Goal: Complete application form: Complete application form

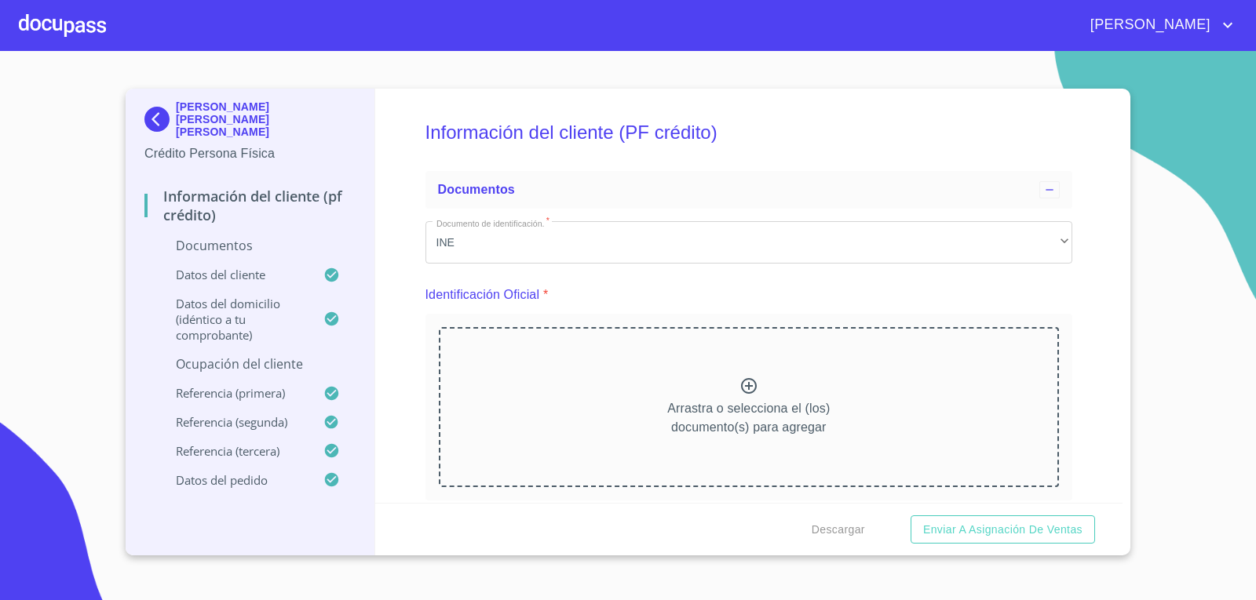
scroll to position [2100, 0]
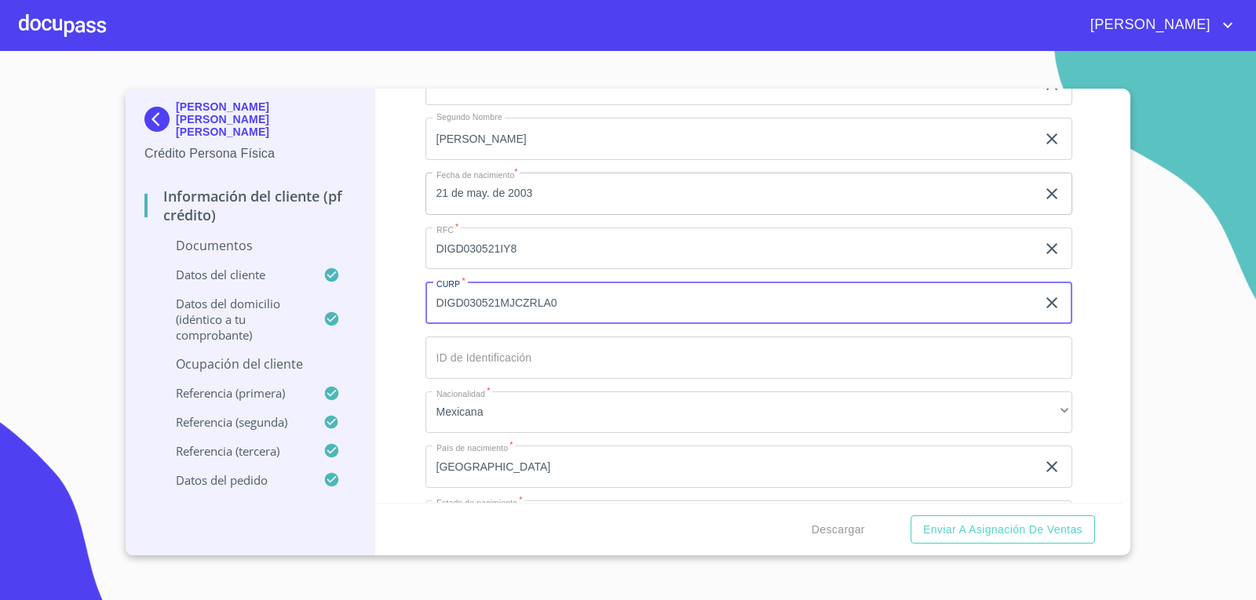
click at [84, 31] on div at bounding box center [62, 25] width 87 height 50
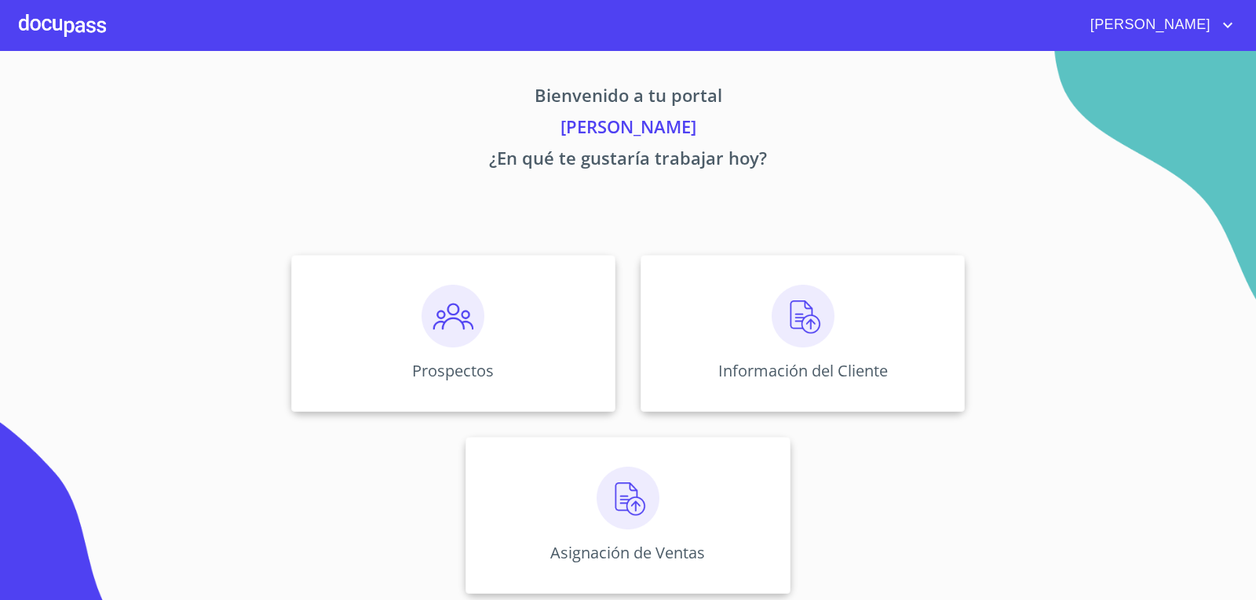
click at [459, 318] on img at bounding box center [452, 316] width 63 height 63
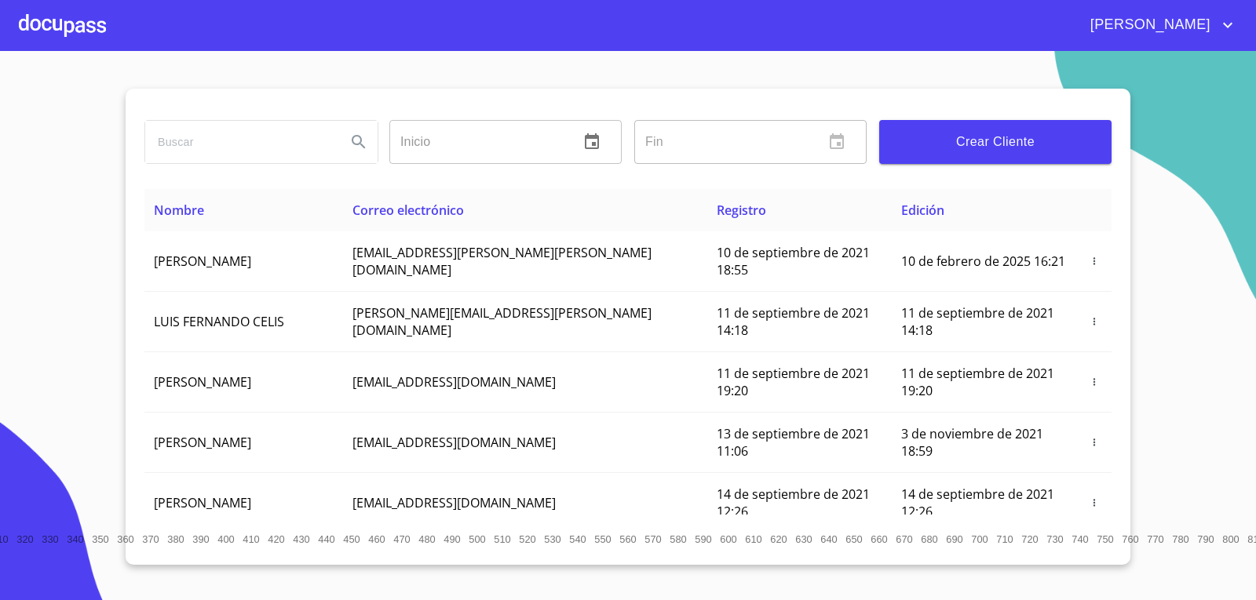
click at [991, 129] on button "Crear Cliente" at bounding box center [995, 142] width 232 height 44
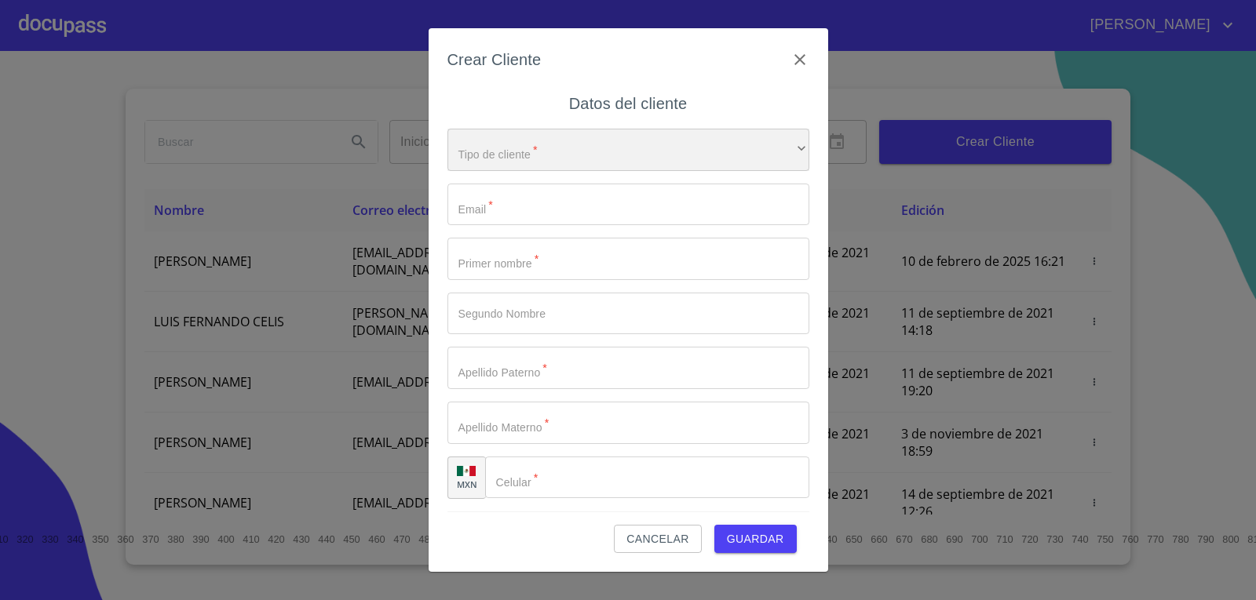
click at [557, 153] on div "​" at bounding box center [628, 150] width 362 height 42
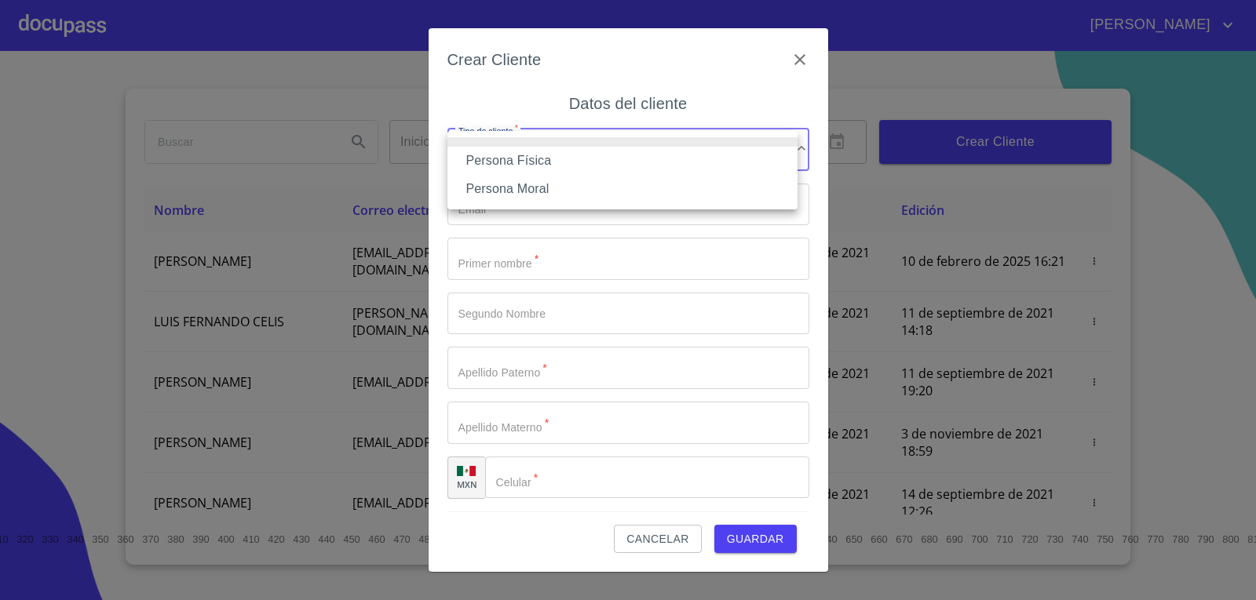
click at [533, 151] on li "Persona Física" at bounding box center [622, 161] width 350 height 28
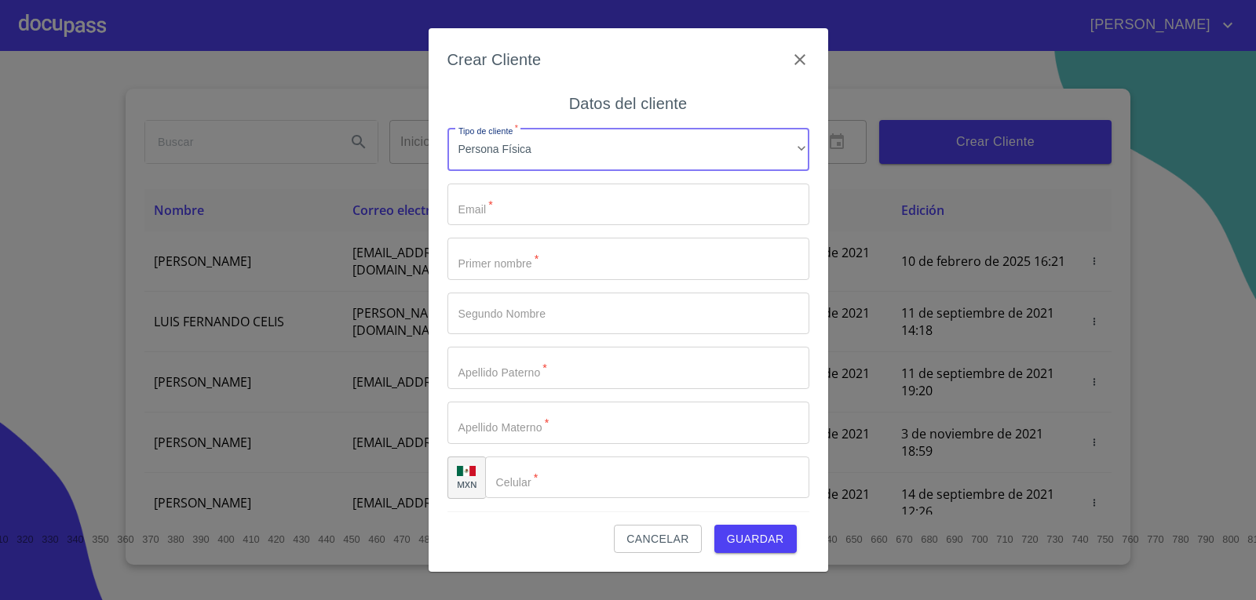
click at [523, 208] on input "Tipo de cliente   *" at bounding box center [628, 205] width 362 height 42
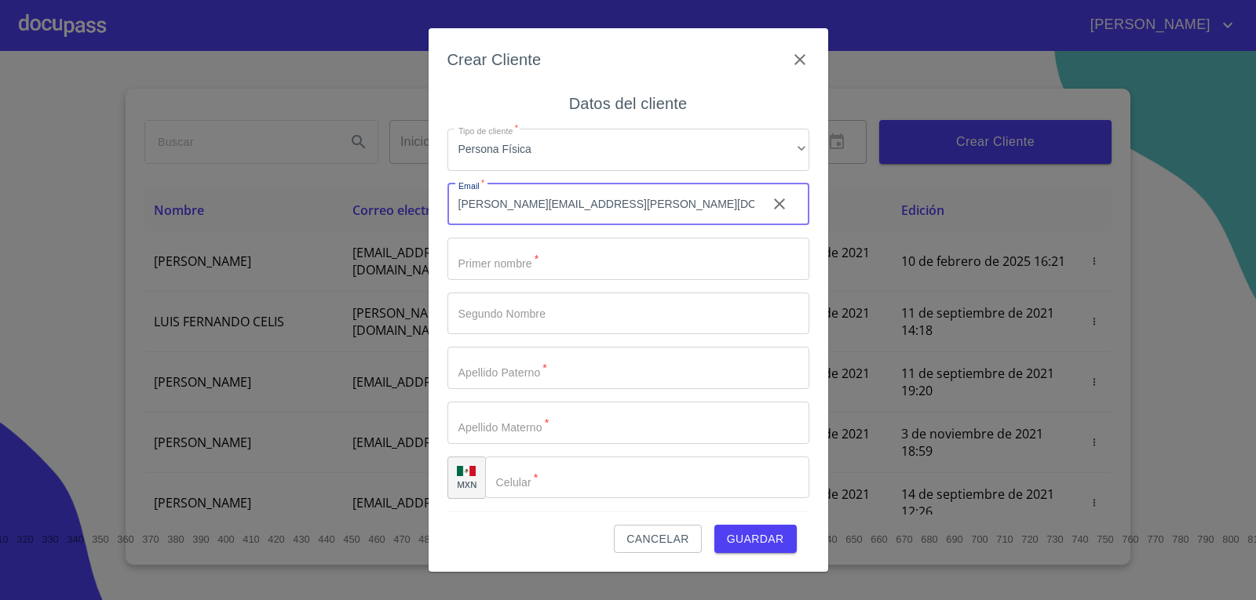
type input "[PERSON_NAME][EMAIL_ADDRESS][PERSON_NAME][DOMAIN_NAME]"
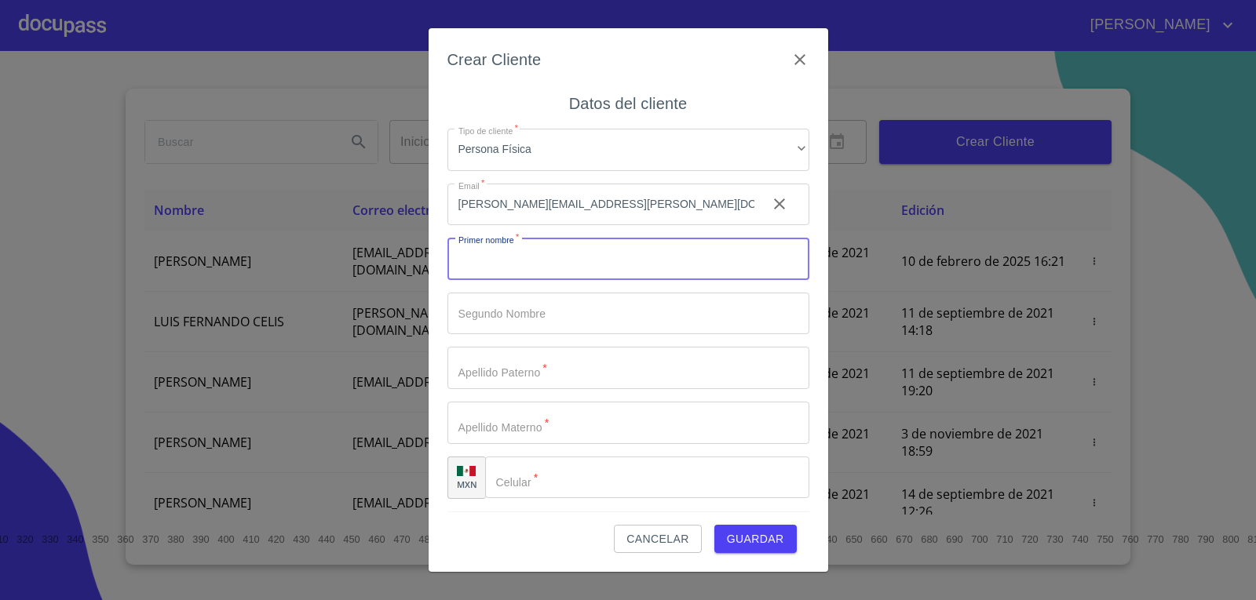
click at [560, 273] on input "Tipo de cliente   *" at bounding box center [628, 259] width 362 height 42
type input "[PERSON_NAME]"
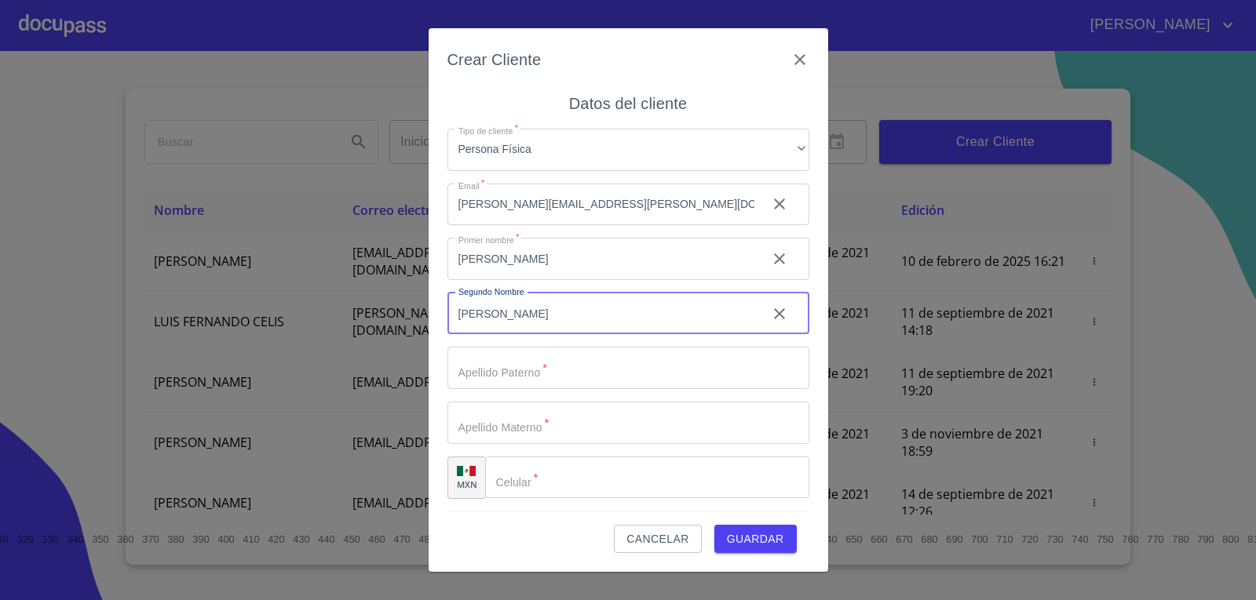
type input "[PERSON_NAME]"
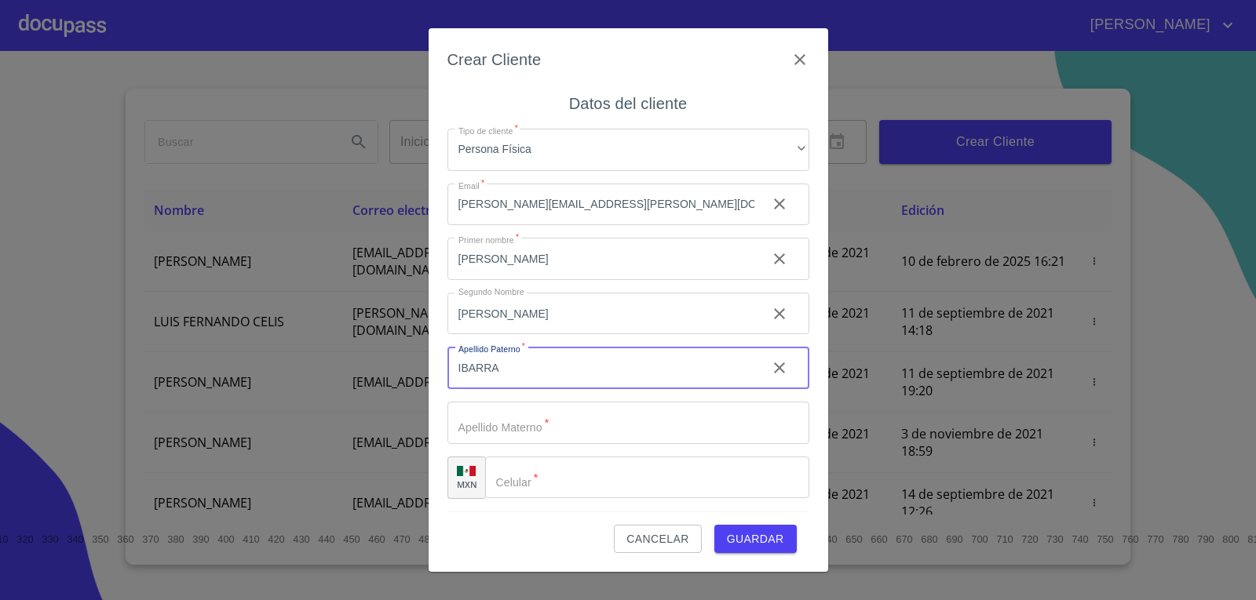
type input "IBARRA"
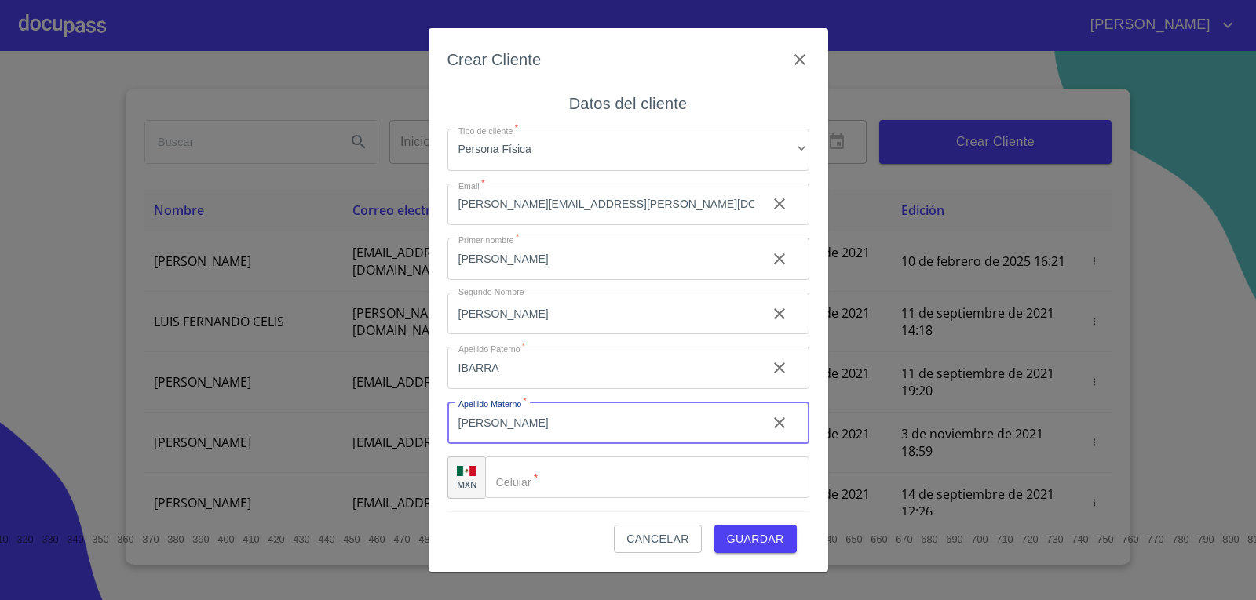
type input "[PERSON_NAME]"
click at [556, 476] on input "Tipo de cliente   *" at bounding box center [666, 478] width 284 height 42
type input "[PHONE_NUMBER]"
click at [740, 532] on span "Guardar" at bounding box center [755, 540] width 57 height 20
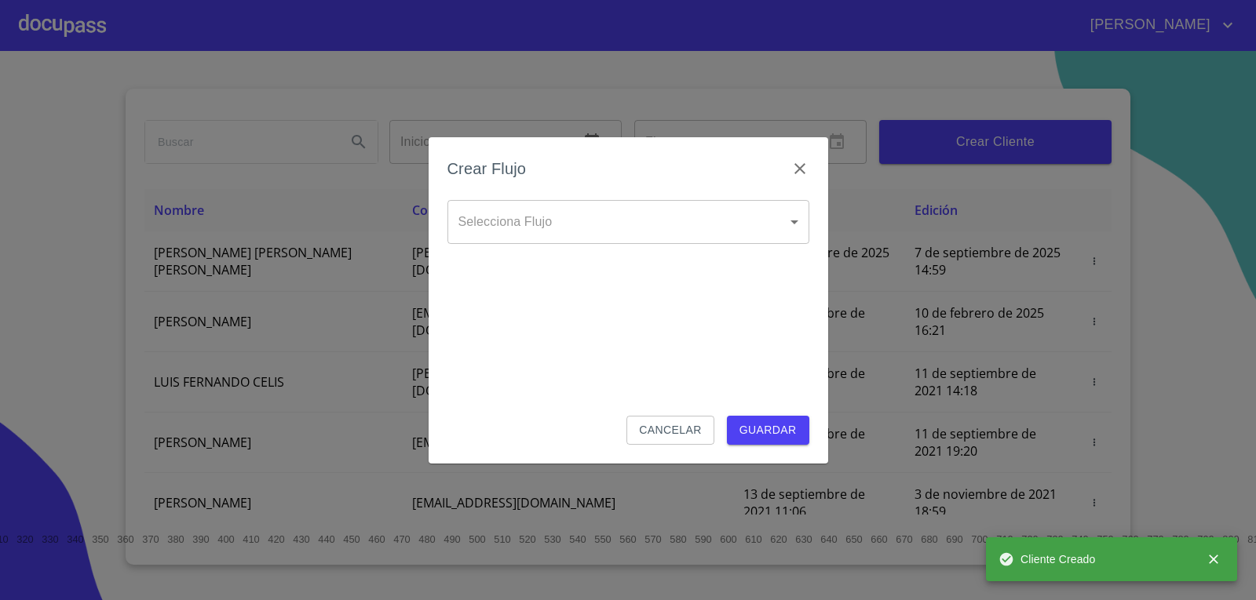
click at [595, 200] on body "[PERSON_NAME] ​ Fin ​ Crear Cliente Nombre Correo electrónico Registro Edición …" at bounding box center [628, 300] width 1256 height 600
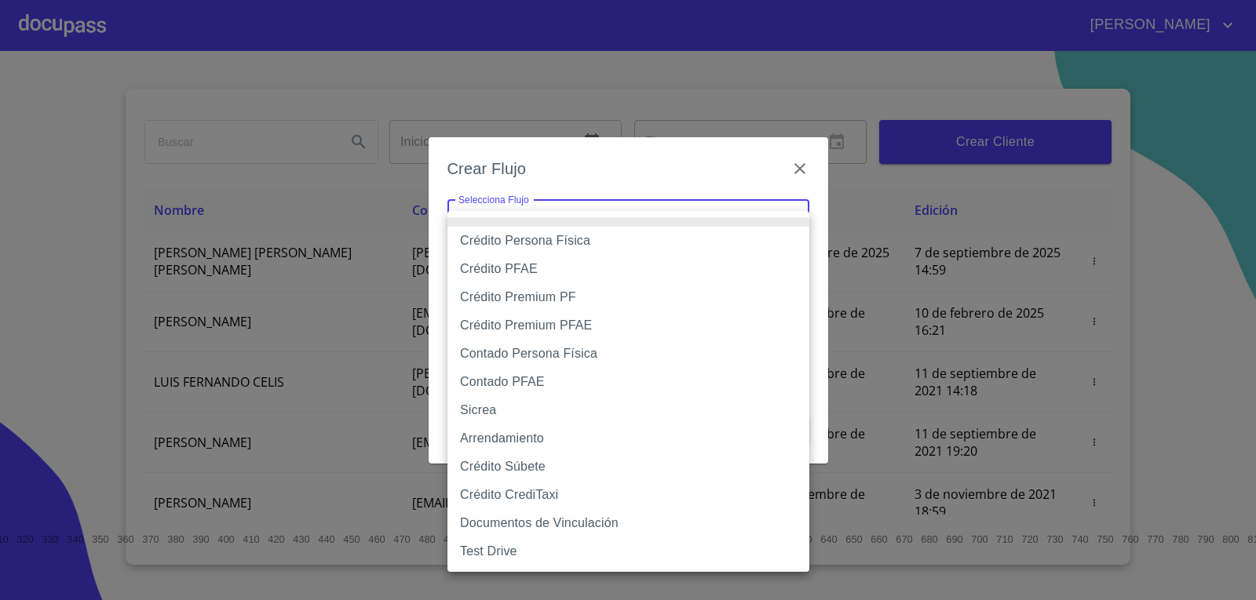
click at [534, 240] on li "Crédito Persona Física" at bounding box center [628, 241] width 362 height 28
type input "6009fb3c7d1714eb8809aa97"
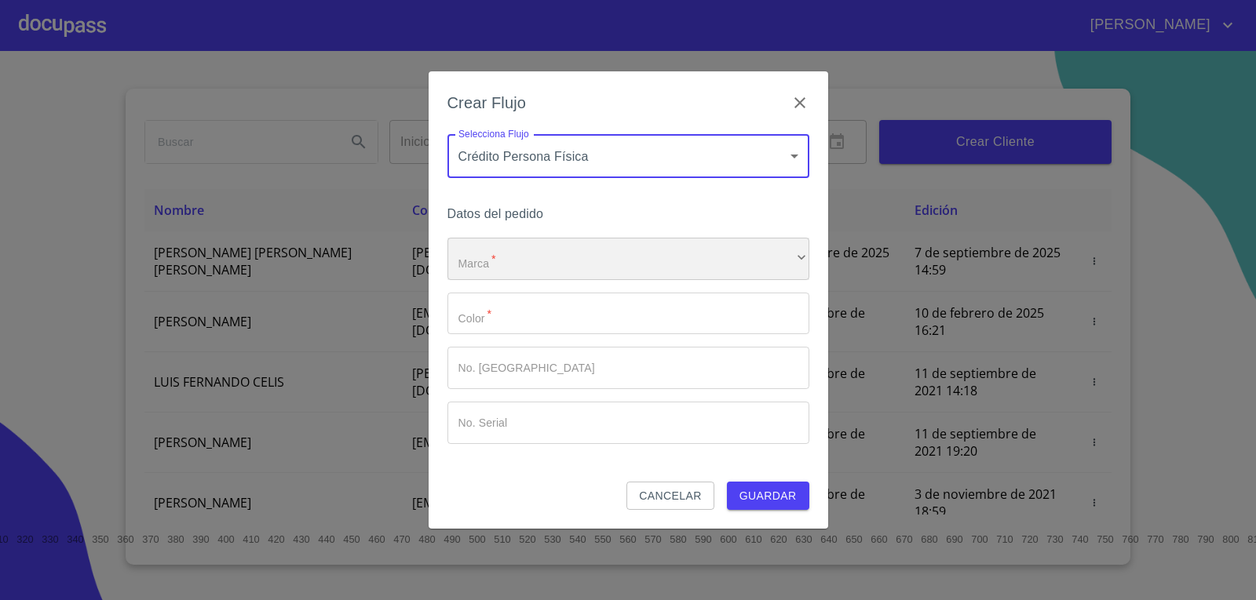
click at [523, 264] on div "​" at bounding box center [628, 259] width 362 height 42
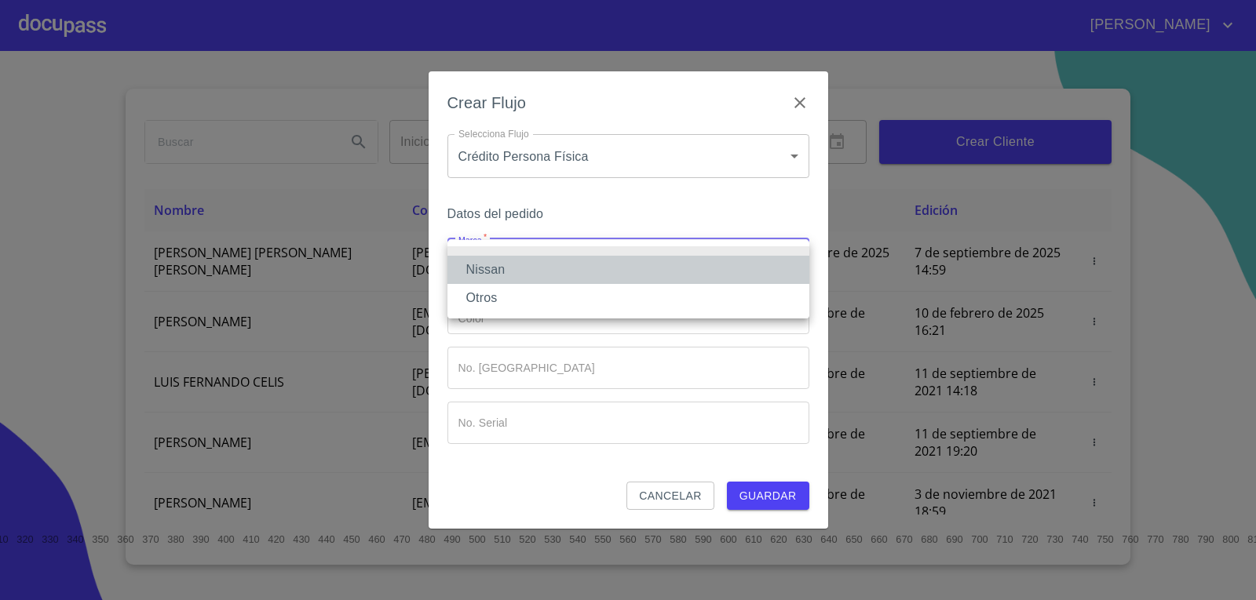
click at [505, 268] on li "Nissan" at bounding box center [628, 270] width 362 height 28
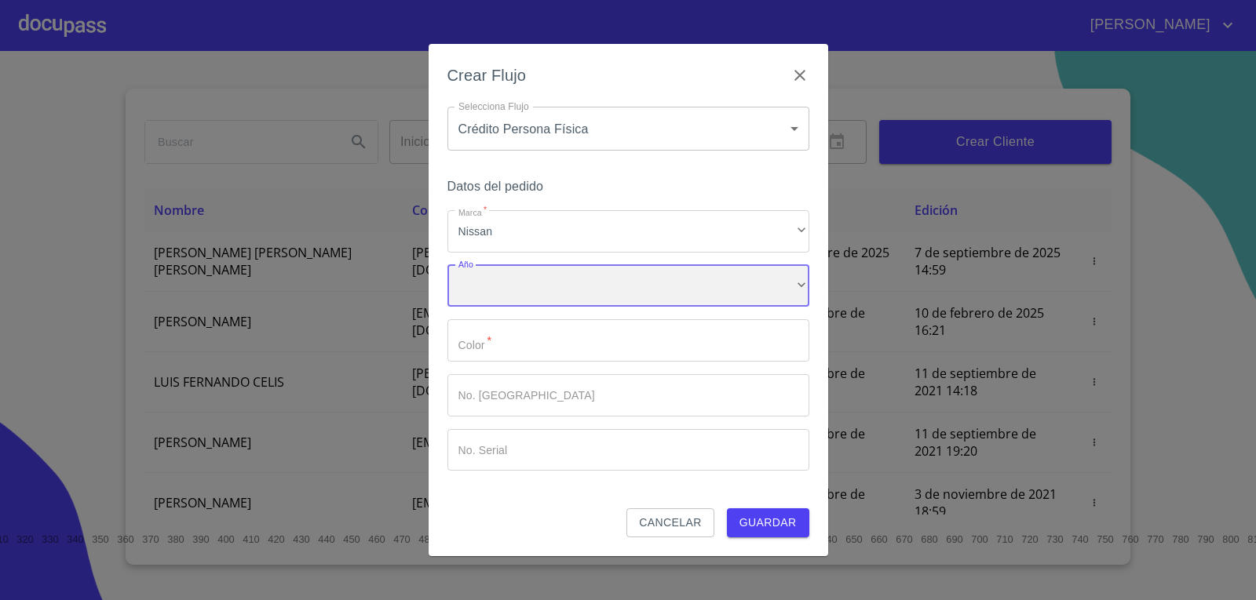
click at [498, 285] on div "​" at bounding box center [628, 286] width 362 height 42
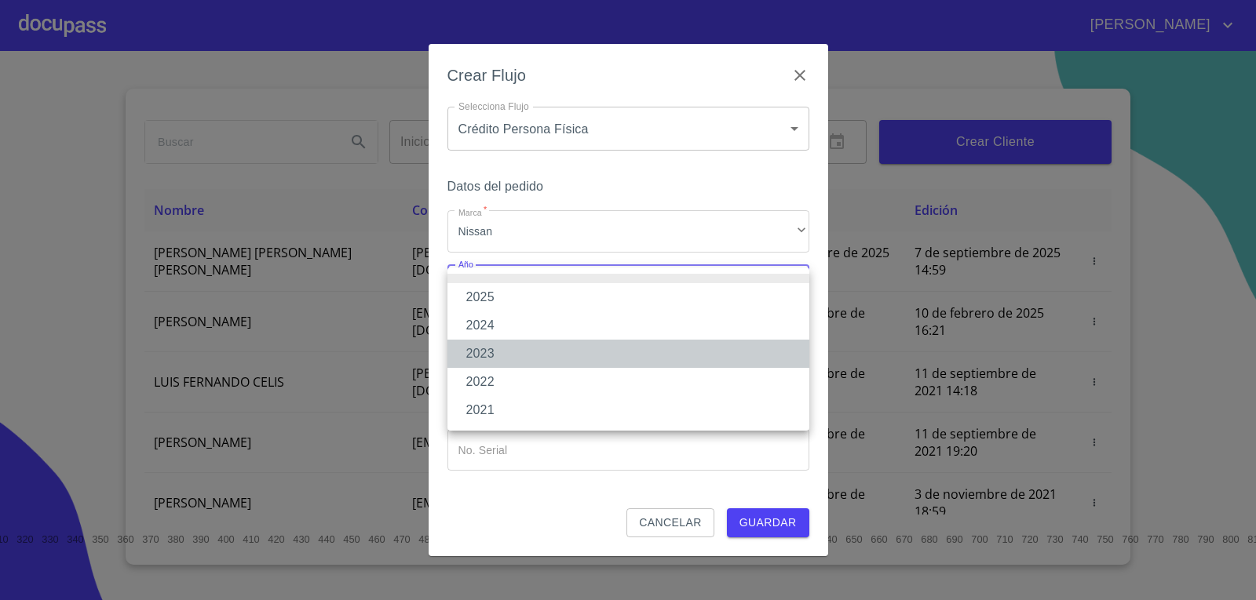
click at [507, 340] on li "2023" at bounding box center [628, 354] width 362 height 28
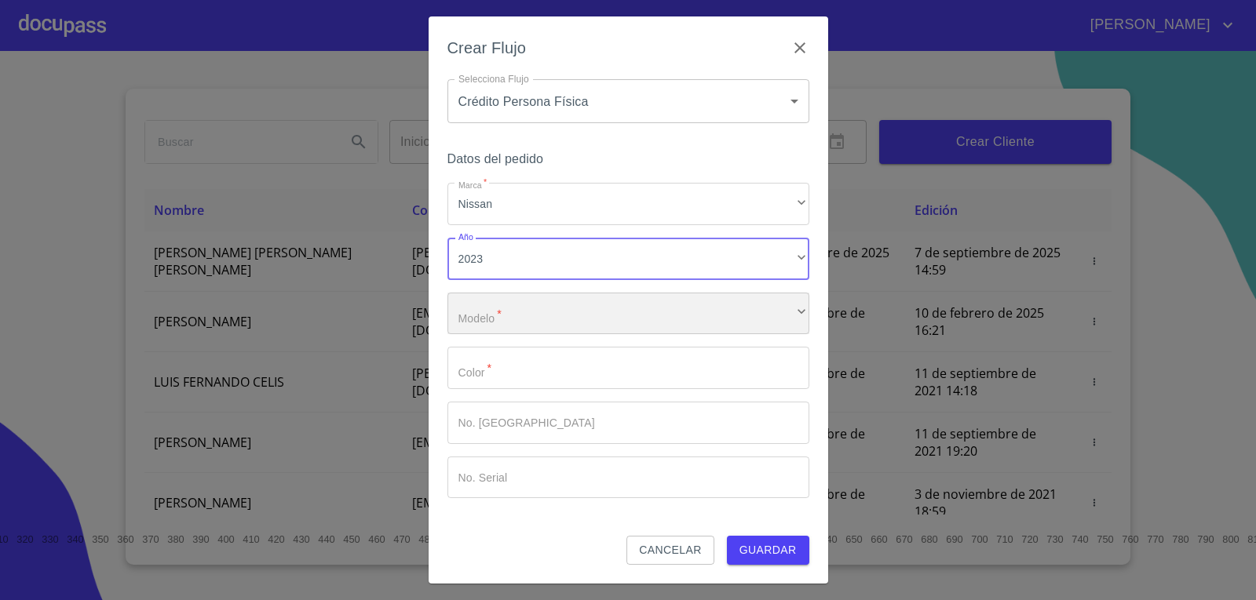
click at [505, 331] on div "​" at bounding box center [628, 314] width 362 height 42
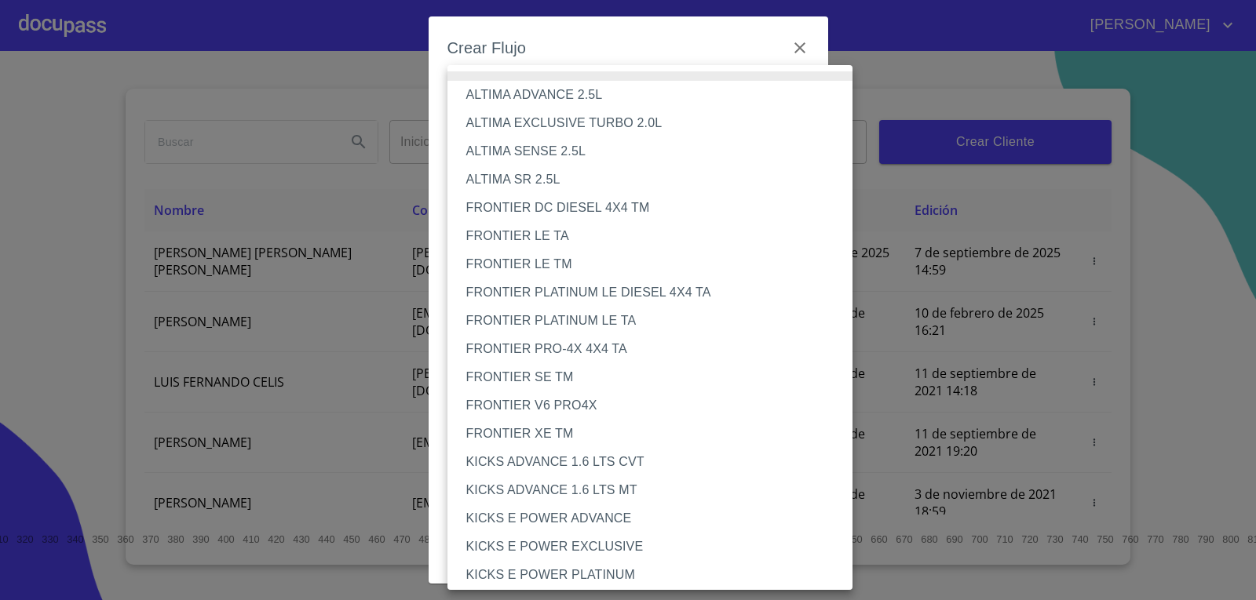
click at [556, 291] on li "FRONTIER PLATINUM LE DIESEL 4X4 TA" at bounding box center [655, 293] width 417 height 28
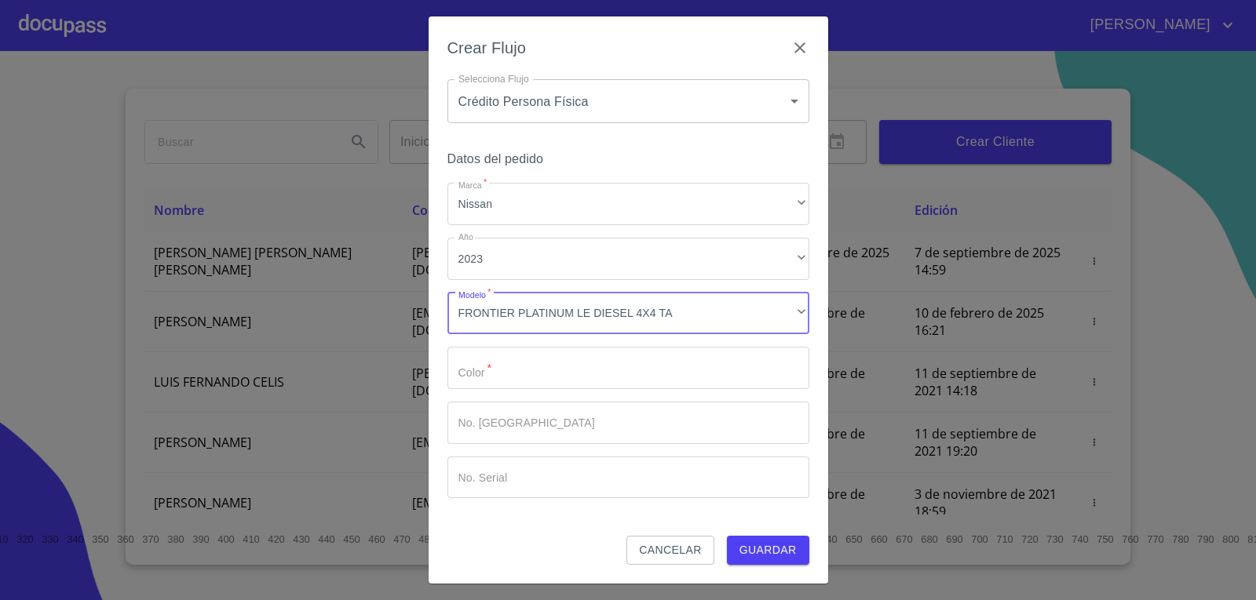
click at [541, 366] on input "Marca   *" at bounding box center [628, 368] width 362 height 42
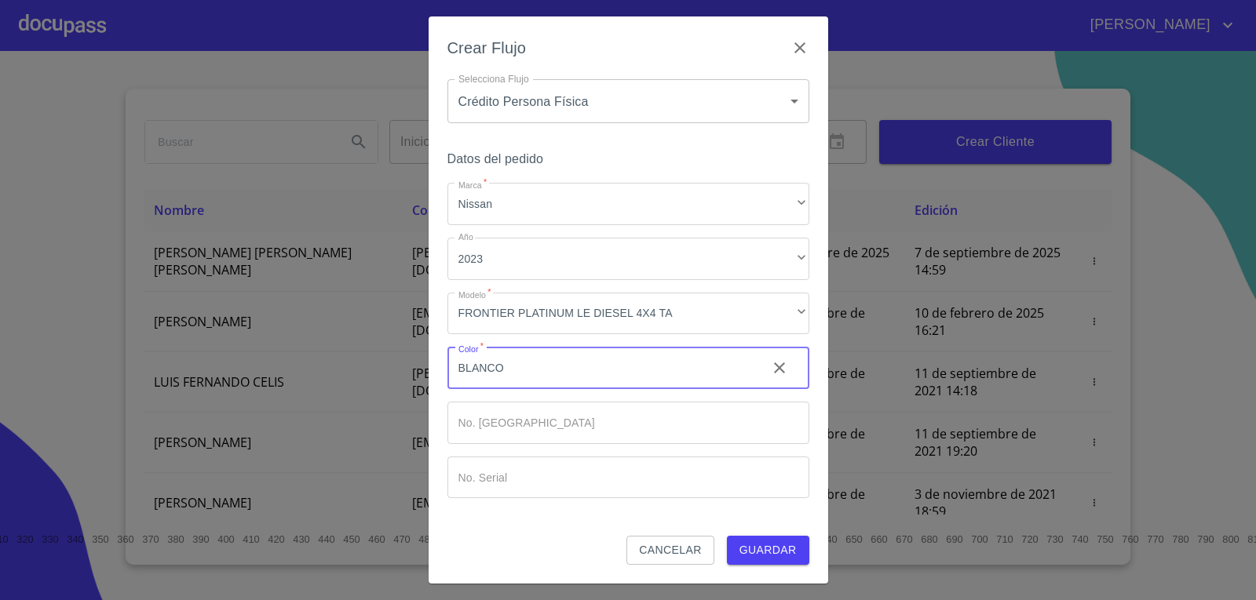
type input "BLANCO"
click at [760, 549] on span "Guardar" at bounding box center [767, 551] width 57 height 20
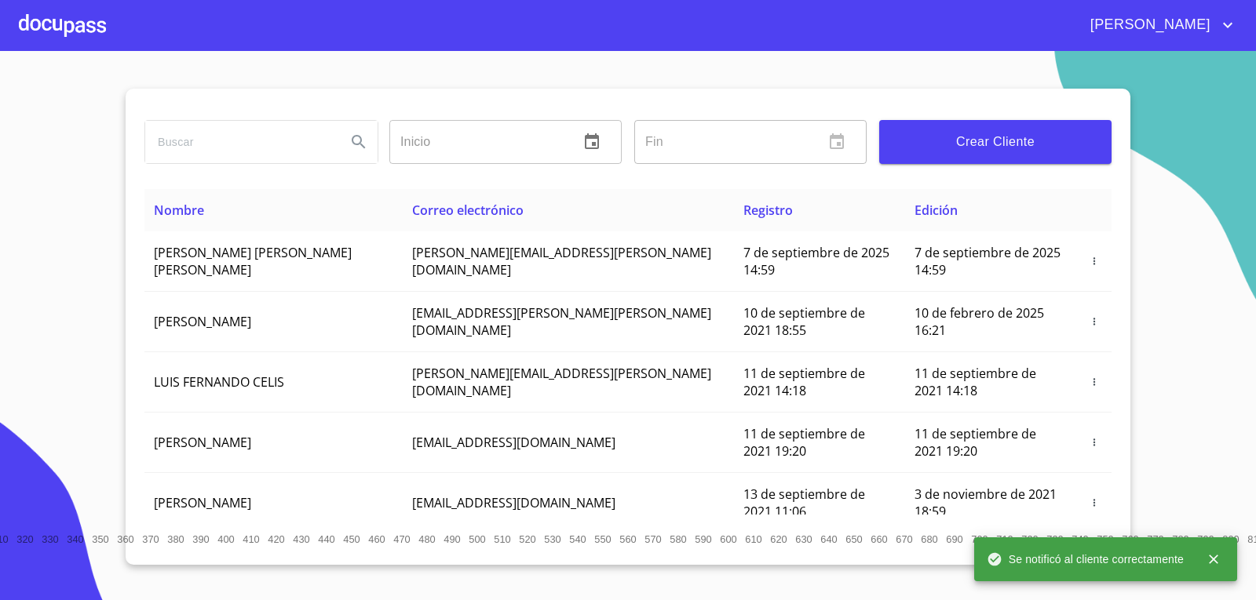
click at [79, 20] on div at bounding box center [62, 25] width 87 height 50
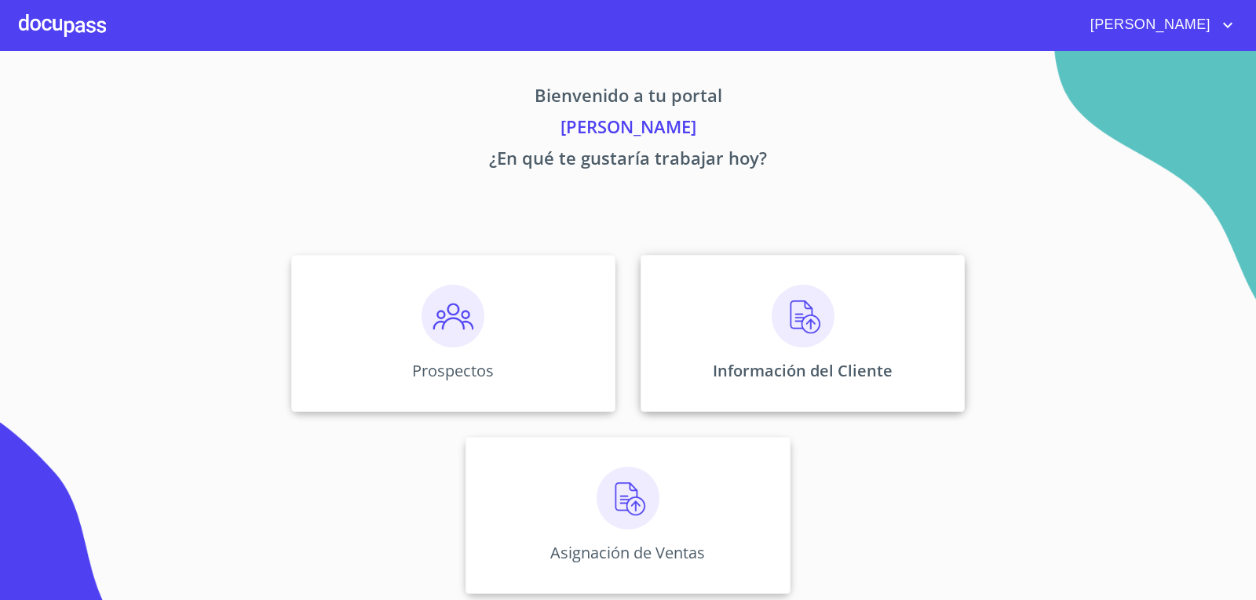
click at [808, 349] on div "Información del Cliente" at bounding box center [802, 333] width 324 height 157
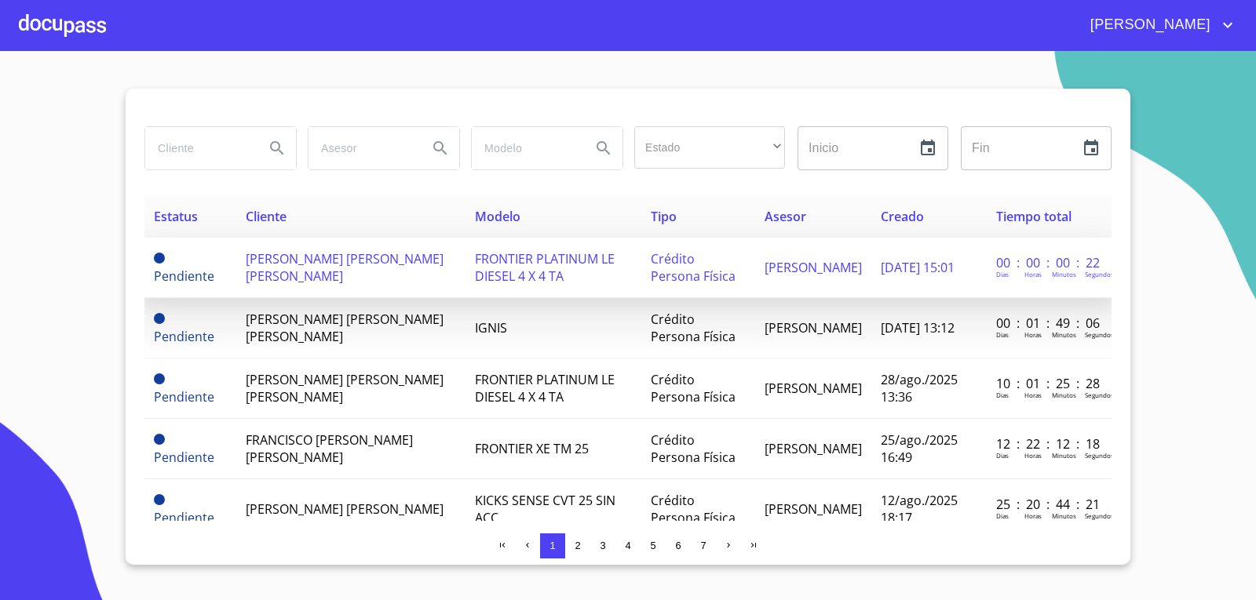
click at [293, 272] on span "[PERSON_NAME] [PERSON_NAME] [PERSON_NAME]" at bounding box center [345, 267] width 198 height 35
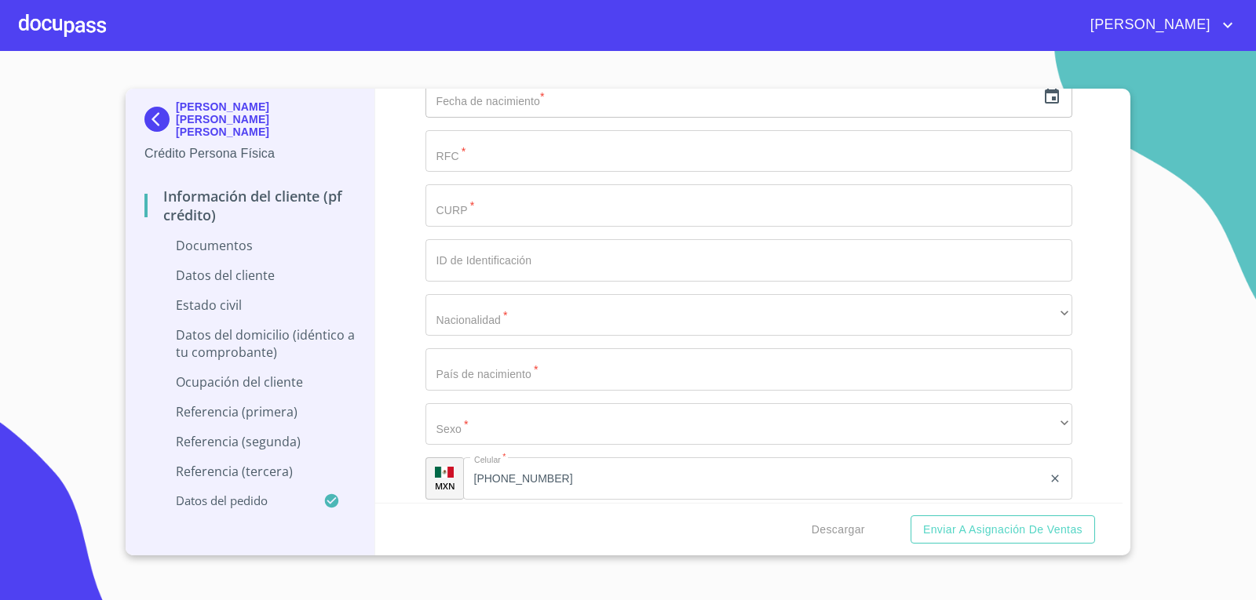
scroll to position [2511, 0]
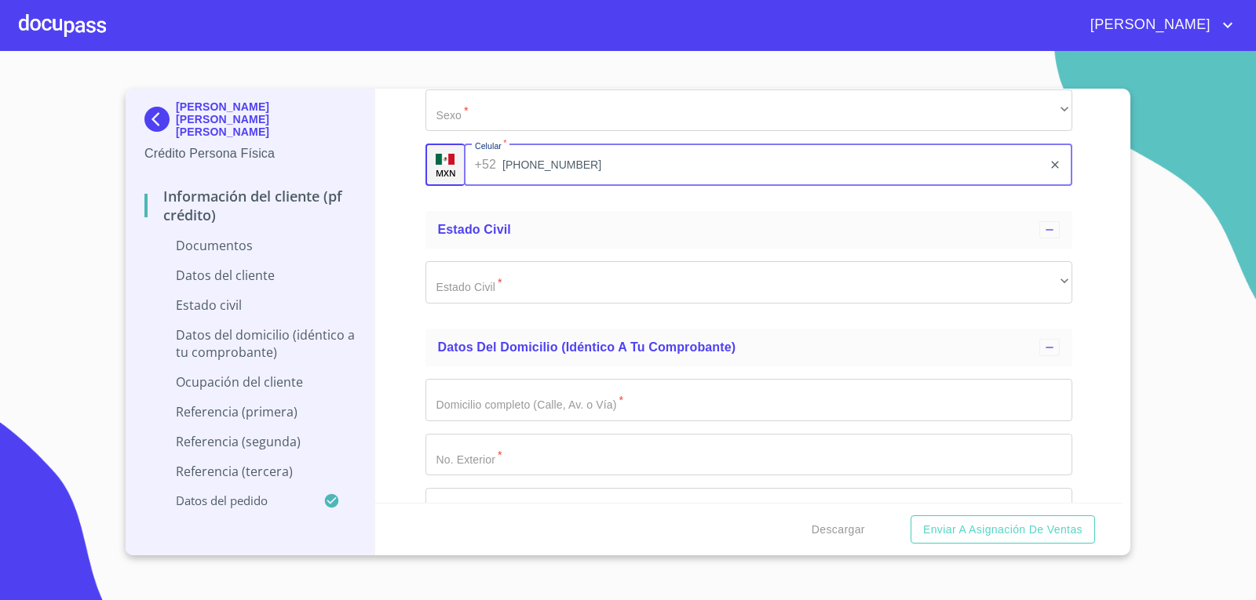
click at [692, 162] on input "[PHONE_NUMBER]" at bounding box center [772, 165] width 540 height 42
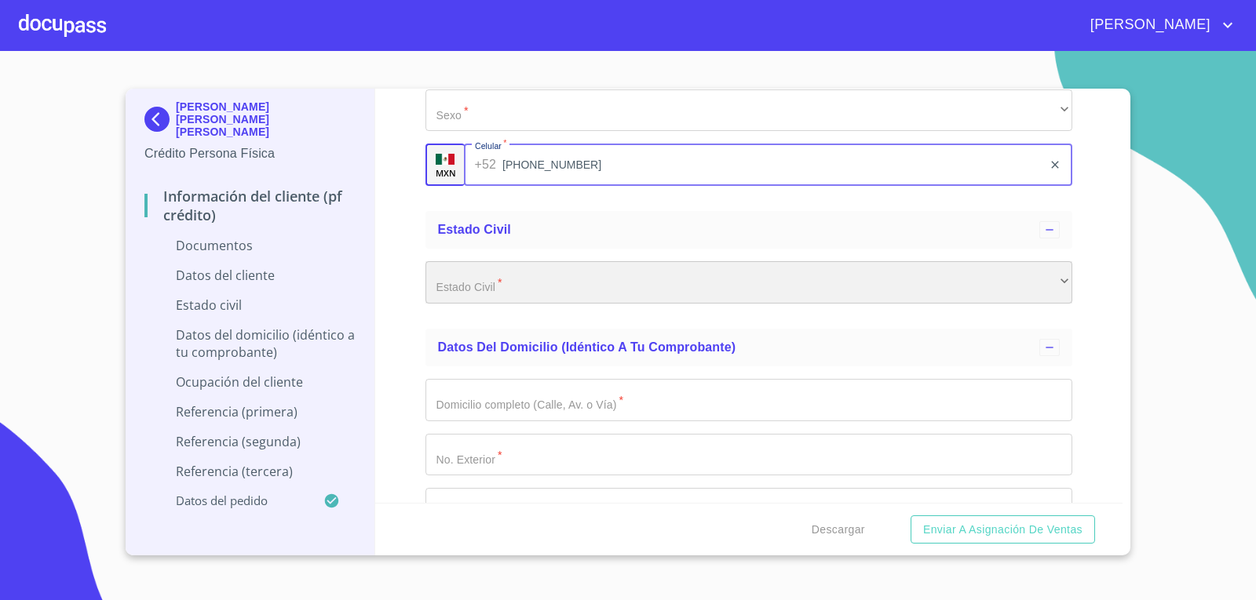
click at [501, 276] on div "​" at bounding box center [748, 282] width 647 height 42
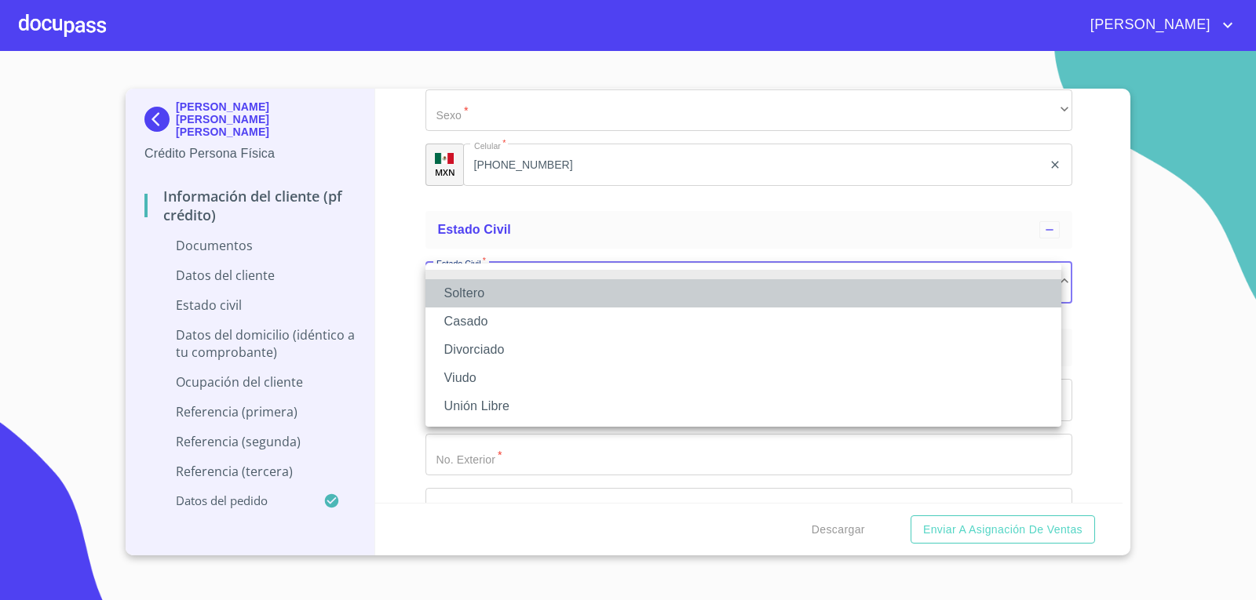
click at [482, 296] on li "Soltero" at bounding box center [743, 293] width 636 height 28
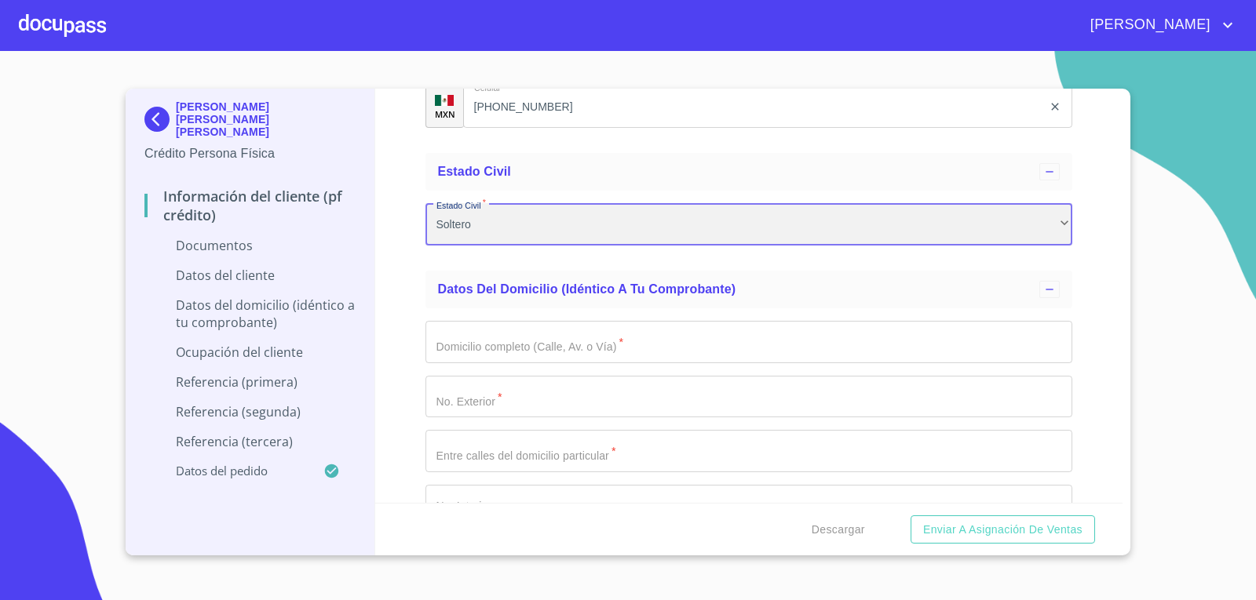
scroll to position [2668, 0]
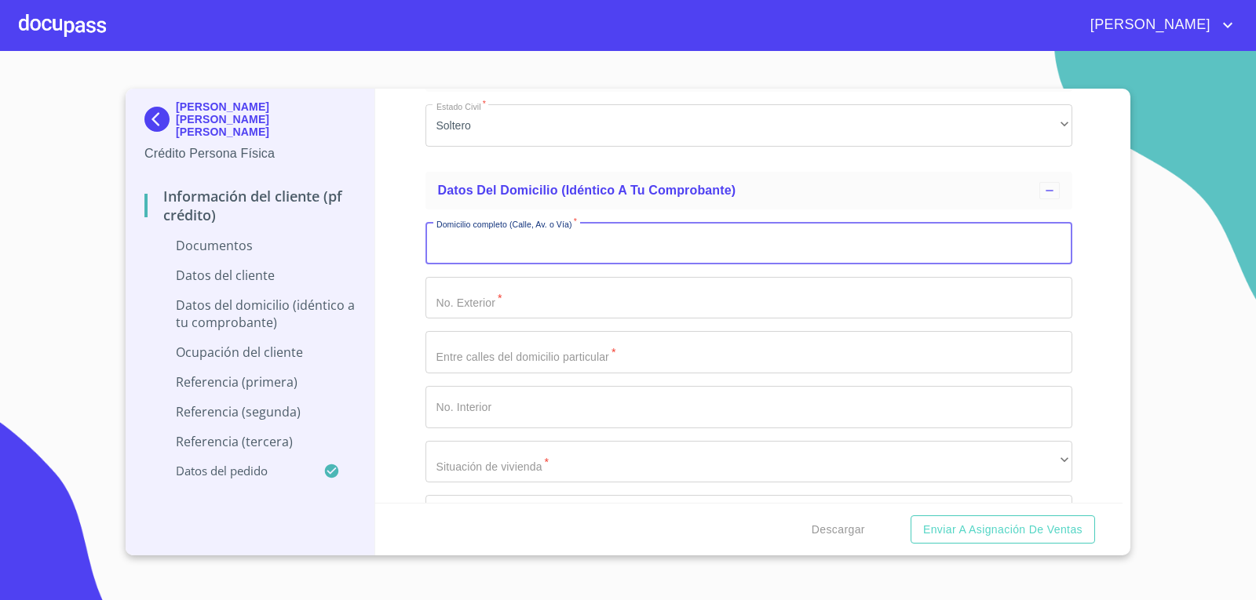
click at [704, 250] on input "Documento de identificación.   *" at bounding box center [748, 243] width 647 height 42
click at [699, 253] on input "Documento de identificación.   *" at bounding box center [748, 243] width 647 height 42
click at [511, 250] on input "Documento de identificación.   *" at bounding box center [748, 243] width 647 height 42
type input "g"
type input "GERANEO"
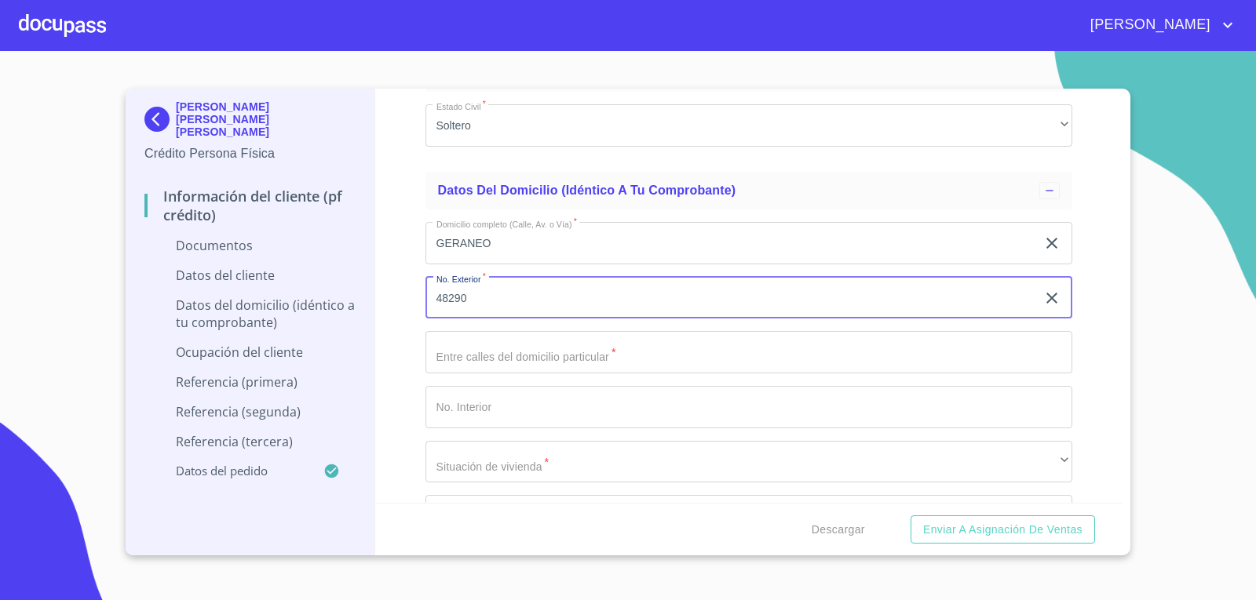
type input "48290"
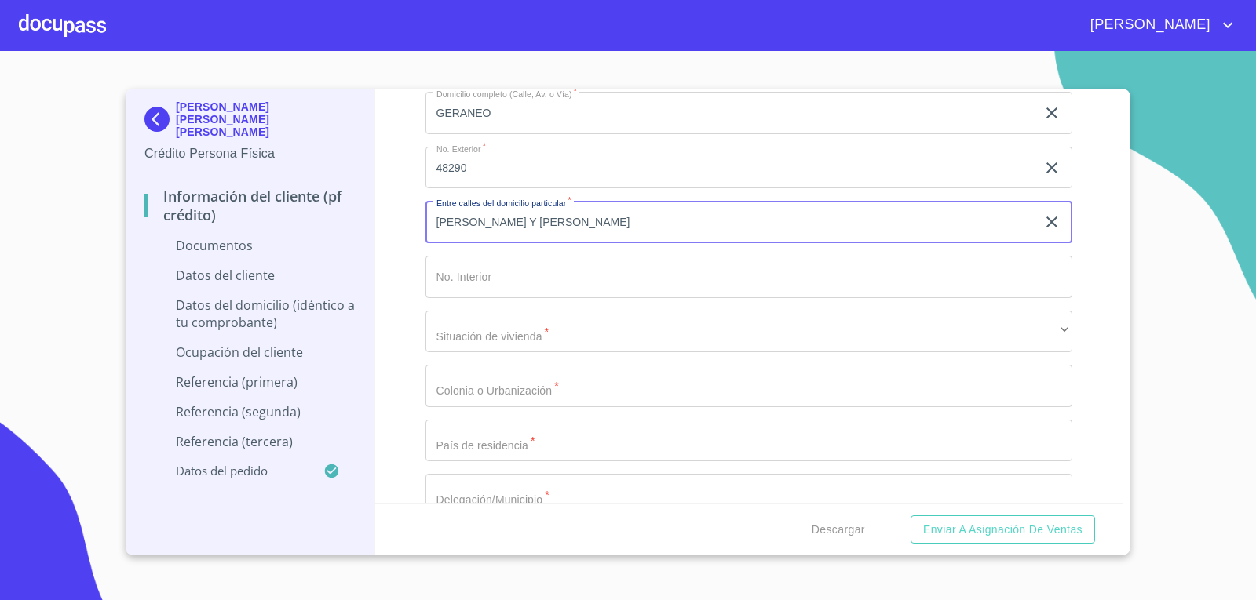
scroll to position [2825, 0]
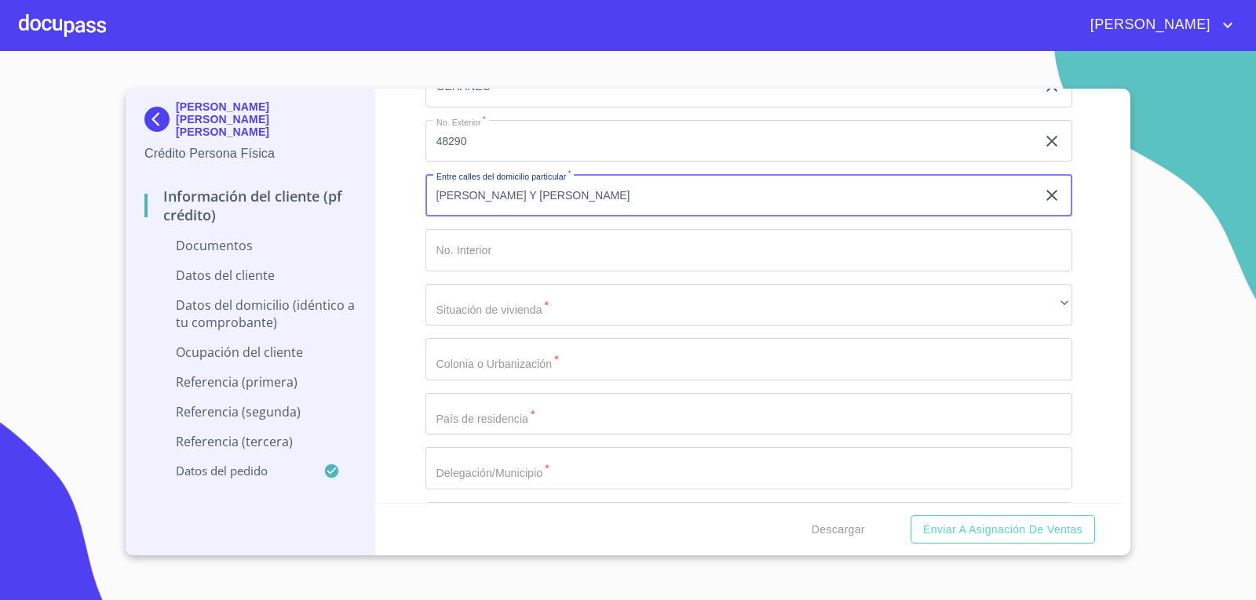
type input "[PERSON_NAME] Y [PERSON_NAME]"
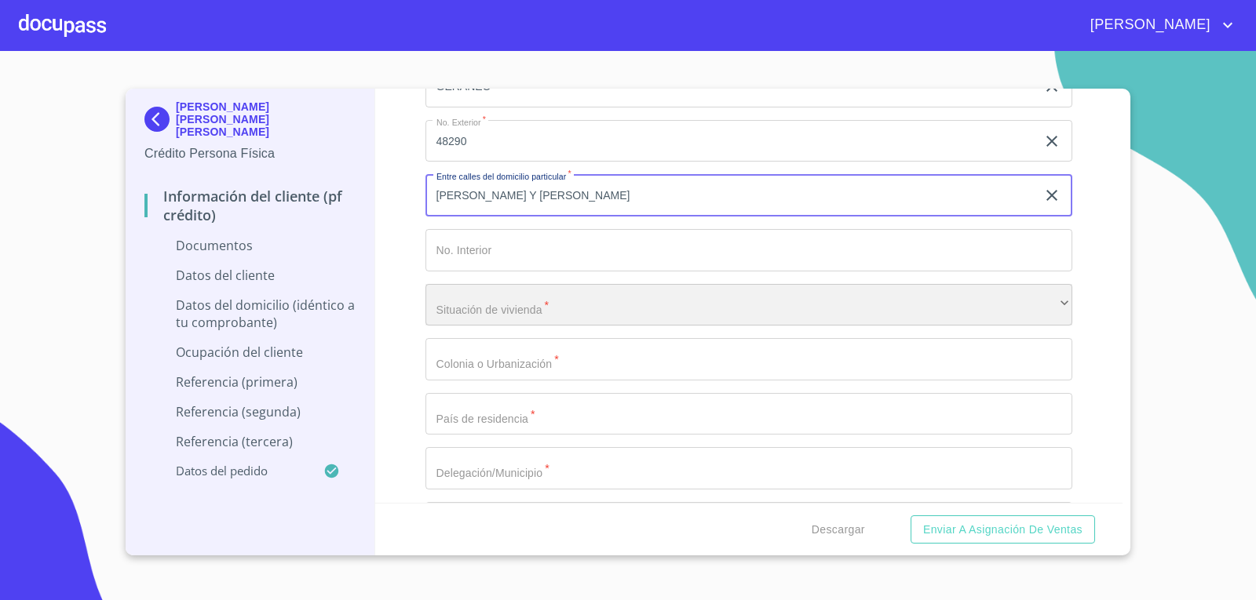
click at [566, 318] on div "​" at bounding box center [748, 305] width 647 height 42
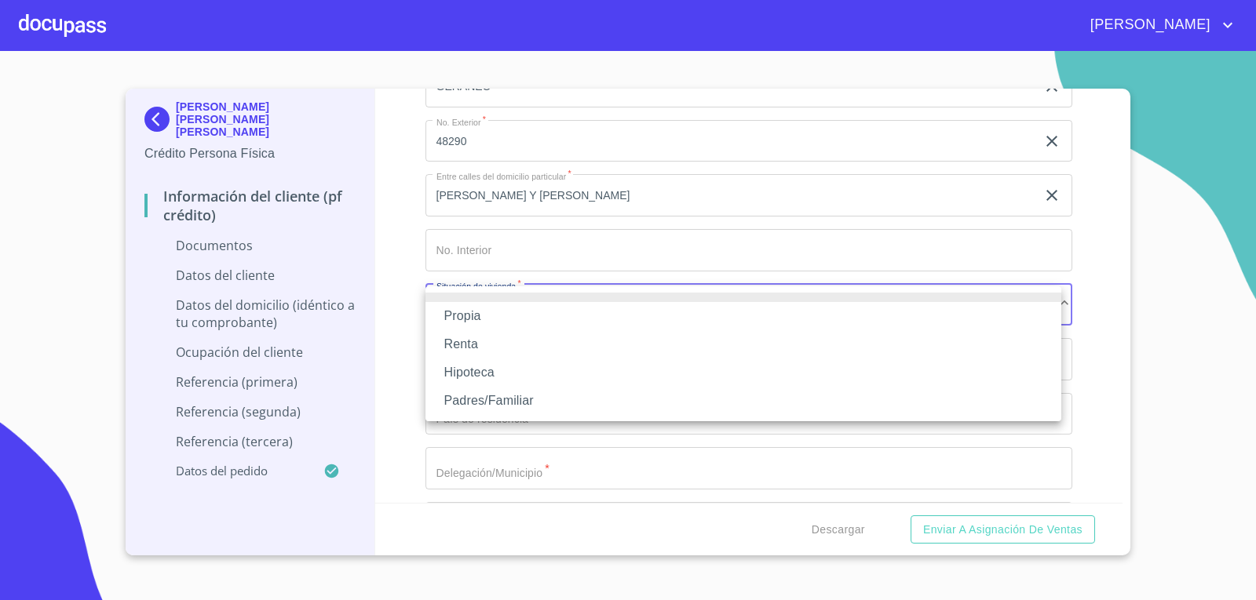
click at [476, 340] on li "Renta" at bounding box center [743, 344] width 636 height 28
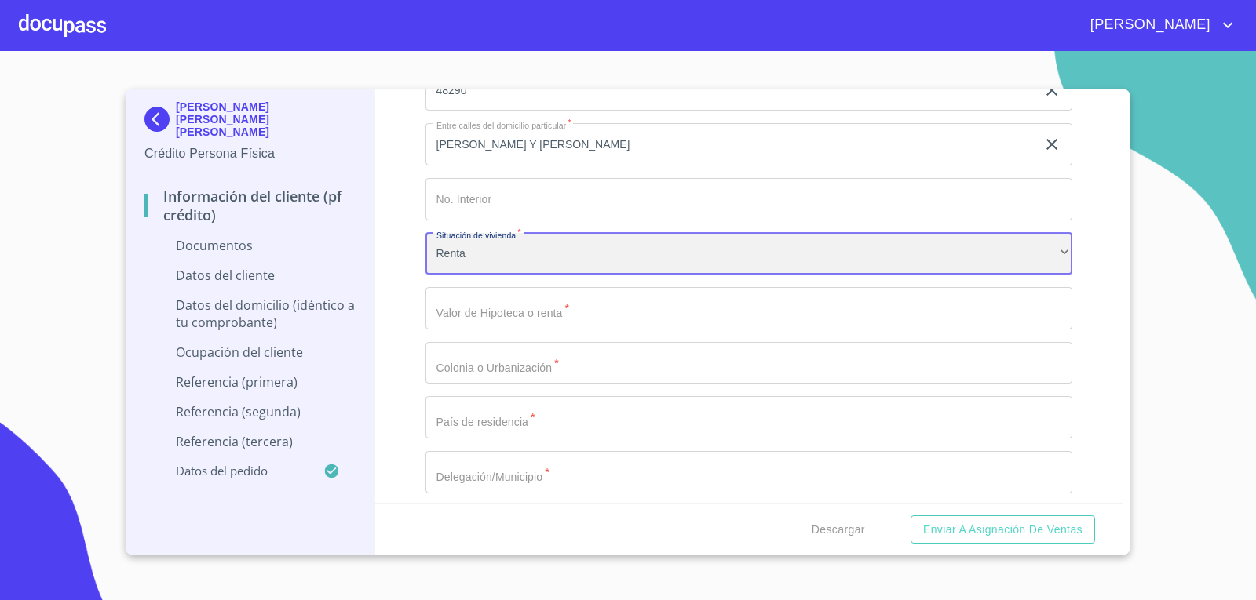
scroll to position [2904, 0]
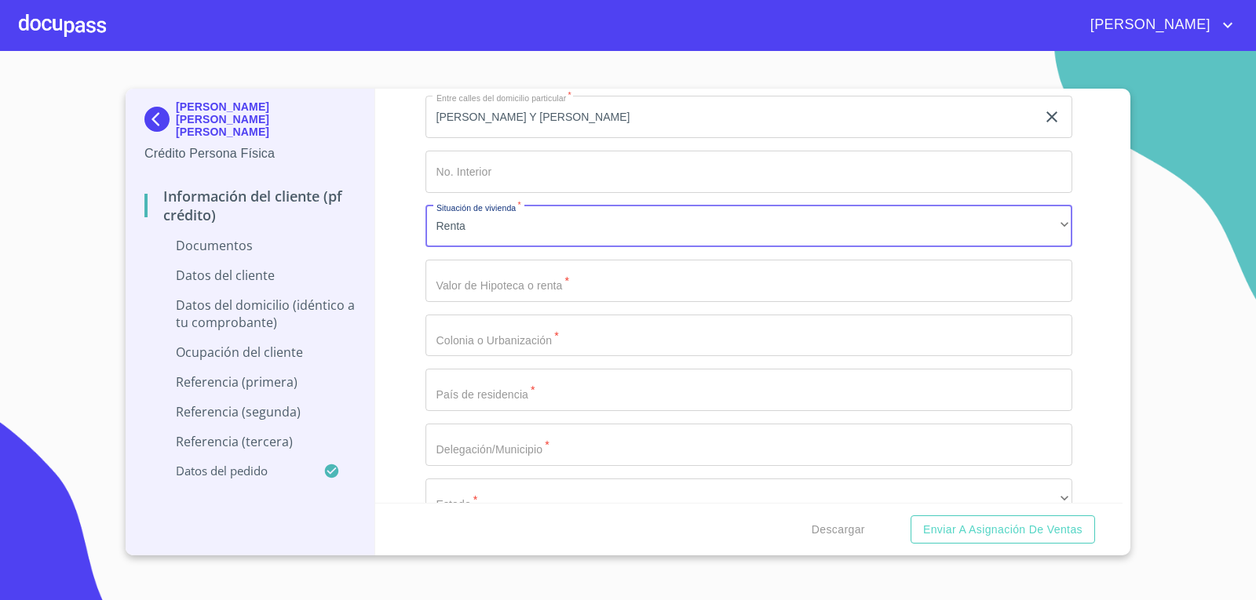
click at [515, 286] on input "Documento de identificación.   *" at bounding box center [748, 281] width 647 height 42
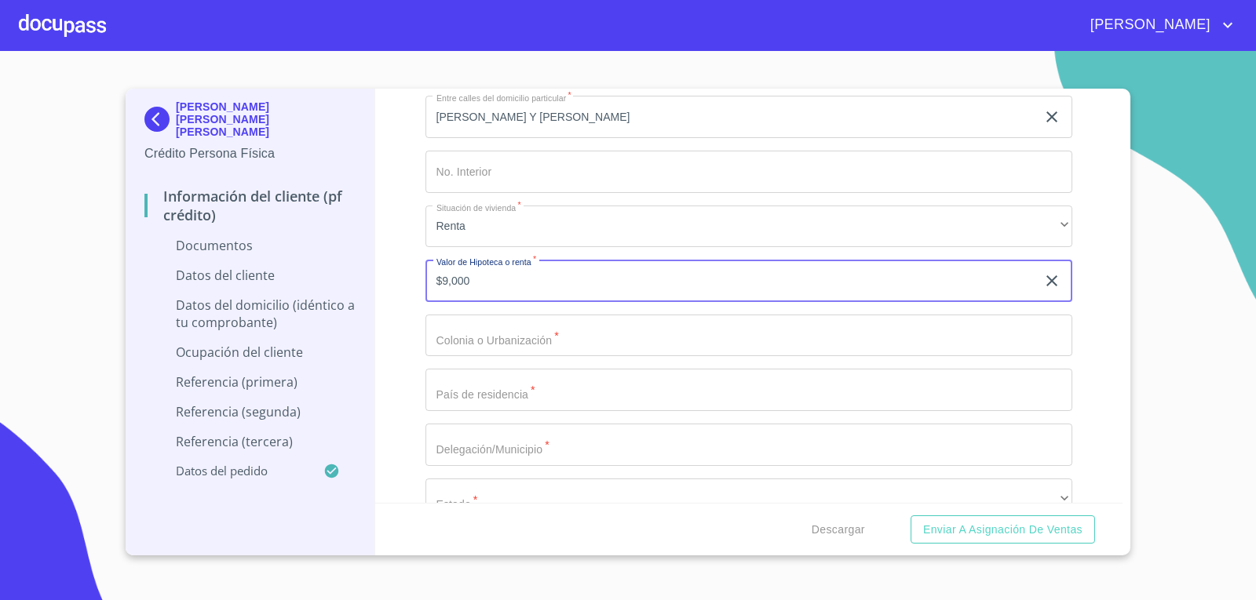
drag, startPoint x: 514, startPoint y: 285, endPoint x: 147, endPoint y: 244, distance: 369.5
click at [147, 244] on div "[PERSON_NAME] [PERSON_NAME] [PERSON_NAME] Crédito Persona Física Información de…" at bounding box center [624, 322] width 997 height 467
type input "$5,000"
click at [392, 244] on div "Información del cliente (PF crédito) Documentos Documento de identificación.   …" at bounding box center [749, 296] width 748 height 414
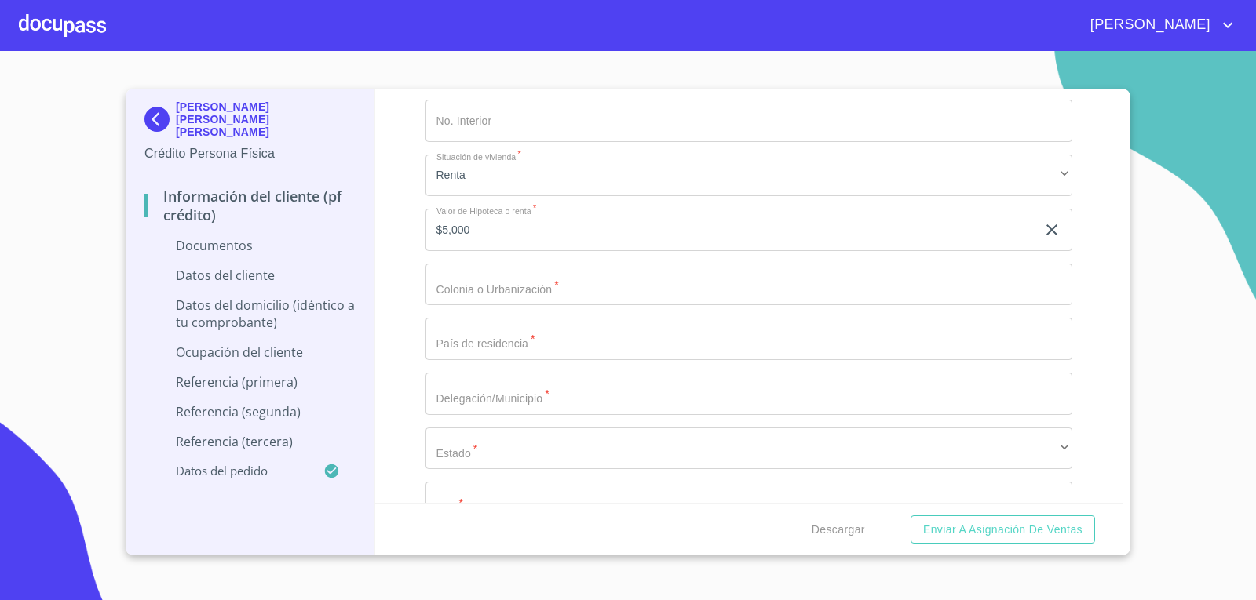
scroll to position [2982, 0]
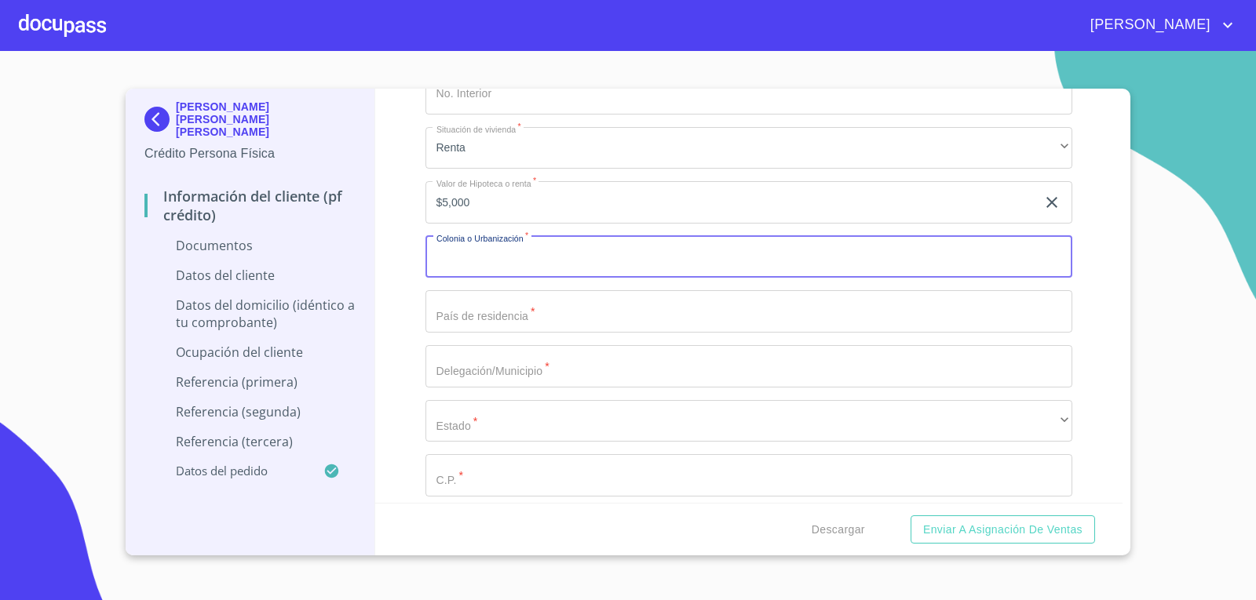
click at [513, 266] on input "Documento de identificación.   *" at bounding box center [748, 257] width 647 height 42
type input "L"
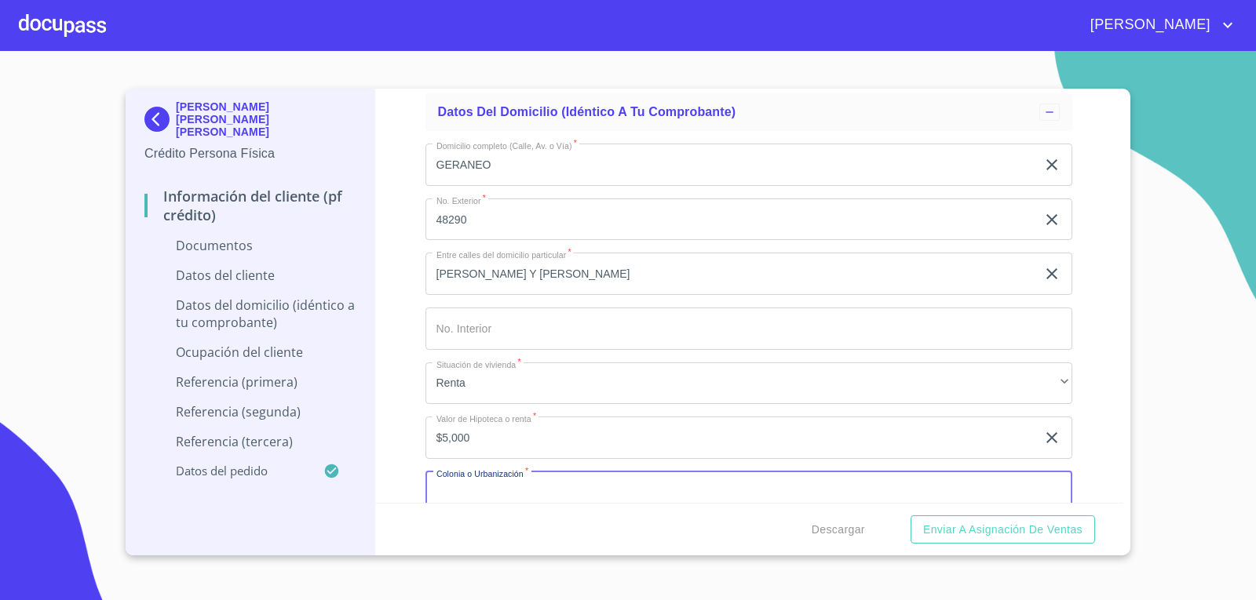
scroll to position [2668, 0]
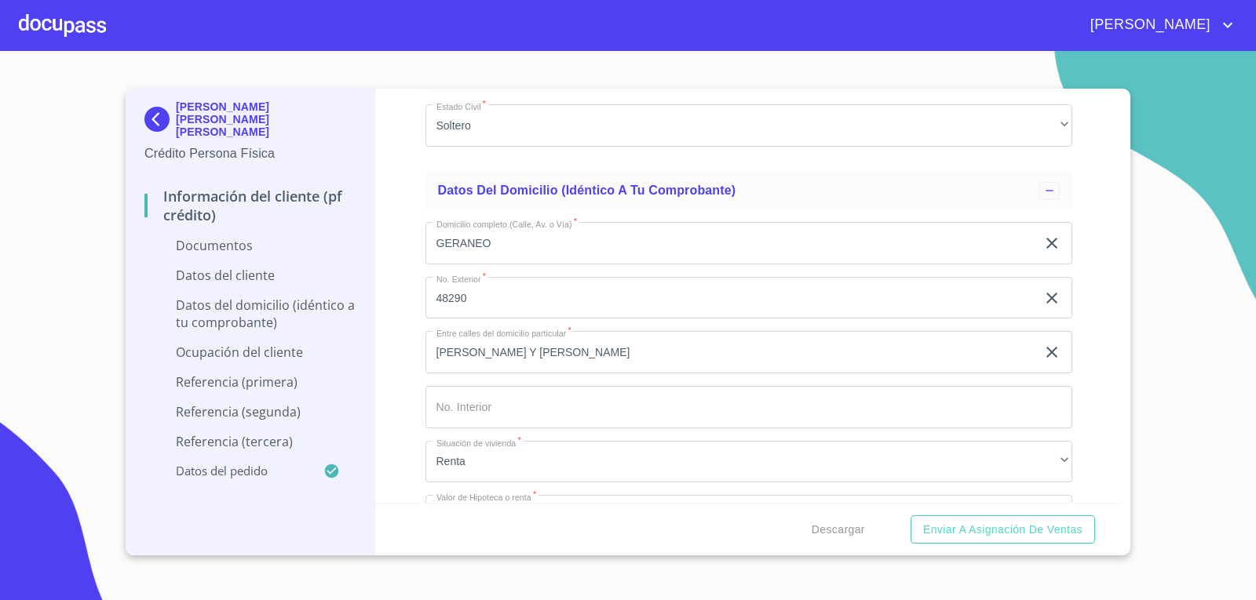
drag, startPoint x: 181, startPoint y: 203, endPoint x: 0, endPoint y: 134, distance: 194.0
click at [0, 134] on section "[PERSON_NAME] [PERSON_NAME] [PERSON_NAME] Crédito Persona Física Información de…" at bounding box center [628, 325] width 1256 height 549
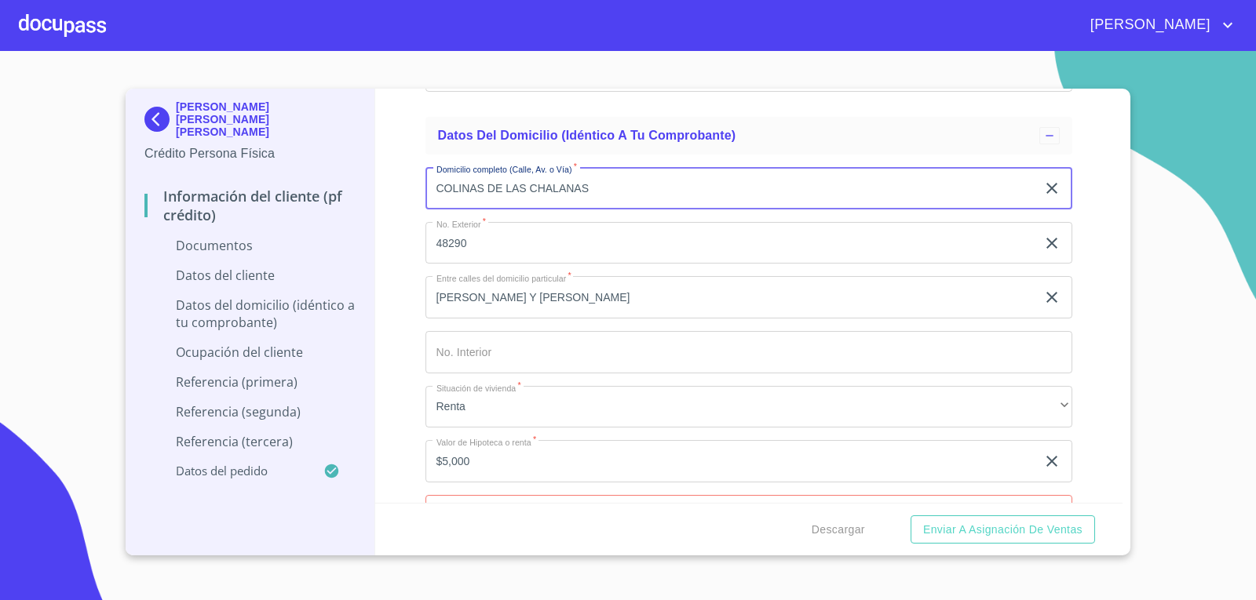
scroll to position [2747, 0]
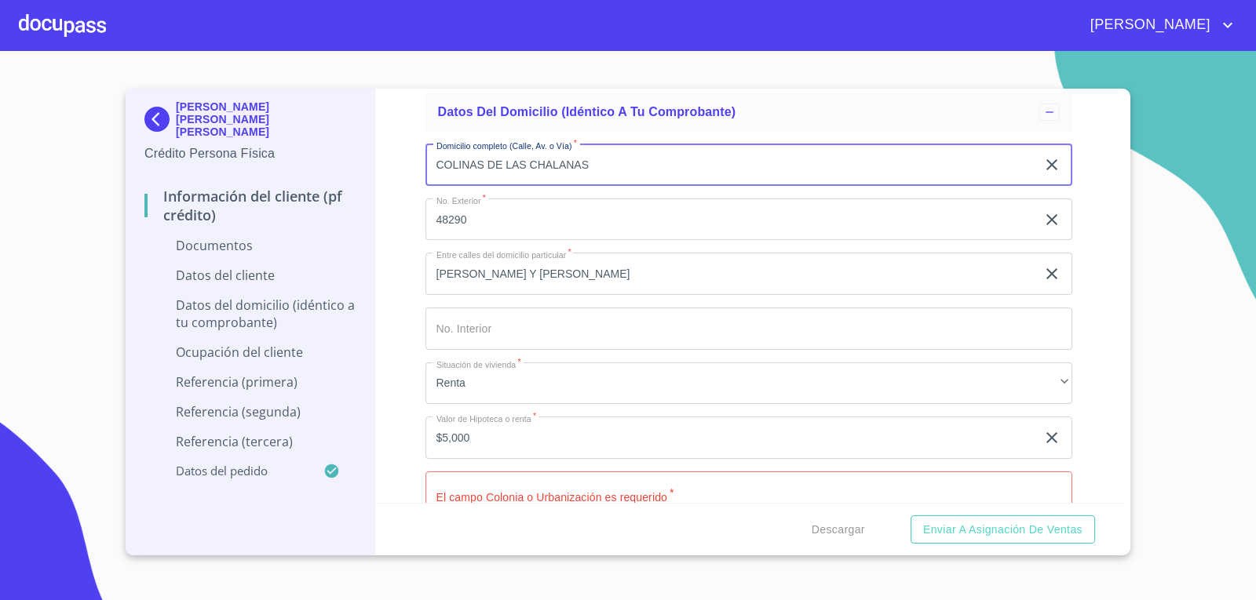
type input "COLINAS DE LAS CHALANAS"
click at [490, 220] on input "48290" at bounding box center [730, 220] width 611 height 42
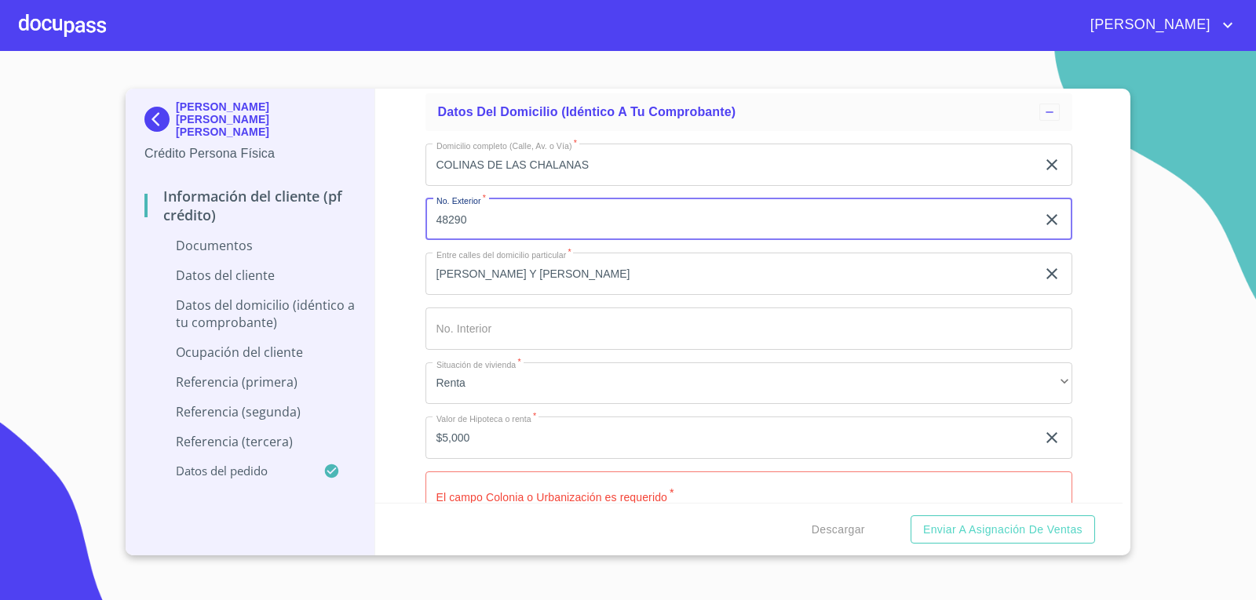
click at [490, 220] on input "48290" at bounding box center [730, 220] width 611 height 42
type input "23"
click at [548, 270] on input "[PERSON_NAME] Y [PERSON_NAME]" at bounding box center [730, 274] width 611 height 42
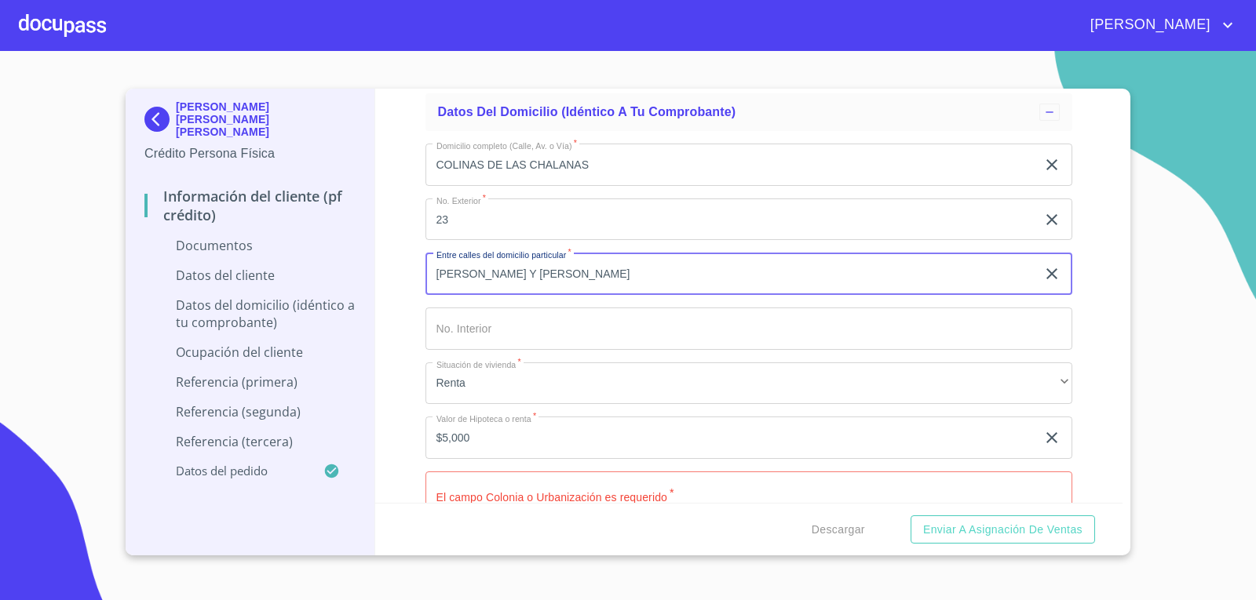
click at [548, 270] on input "[PERSON_NAME] Y [PERSON_NAME]" at bounding box center [730, 274] width 611 height 42
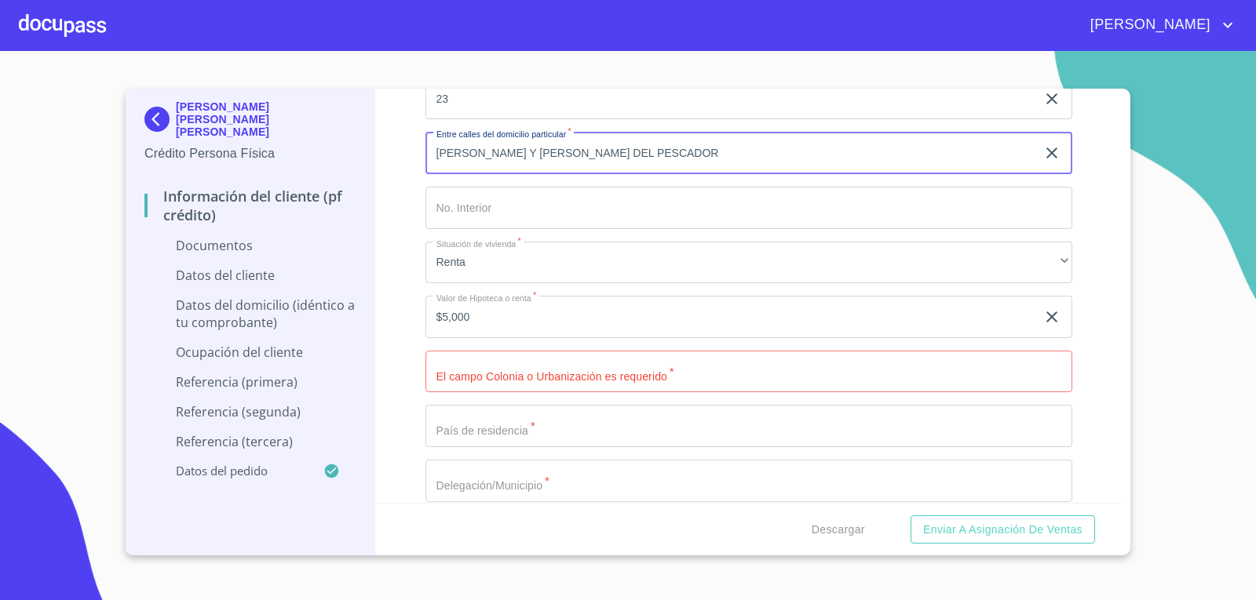
scroll to position [2904, 0]
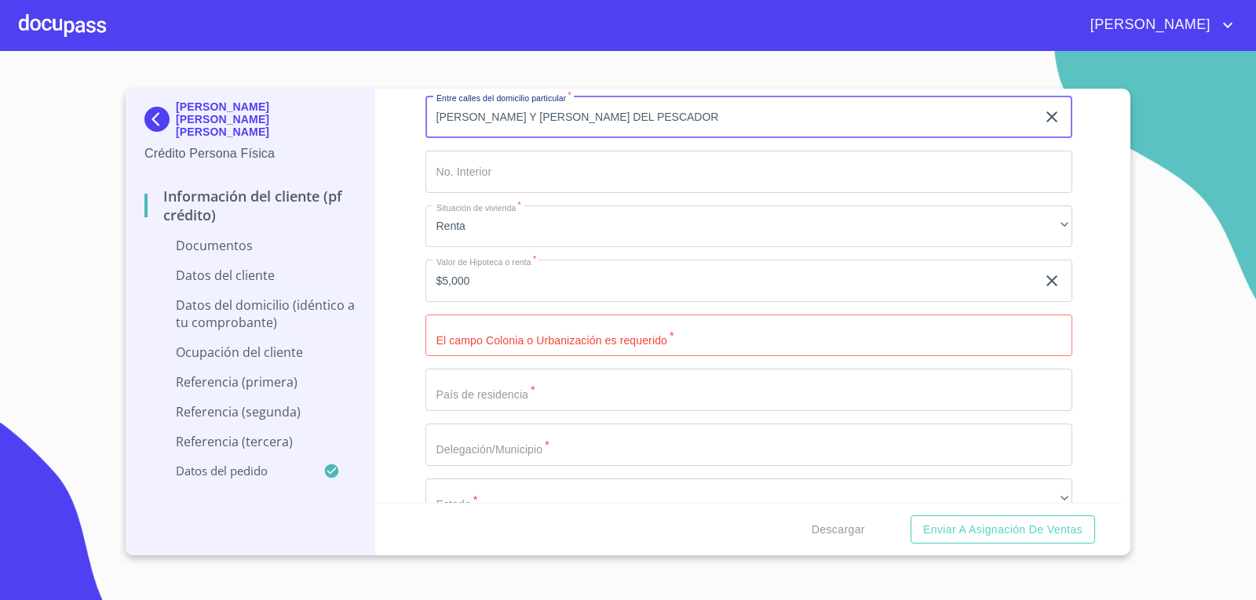
type input "[PERSON_NAME] Y [PERSON_NAME] DEL PESCADOR"
click at [548, 329] on input "Documento de identificación.   *" at bounding box center [748, 336] width 647 height 42
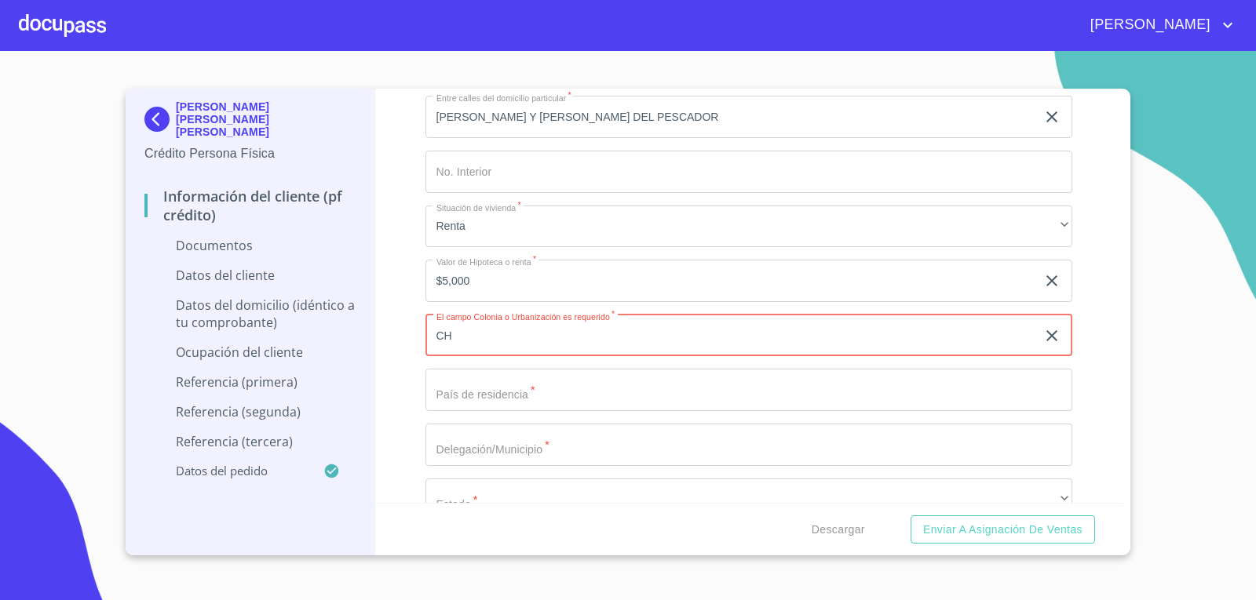
type input "C"
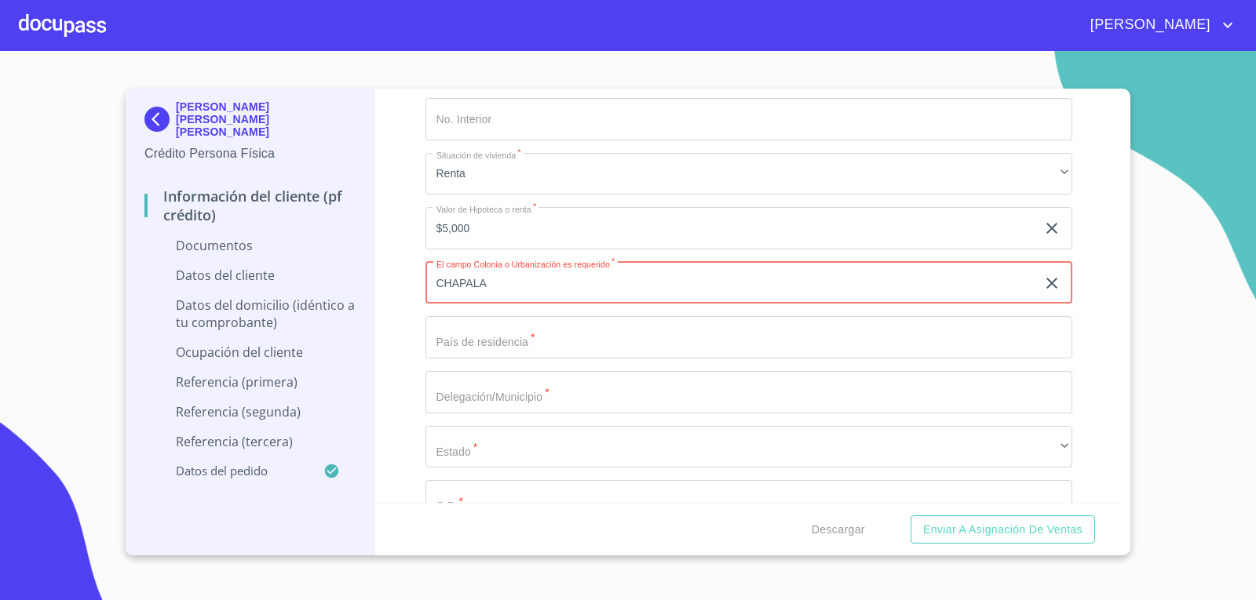
scroll to position [2982, 0]
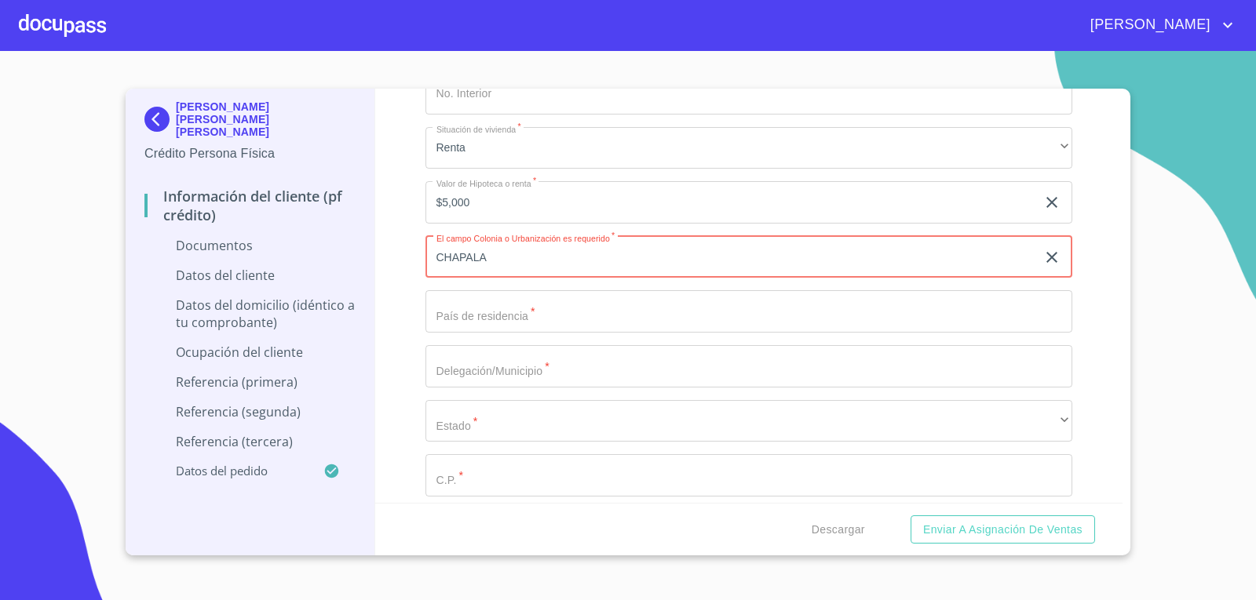
click at [434, 257] on input "CHAPALA" at bounding box center [730, 257] width 611 height 42
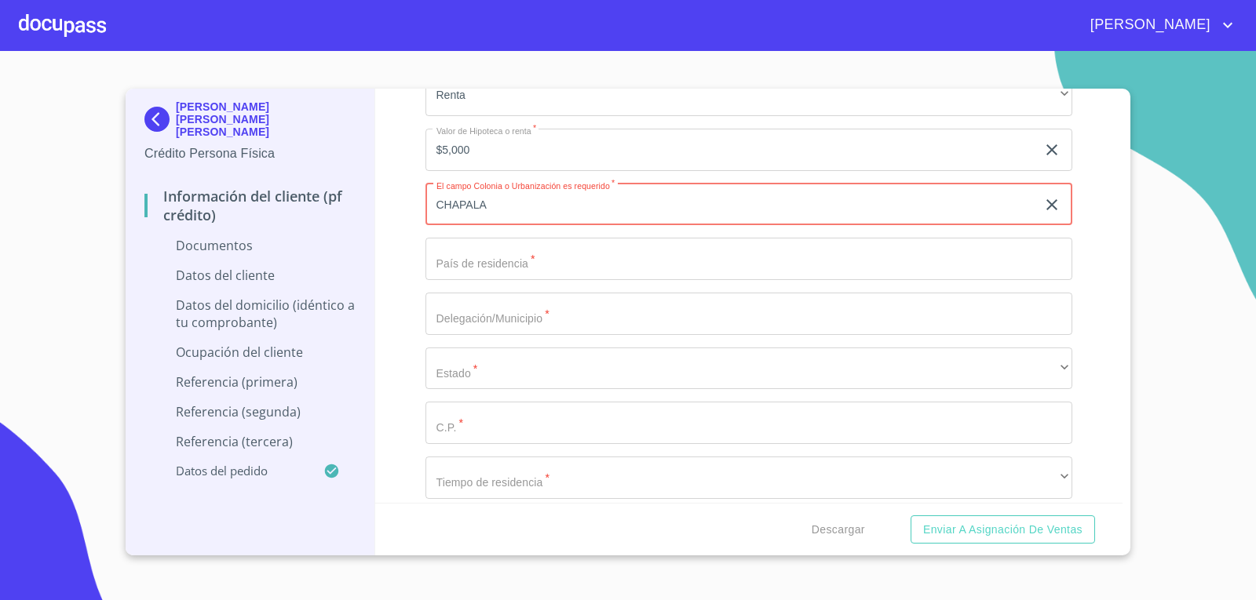
scroll to position [3061, 0]
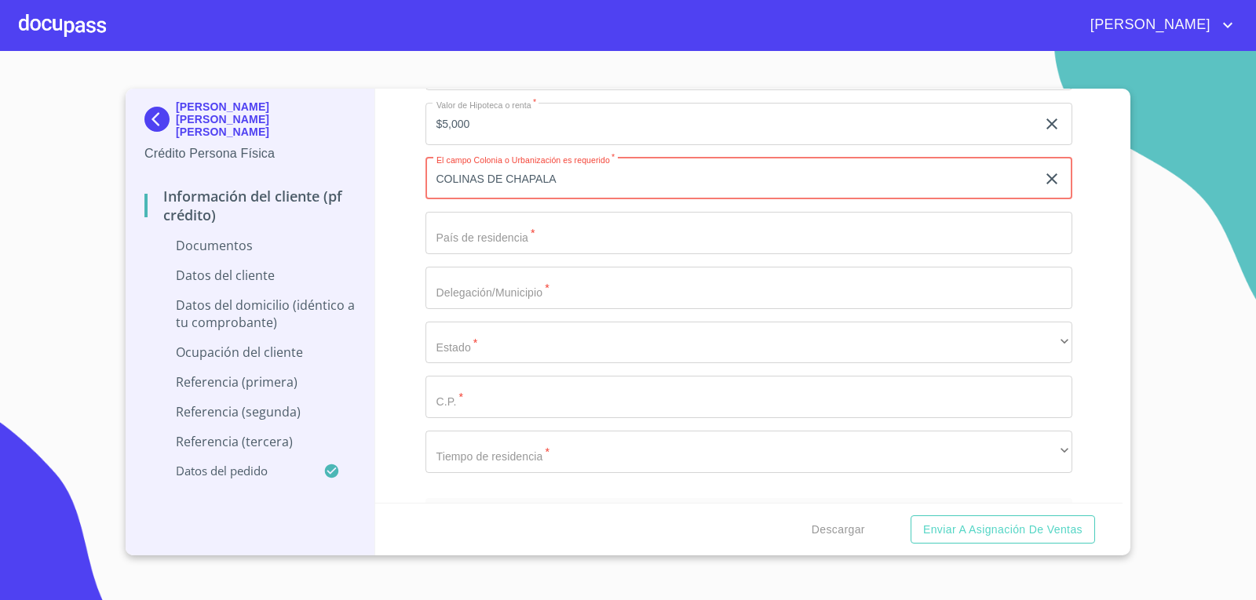
type input "COLINAS DE CHAPALA"
click at [453, 239] on input "Documento de identificación.   *" at bounding box center [748, 233] width 647 height 42
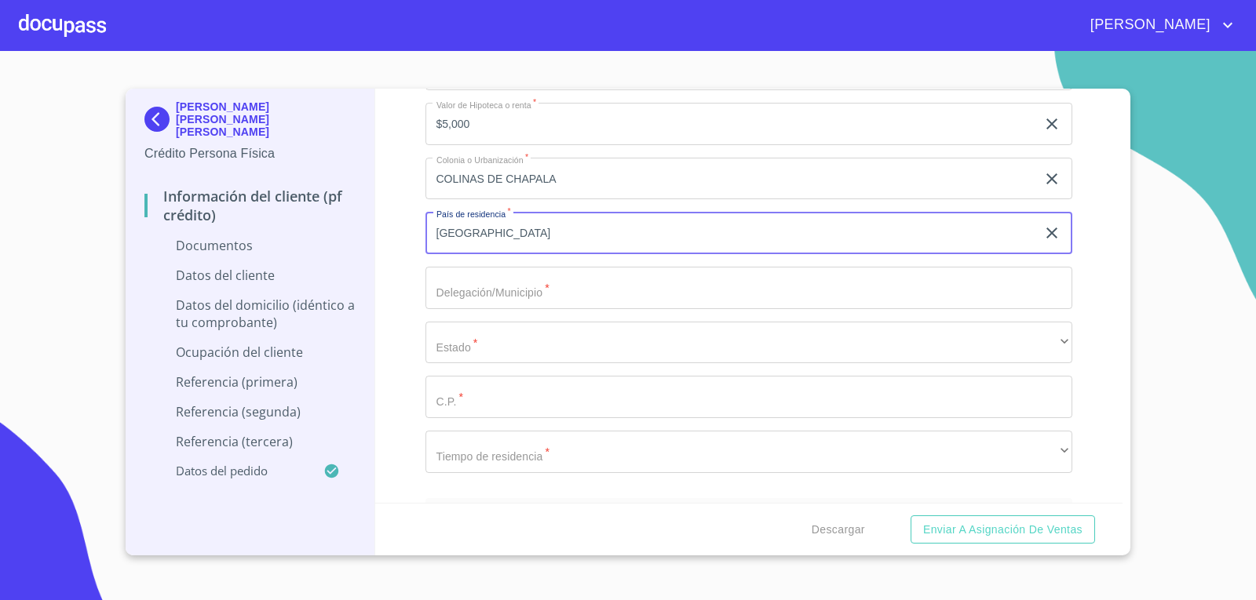
type input "[GEOGRAPHIC_DATA]"
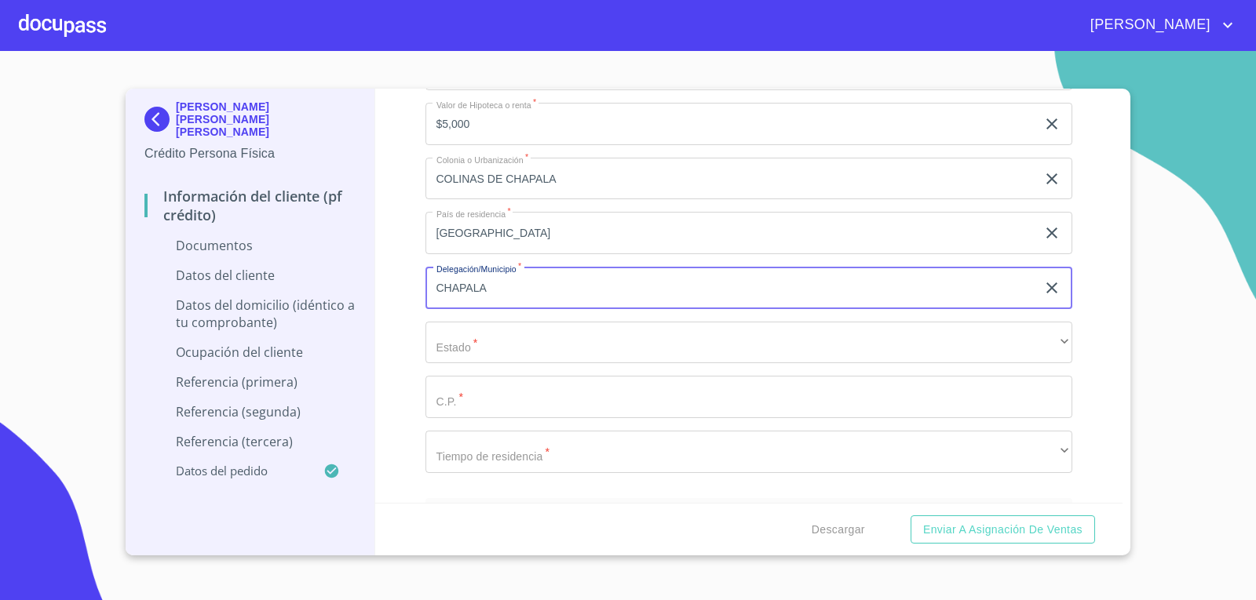
type input "CHAPALA"
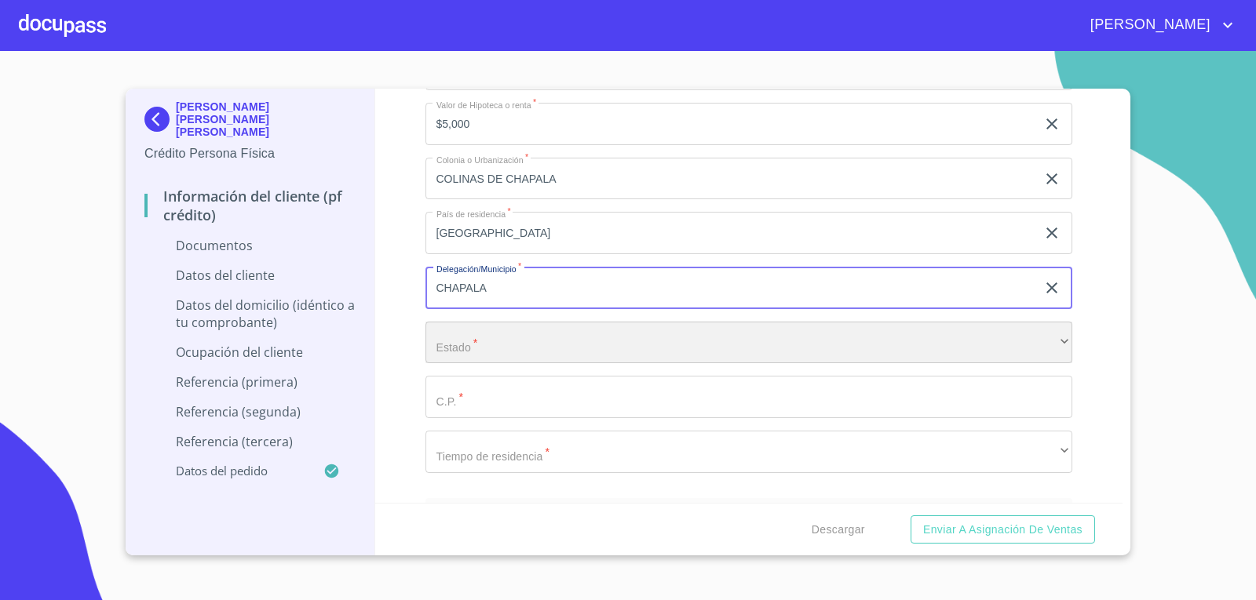
click at [643, 341] on div "​" at bounding box center [748, 343] width 647 height 42
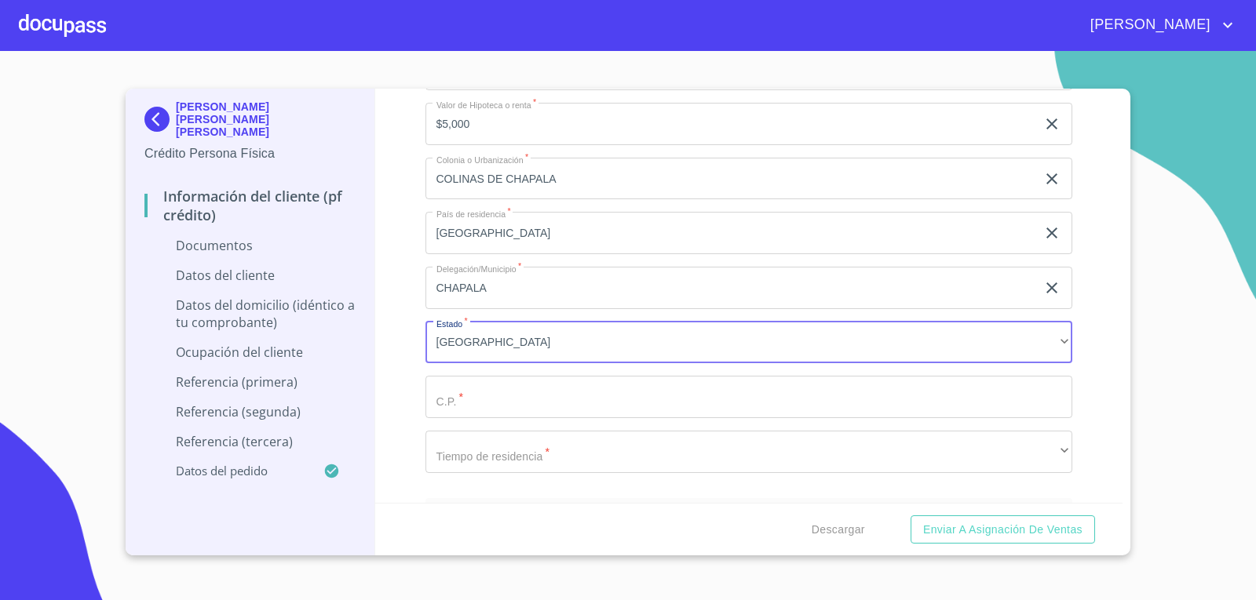
click at [513, 399] on input "Documento de identificación.   *" at bounding box center [748, 397] width 647 height 42
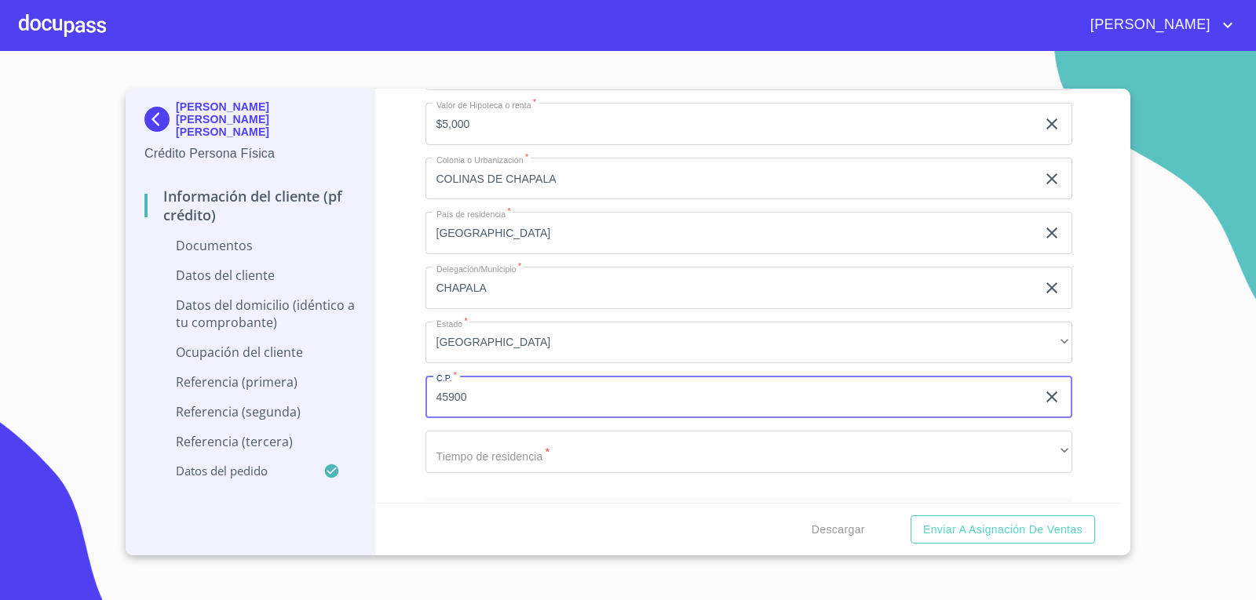
type input "45900"
click at [432, 364] on div "Domicilio completo (Calle, Av. o Vía)   * COLINAS DE LAS CHALANAS ​ No. Exteri…" at bounding box center [748, 151] width 647 height 669
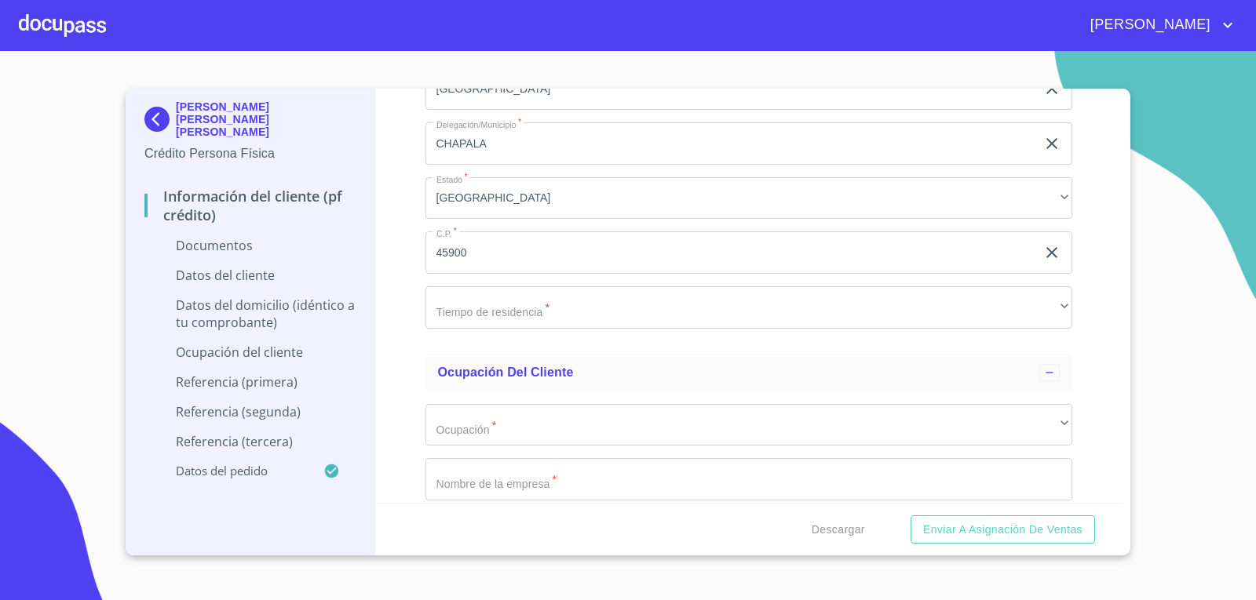
scroll to position [3218, 0]
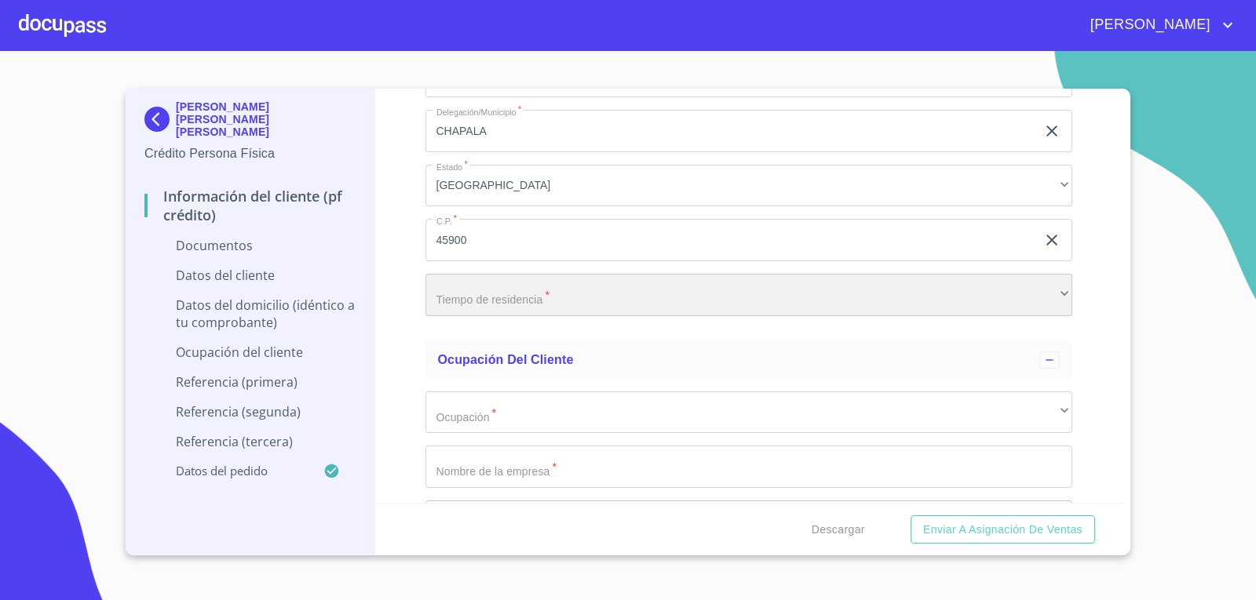
click at [571, 291] on div "​" at bounding box center [748, 295] width 647 height 42
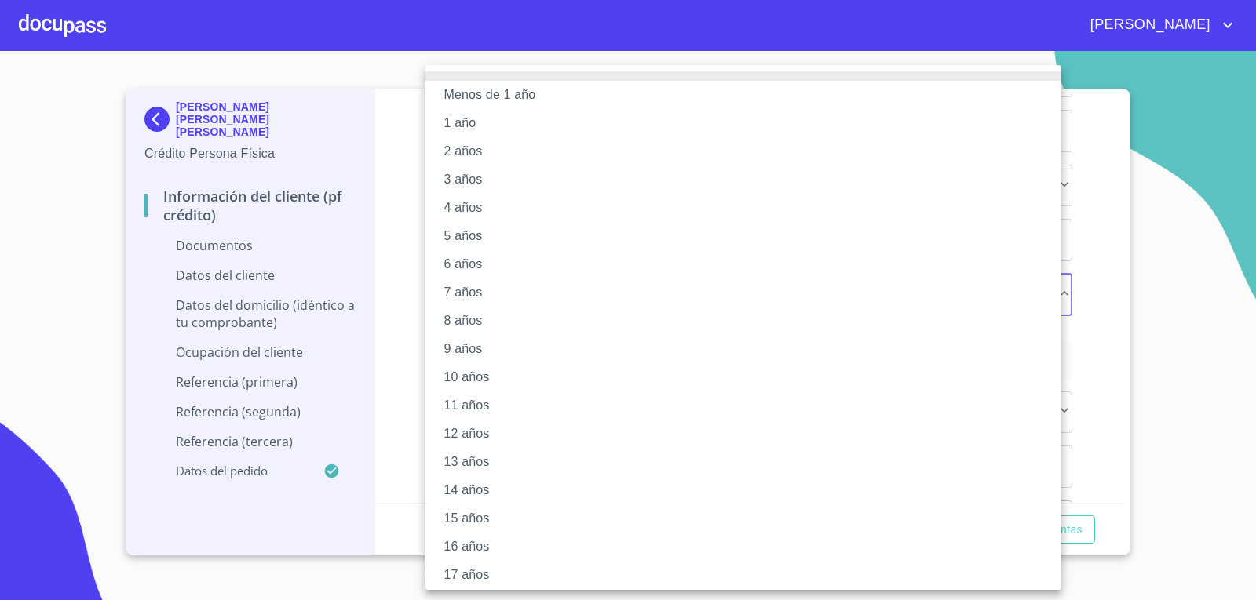
scroll to position [90, 0]
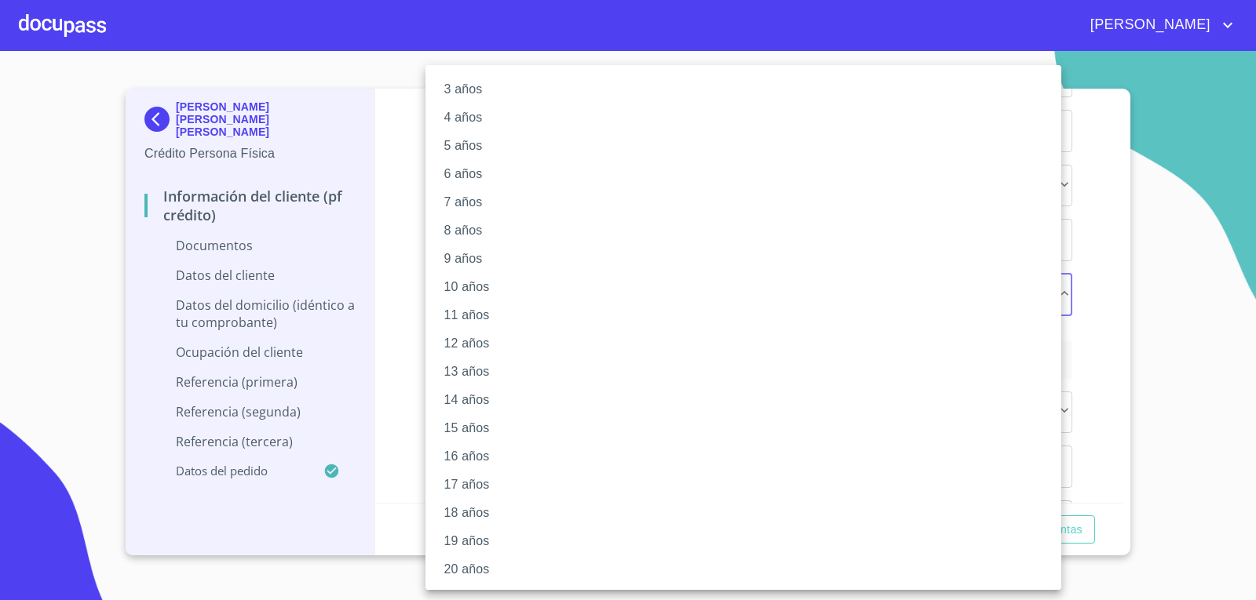
click at [484, 428] on li "15 años" at bounding box center [748, 428] width 647 height 28
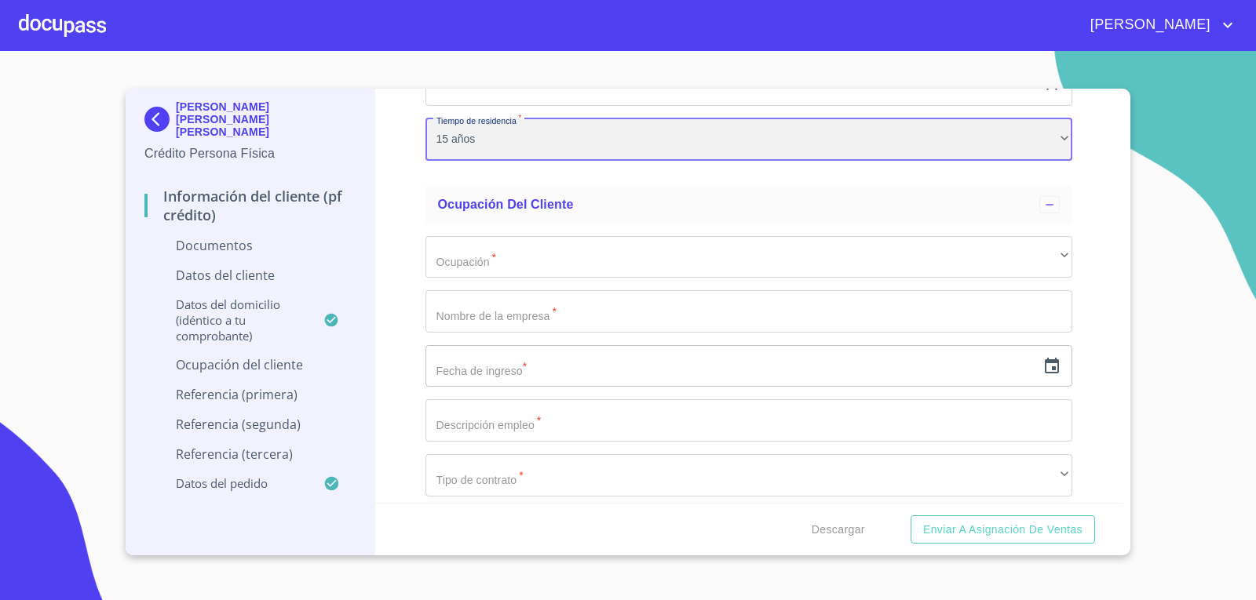
scroll to position [3374, 0]
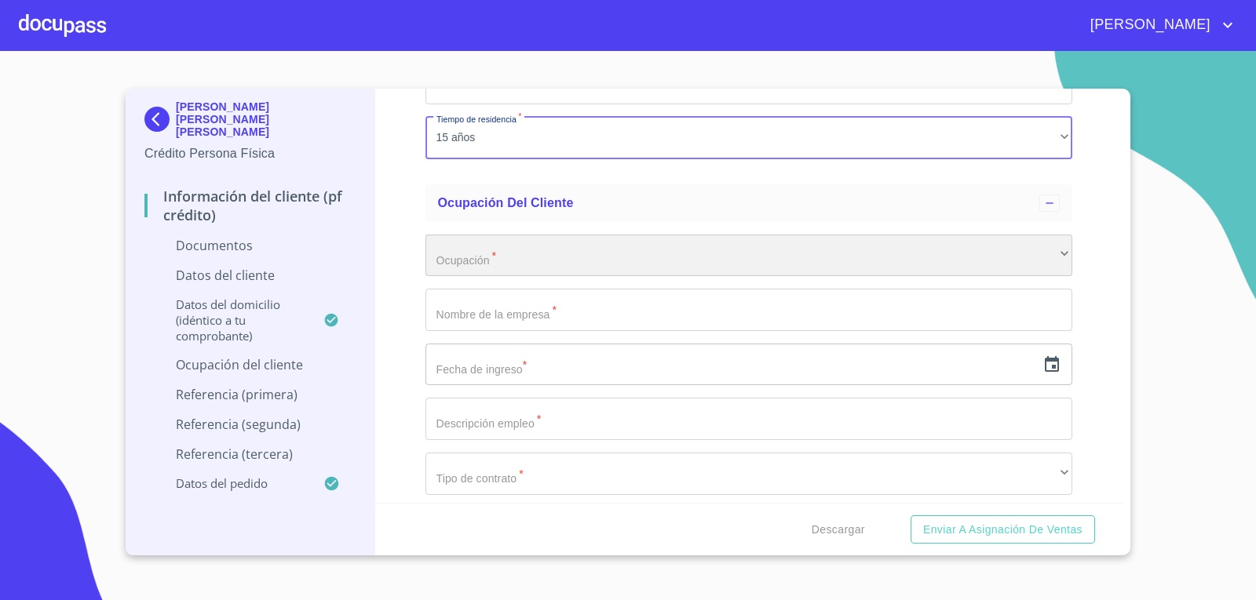
click at [508, 240] on div "​" at bounding box center [748, 256] width 647 height 42
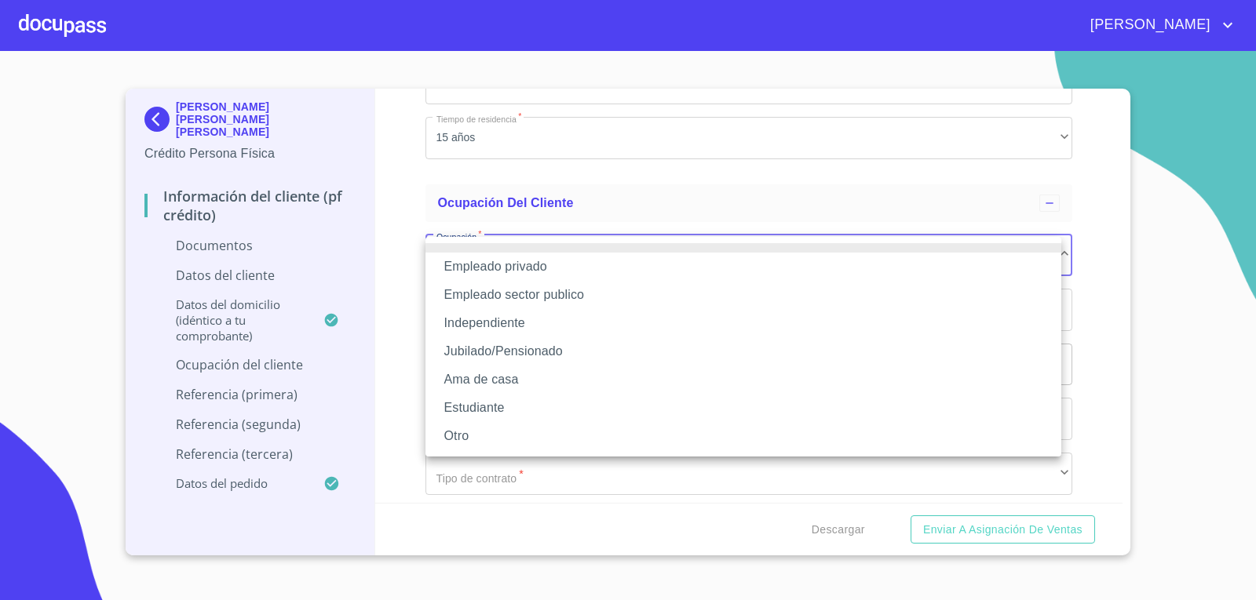
click at [494, 268] on li "Empleado privado" at bounding box center [743, 267] width 636 height 28
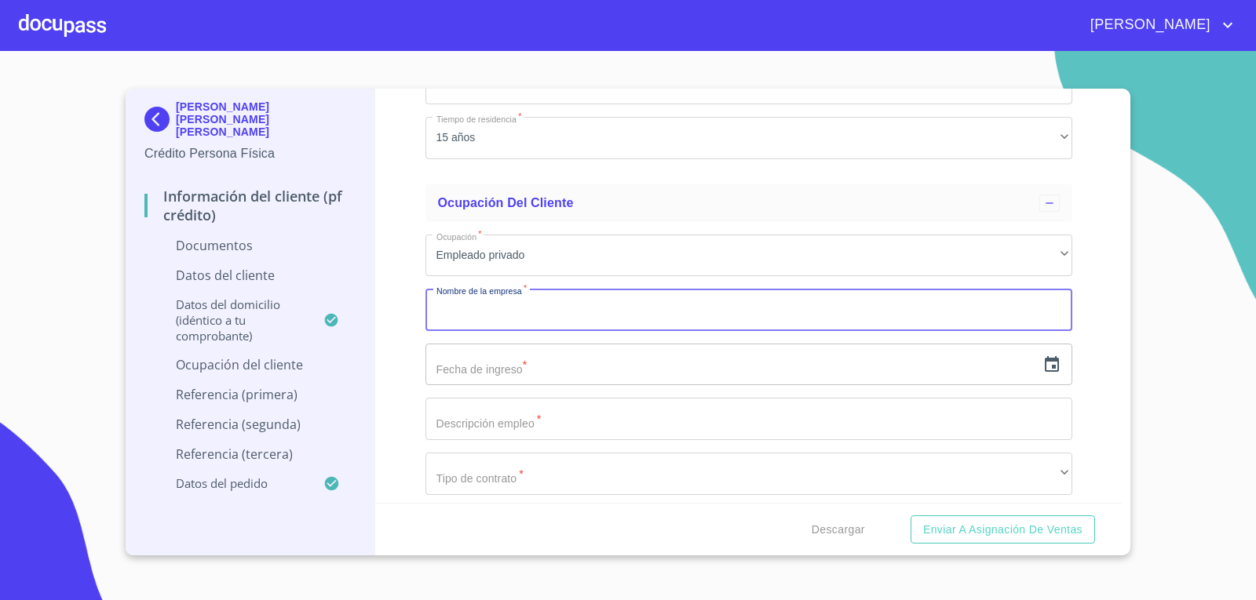
click at [481, 318] on input "Documento de identificación.   *" at bounding box center [748, 310] width 647 height 42
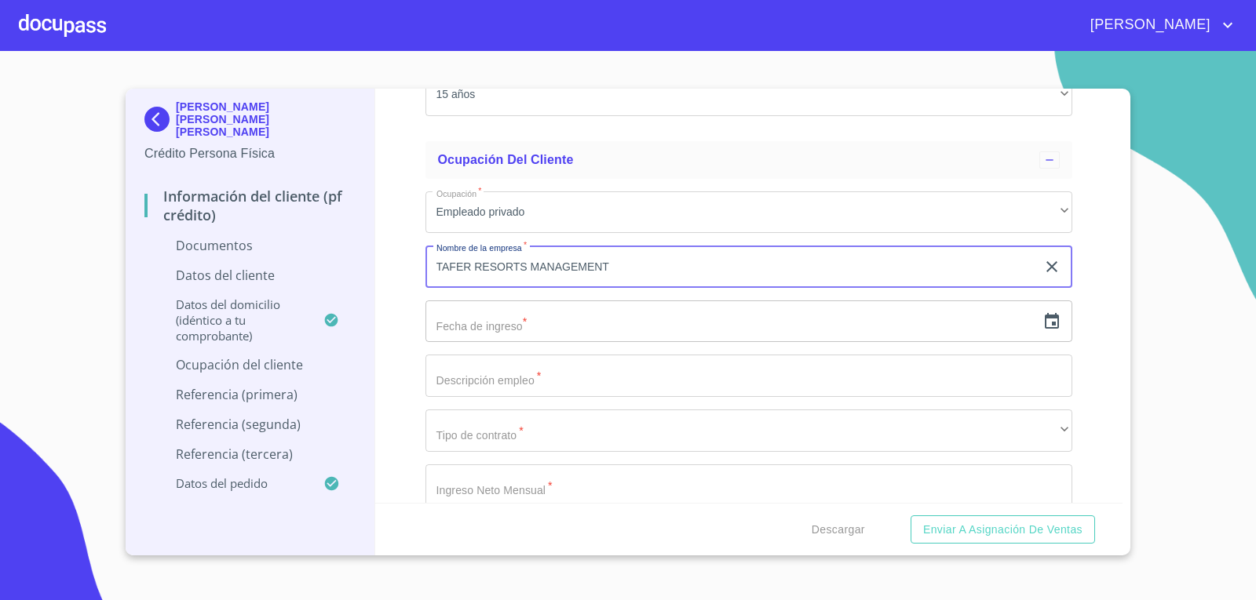
scroll to position [3453, 0]
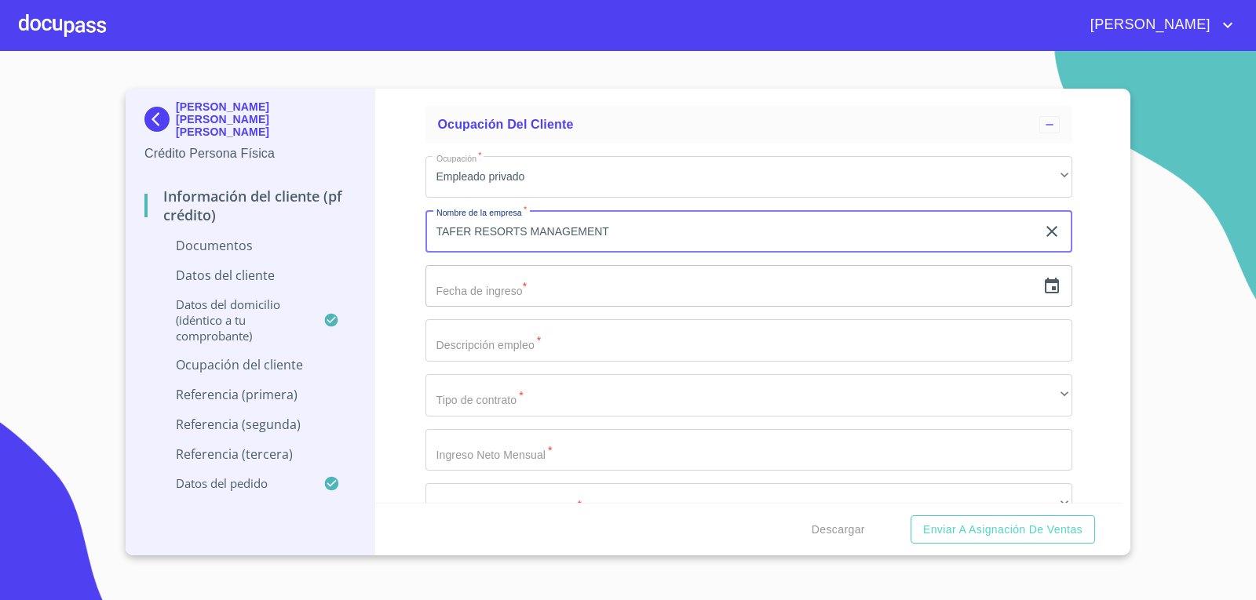
type input "TAFER RESORTS MANAGEMENT"
click at [527, 299] on input "text" at bounding box center [730, 286] width 611 height 42
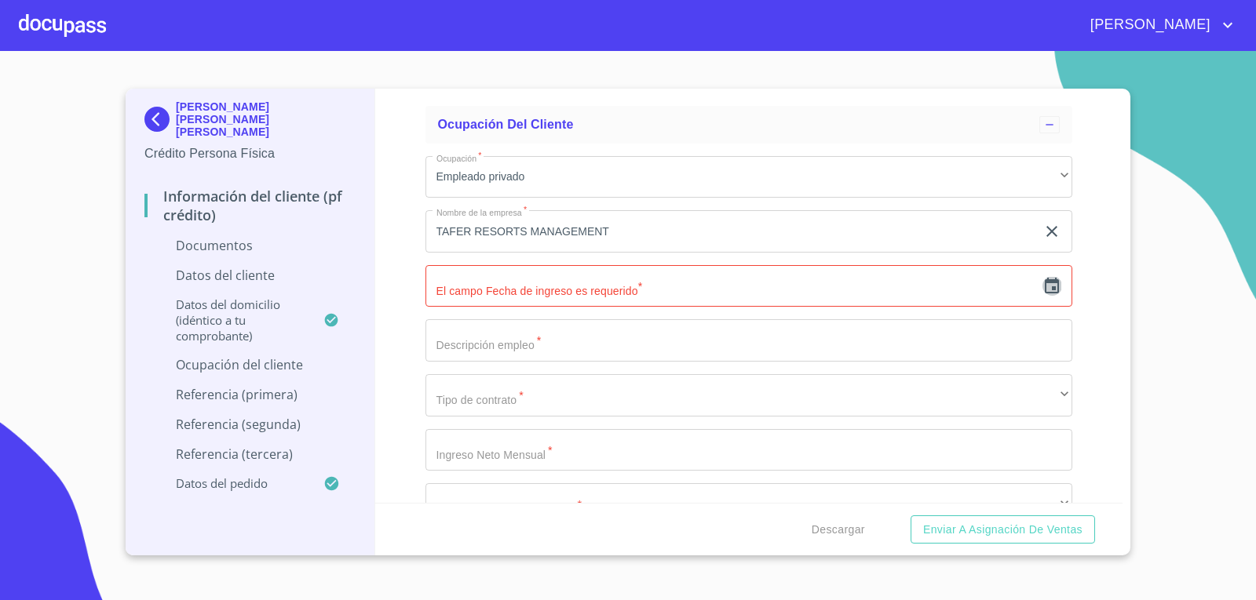
click at [1045, 287] on icon "button" at bounding box center [1052, 286] width 14 height 16
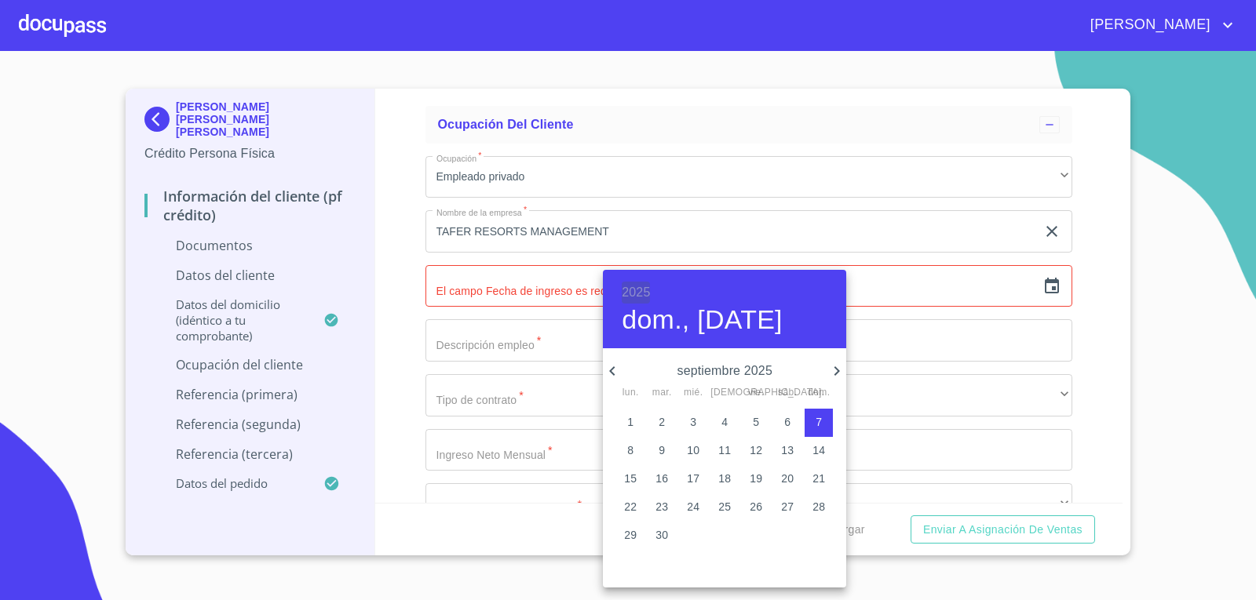
click at [638, 290] on h6 "2025" at bounding box center [636, 293] width 28 height 22
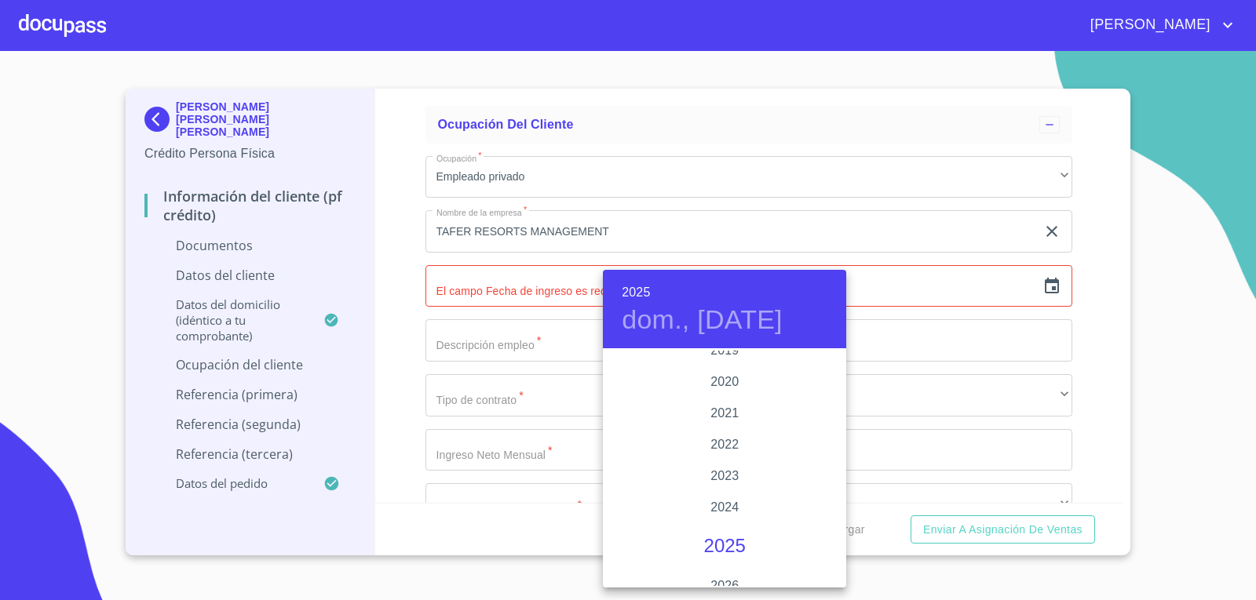
scroll to position [2809, 0]
click at [724, 476] on div "2018" at bounding box center [724, 476] width 243 height 31
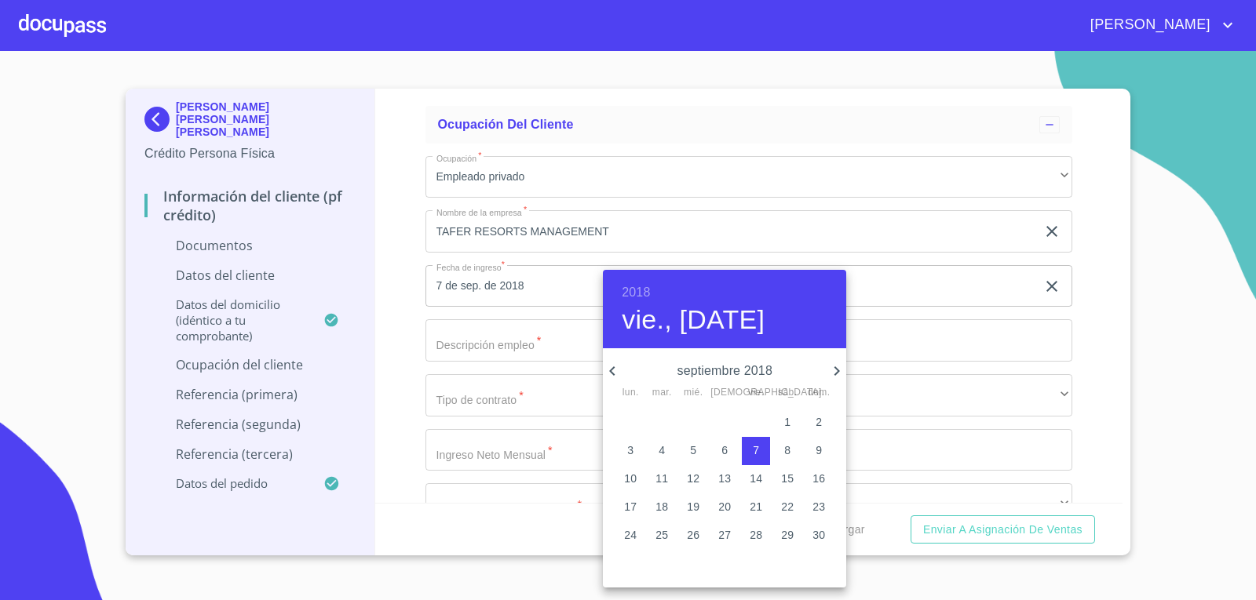
click at [834, 370] on icon "button" at bounding box center [836, 371] width 19 height 19
click at [837, 369] on icon "button" at bounding box center [836, 370] width 5 height 9
click at [755, 456] on p "9" at bounding box center [756, 451] width 6 height 16
click at [727, 455] on p "8" at bounding box center [724, 451] width 6 height 16
type input "8 de nov. de 2018"
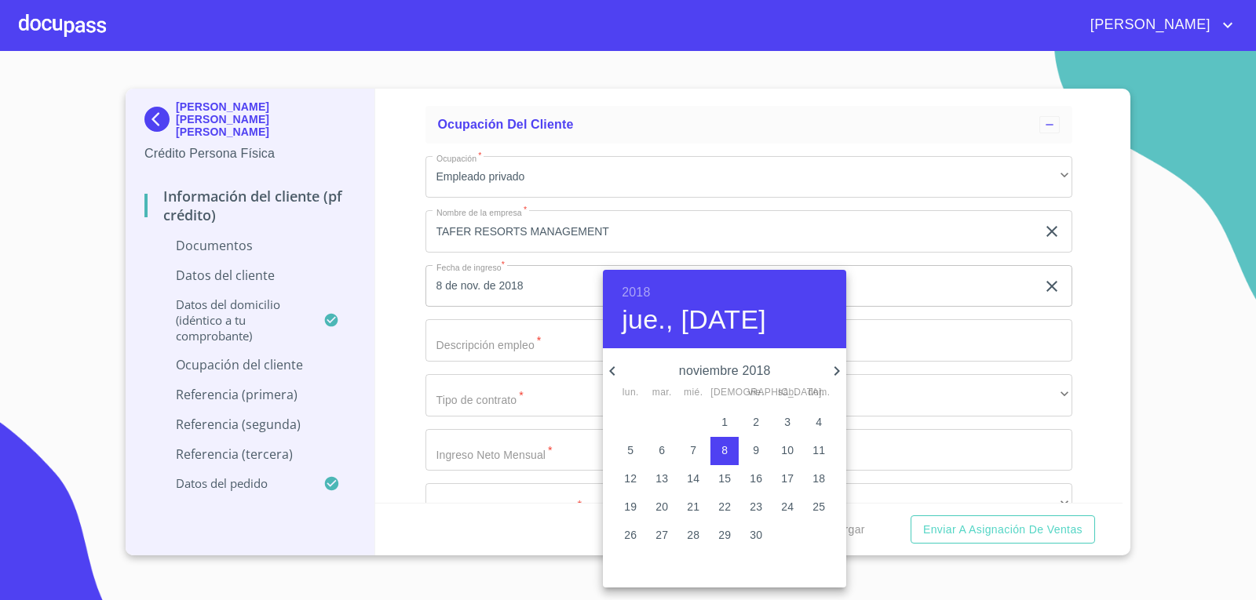
click at [469, 328] on div at bounding box center [628, 300] width 1256 height 600
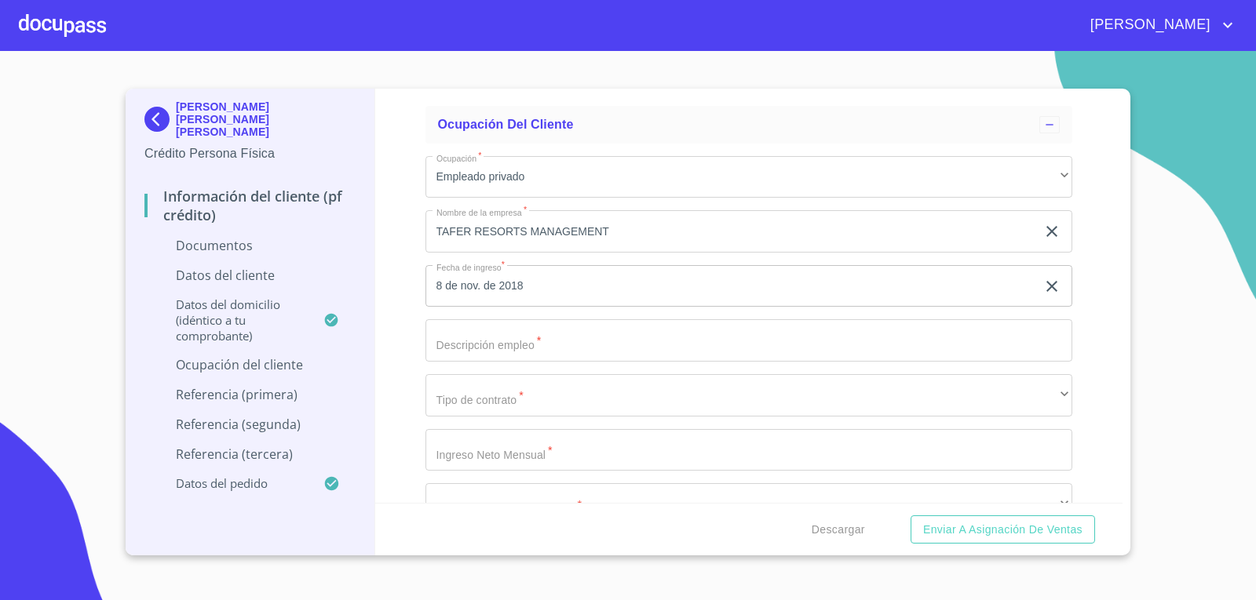
click at [525, 344] on input "Documento de identificación.   *" at bounding box center [748, 340] width 647 height 42
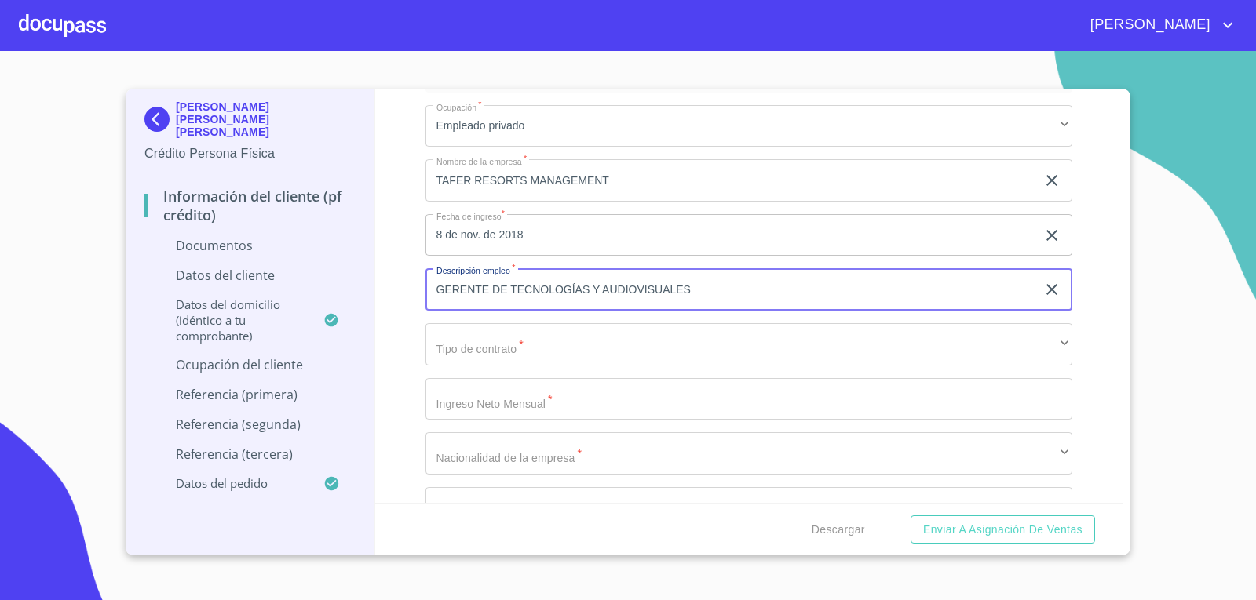
scroll to position [3531, 0]
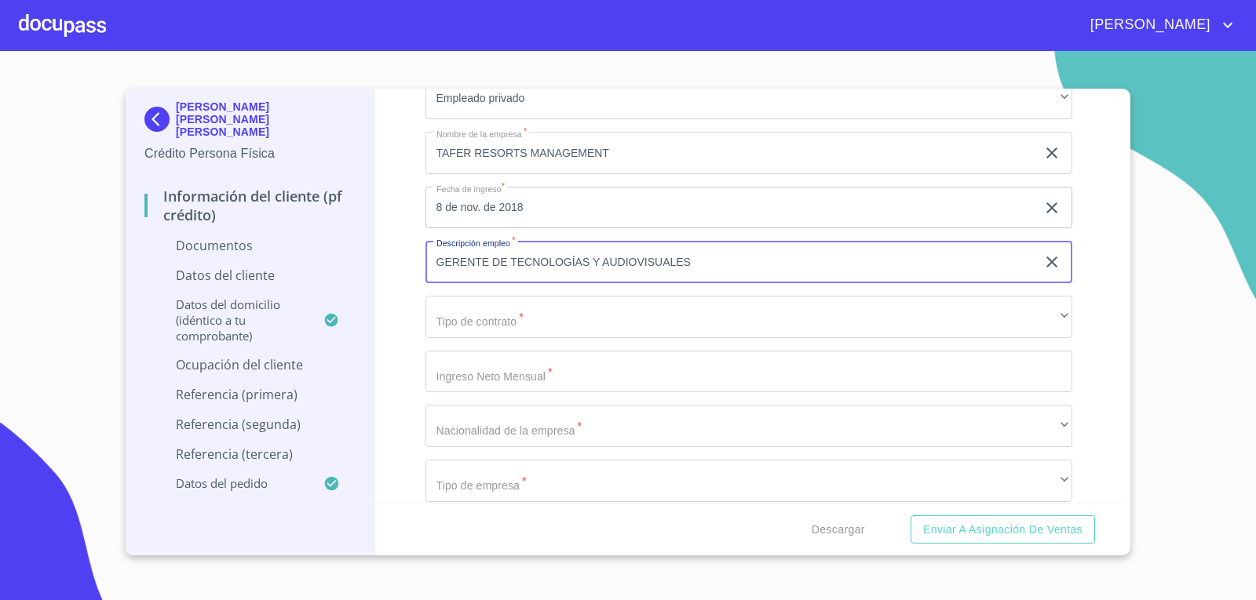
type input "GERENTE DE TECNOLOGÍAS Y AUDIOVISUALES"
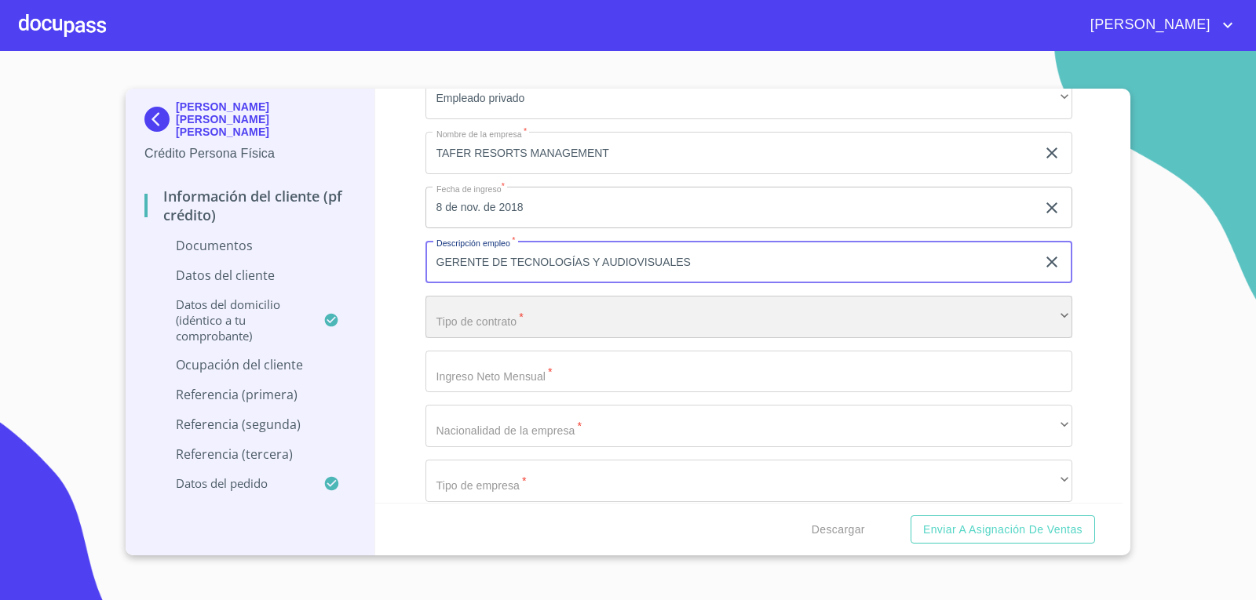
click at [516, 316] on div "​" at bounding box center [748, 317] width 647 height 42
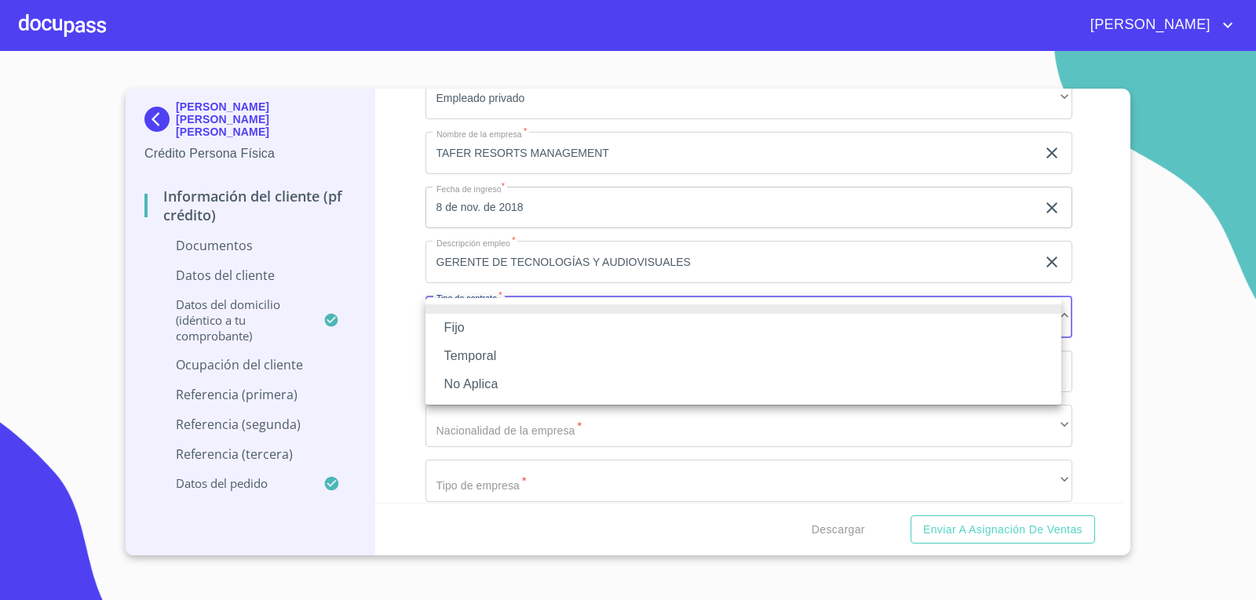
click at [479, 325] on li "Fijo" at bounding box center [743, 328] width 636 height 28
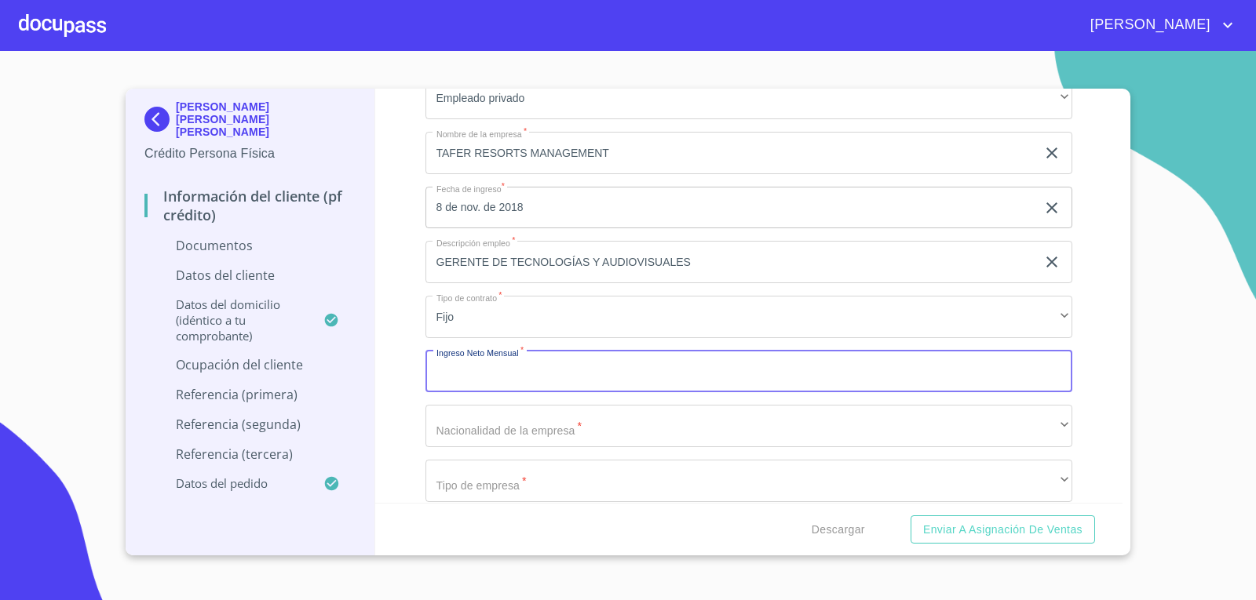
click at [565, 379] on input "Documento de identificación.   *" at bounding box center [748, 372] width 647 height 42
type input "42000"
click at [364, 337] on div "[PERSON_NAME] [PERSON_NAME] [PERSON_NAME] Crédito Persona Física Información de…" at bounding box center [251, 322] width 250 height 467
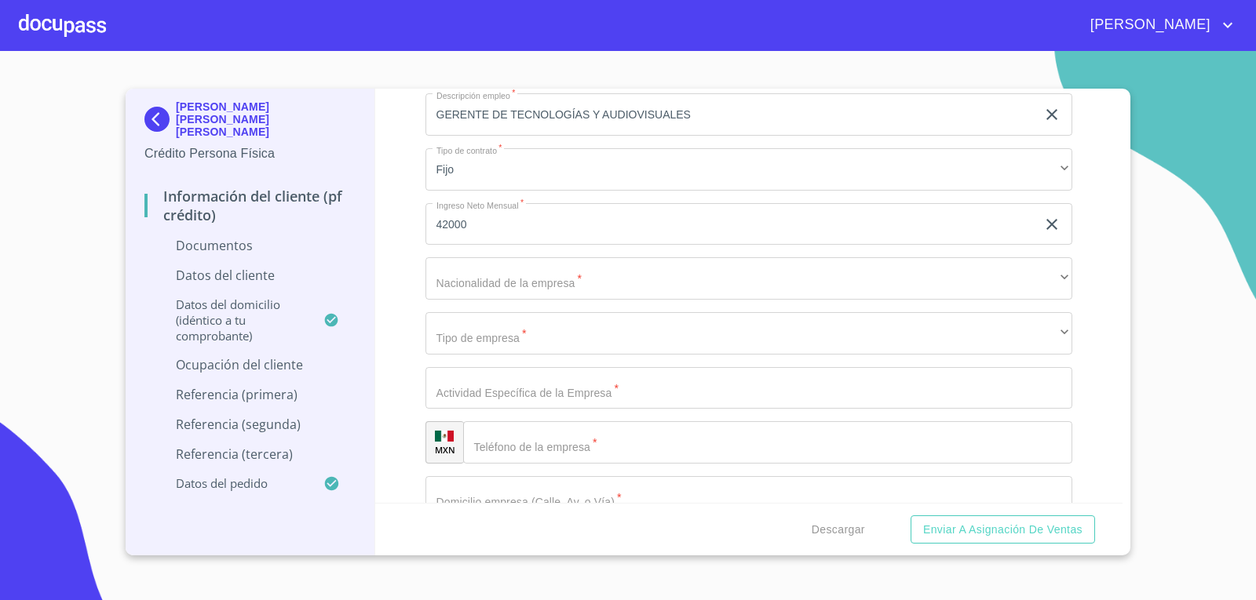
scroll to position [3688, 0]
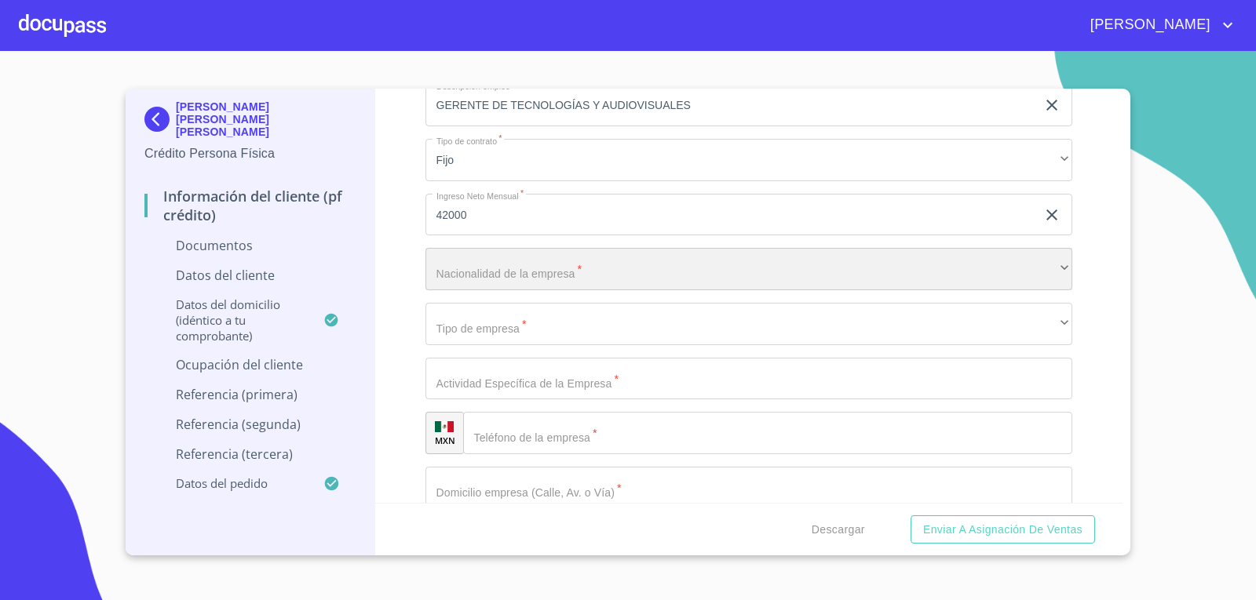
click at [525, 272] on div "​" at bounding box center [748, 269] width 647 height 42
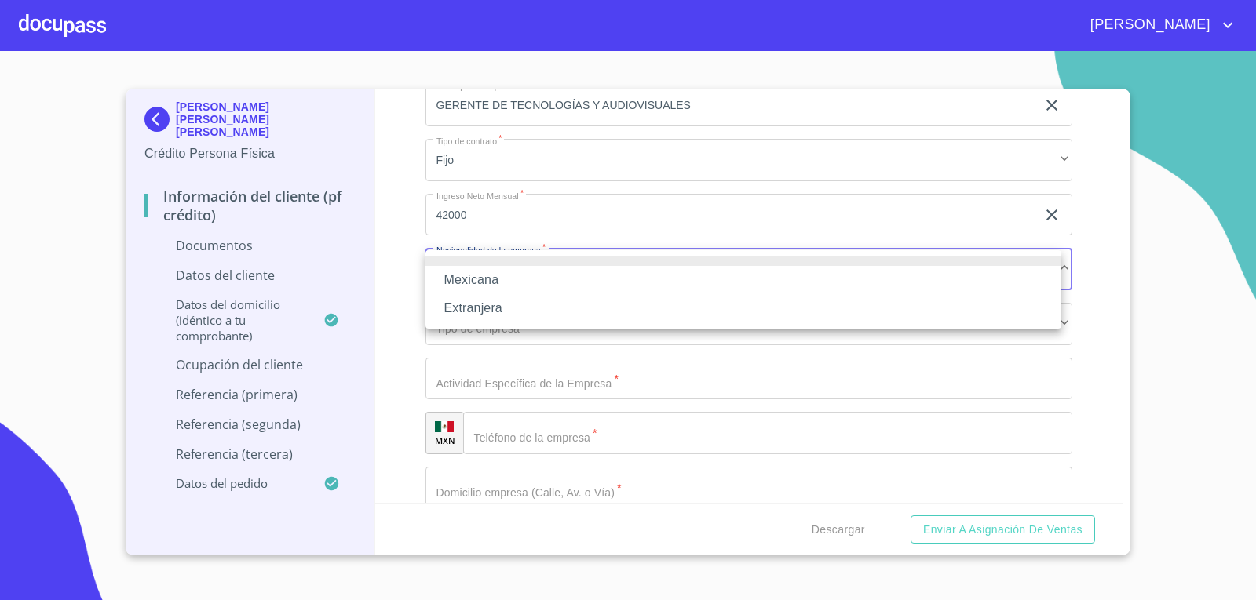
click at [525, 272] on li "Mexicana" at bounding box center [743, 280] width 636 height 28
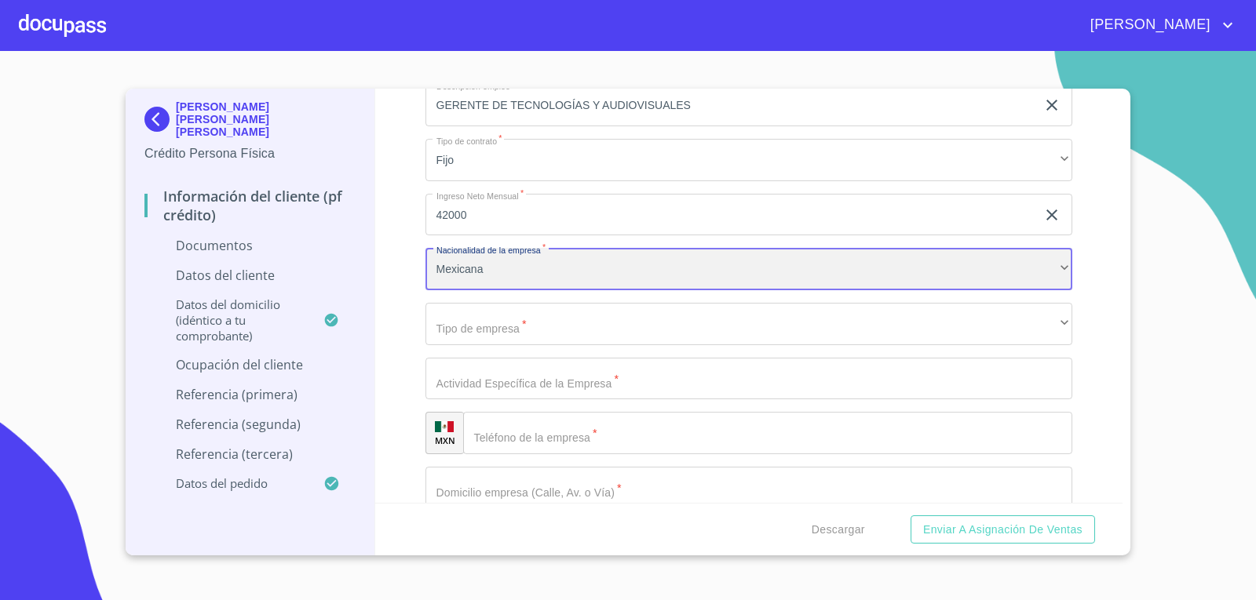
click at [533, 264] on div "Mexicana" at bounding box center [748, 269] width 647 height 42
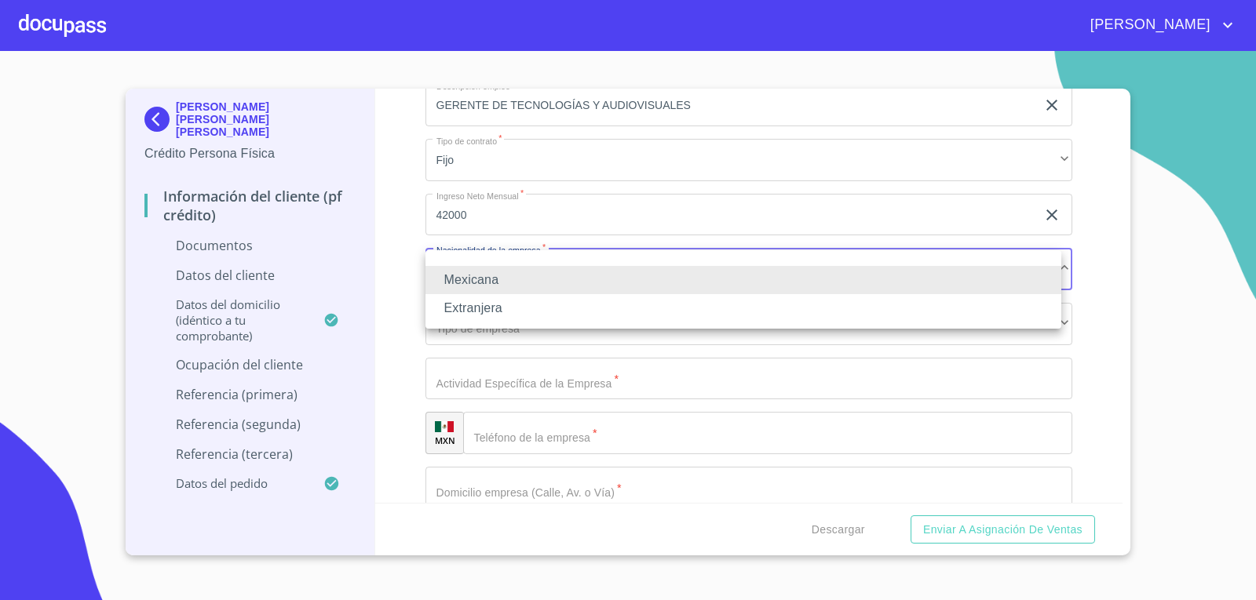
click at [511, 257] on li at bounding box center [743, 261] width 636 height 9
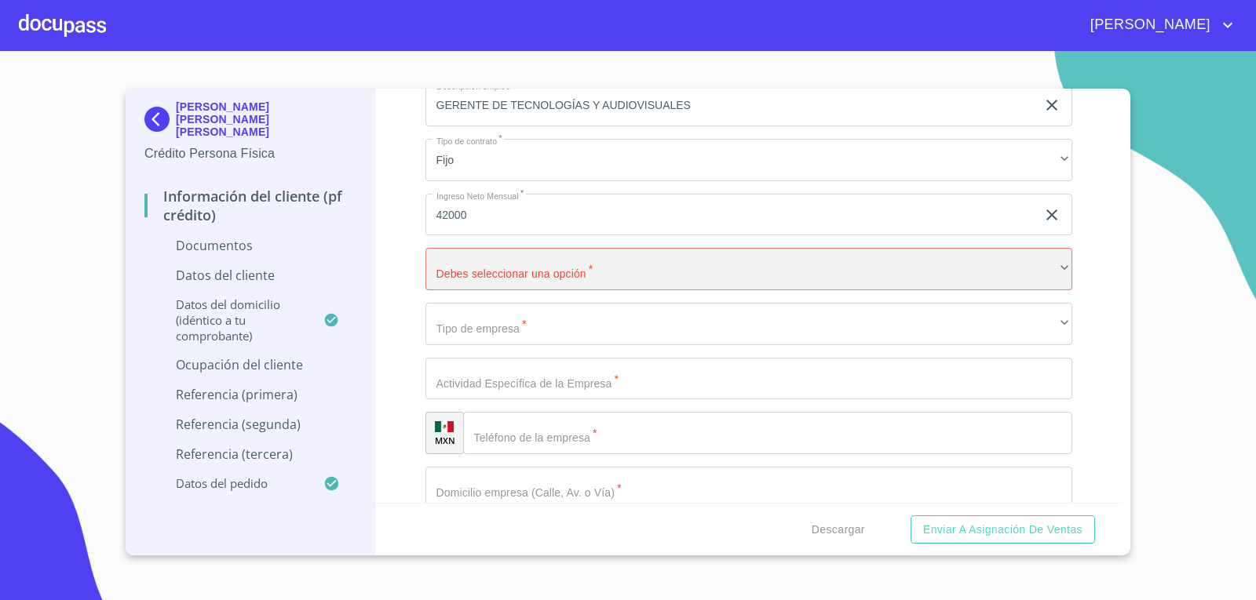
click at [478, 275] on div "​" at bounding box center [748, 269] width 647 height 42
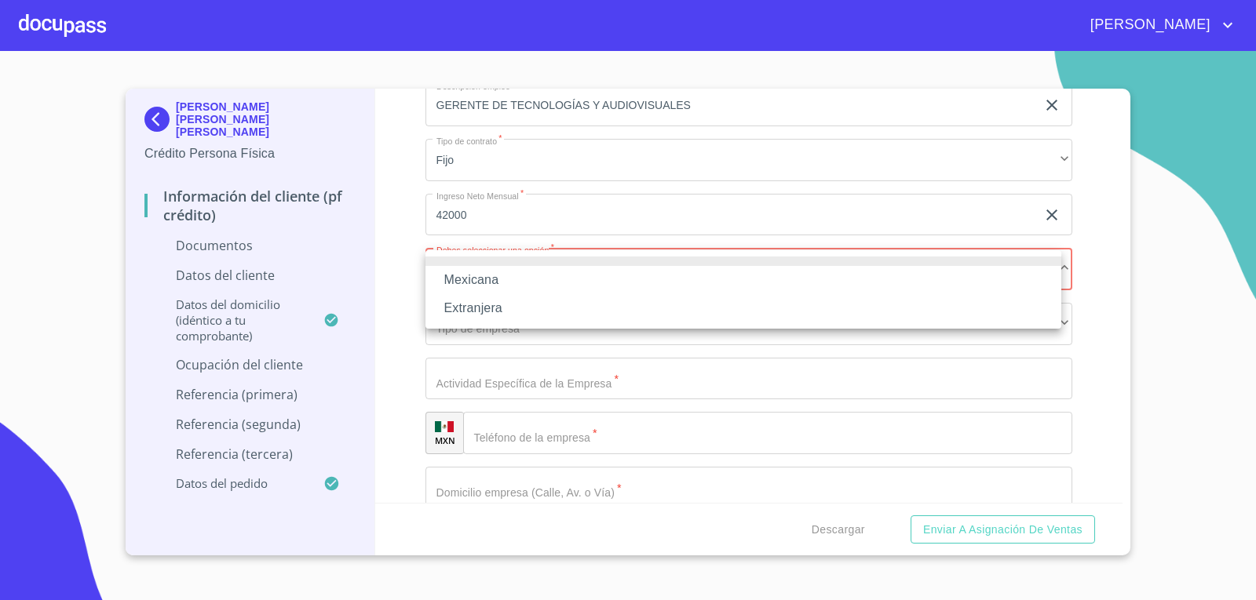
click at [478, 275] on li "Mexicana" at bounding box center [743, 280] width 636 height 28
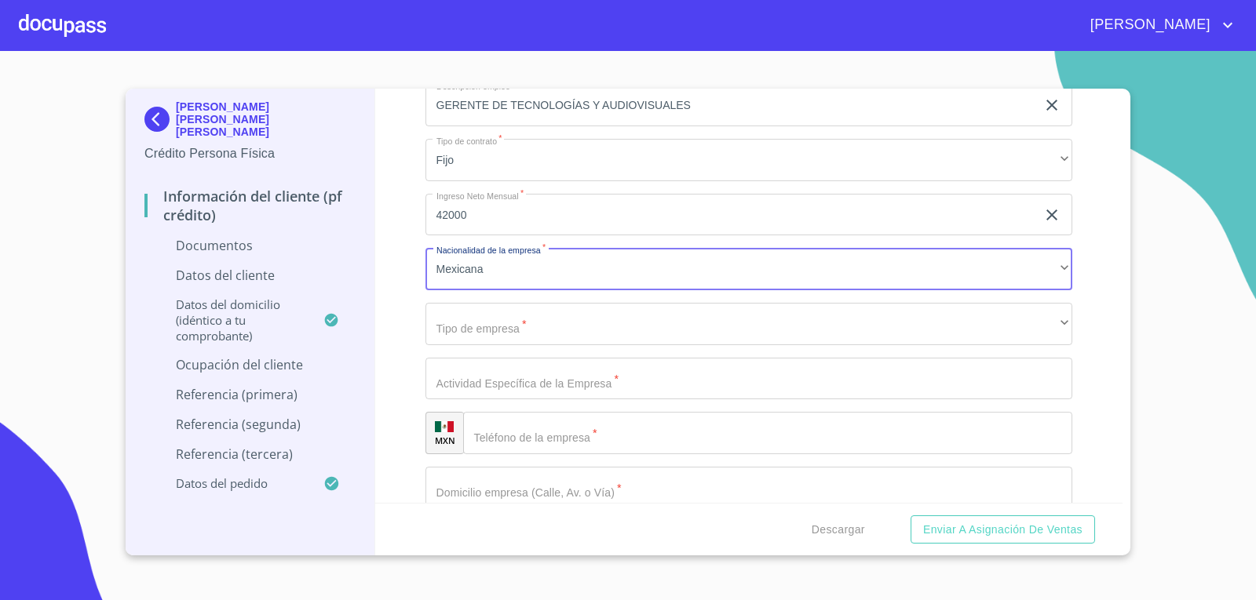
click at [509, 207] on input "42000" at bounding box center [730, 215] width 611 height 42
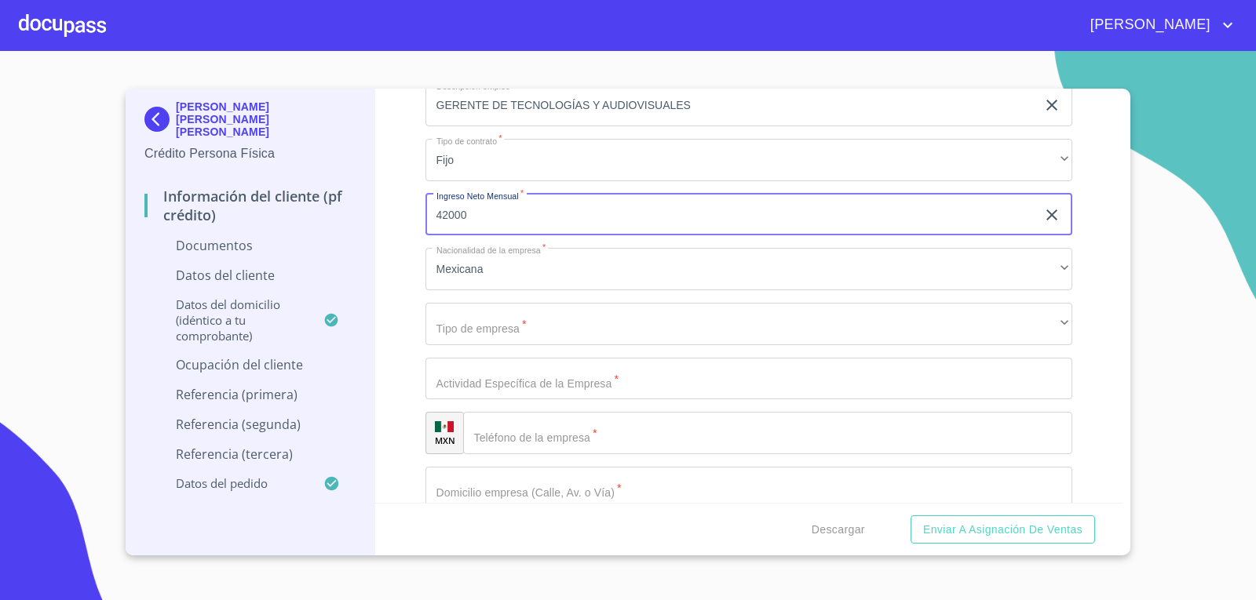
click at [509, 207] on input "42000" at bounding box center [730, 215] width 611 height 42
click at [393, 233] on div "Información del cliente (PF crédito) Documentos Documento de identificación.   …" at bounding box center [749, 296] width 748 height 414
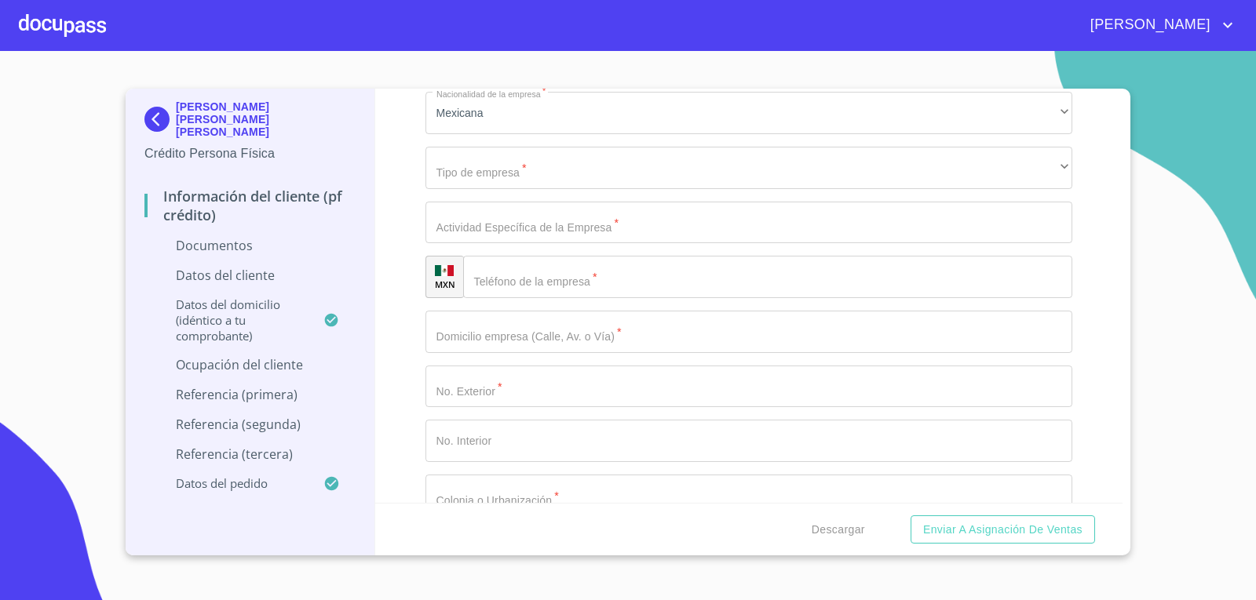
scroll to position [3845, 0]
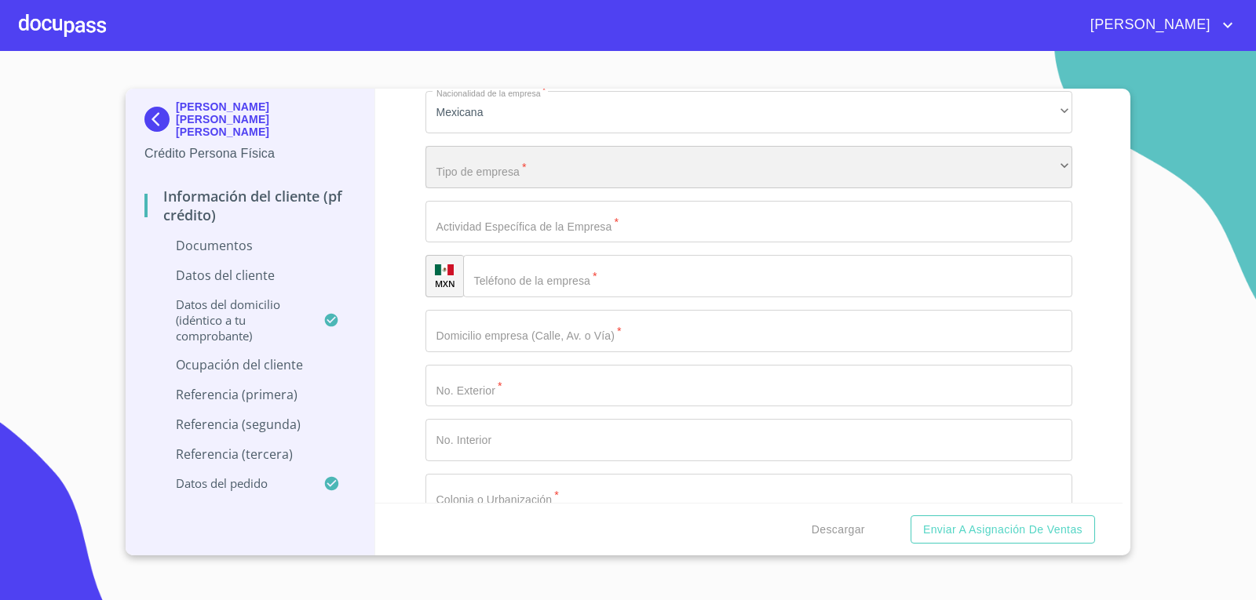
click at [580, 158] on div "​" at bounding box center [748, 167] width 647 height 42
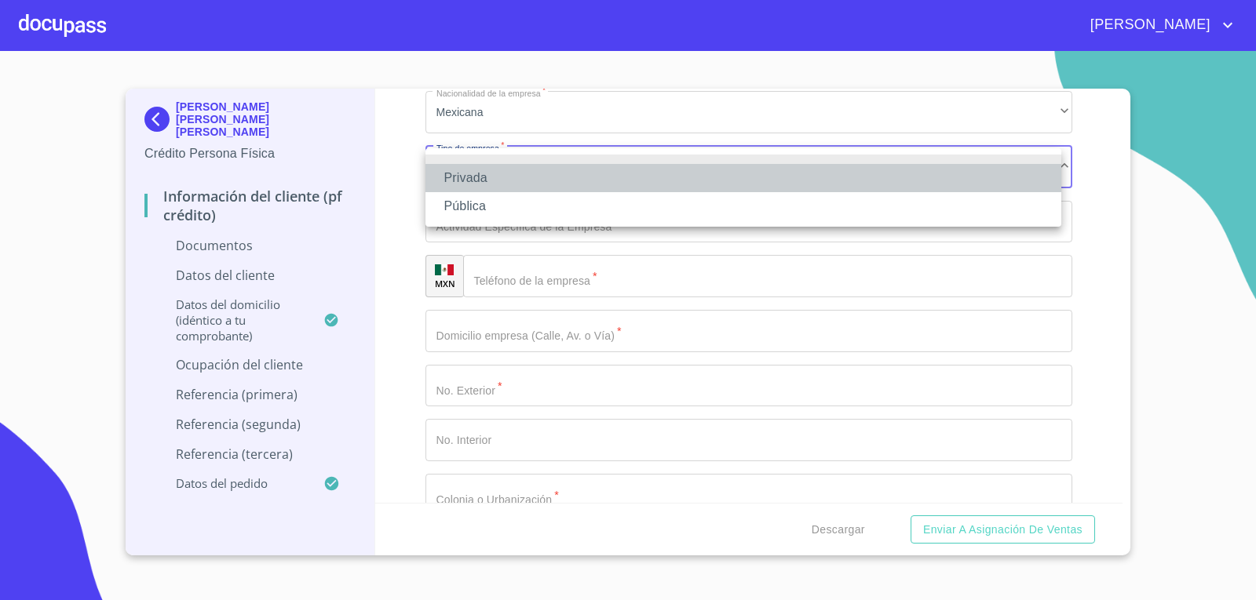
click at [527, 175] on li "Privada" at bounding box center [743, 178] width 636 height 28
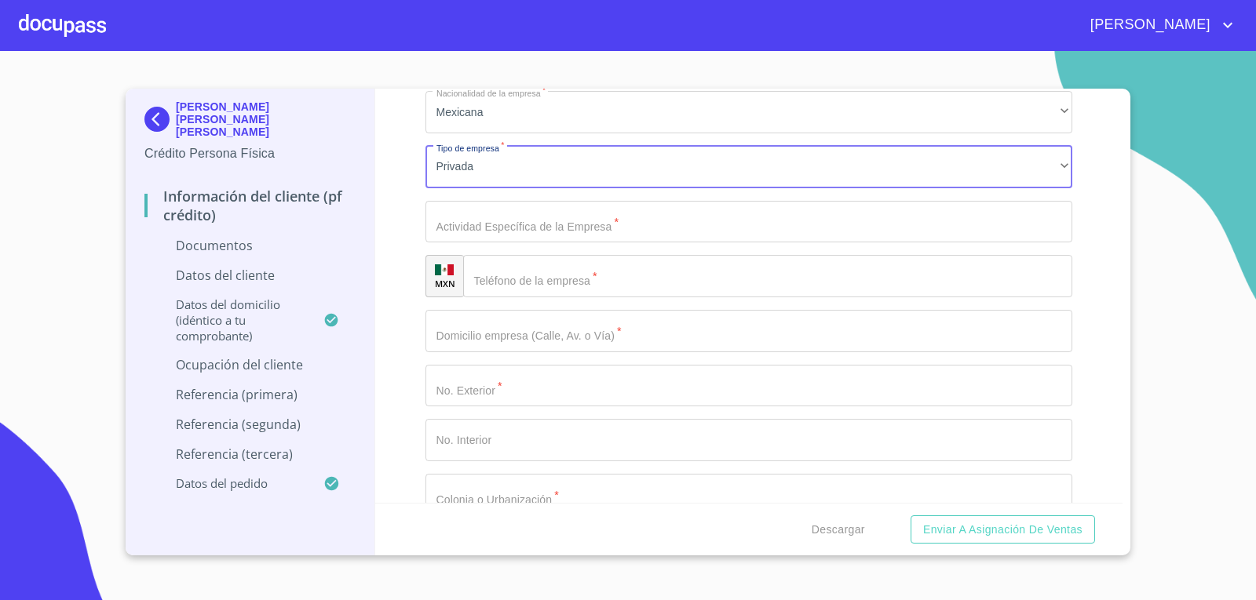
click at [517, 210] on input "Documento de identificación.   *" at bounding box center [748, 222] width 647 height 42
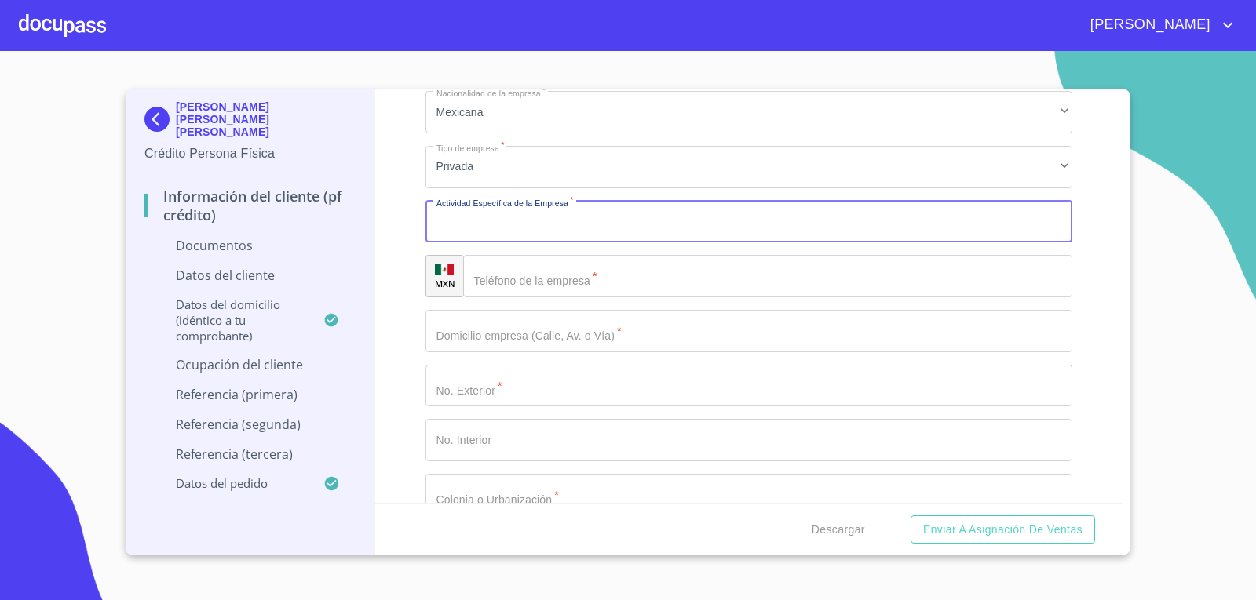
click at [517, 210] on input "Documento de identificación.   *" at bounding box center [748, 222] width 647 height 42
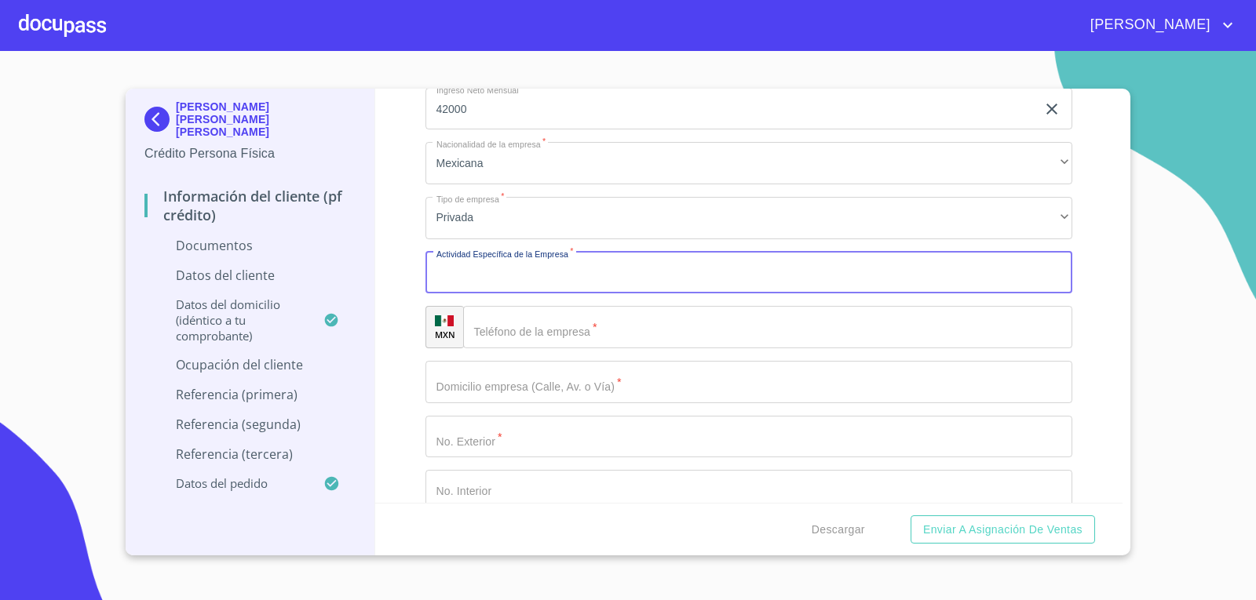
scroll to position [3767, 0]
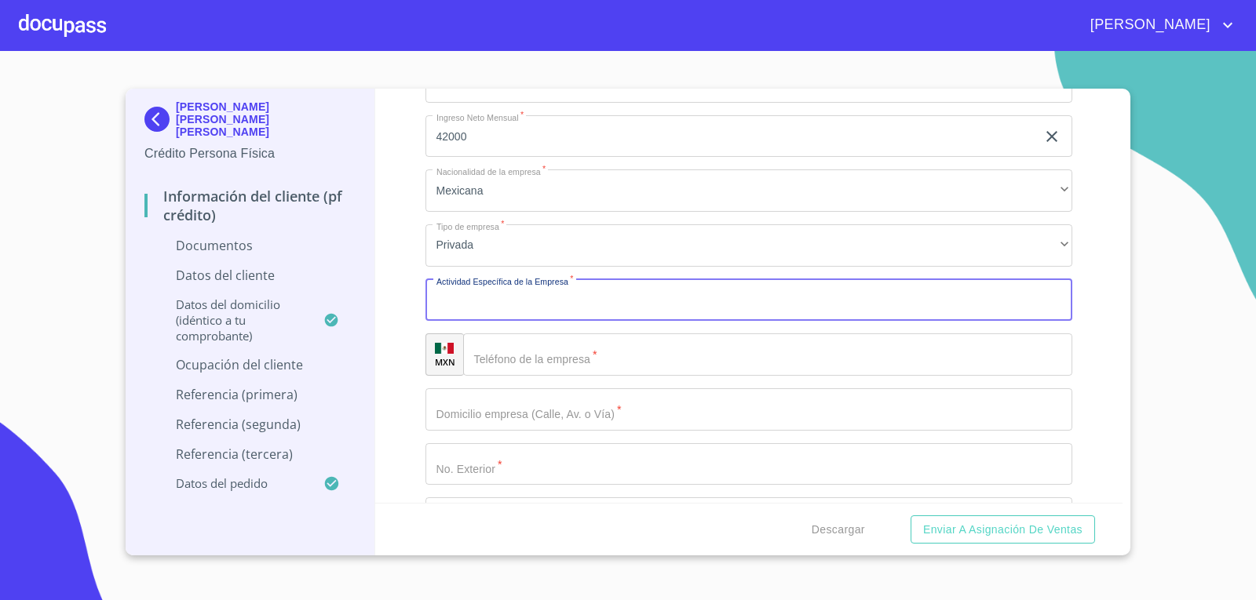
click at [523, 308] on input "Documento de identificación.   *" at bounding box center [748, 300] width 647 height 42
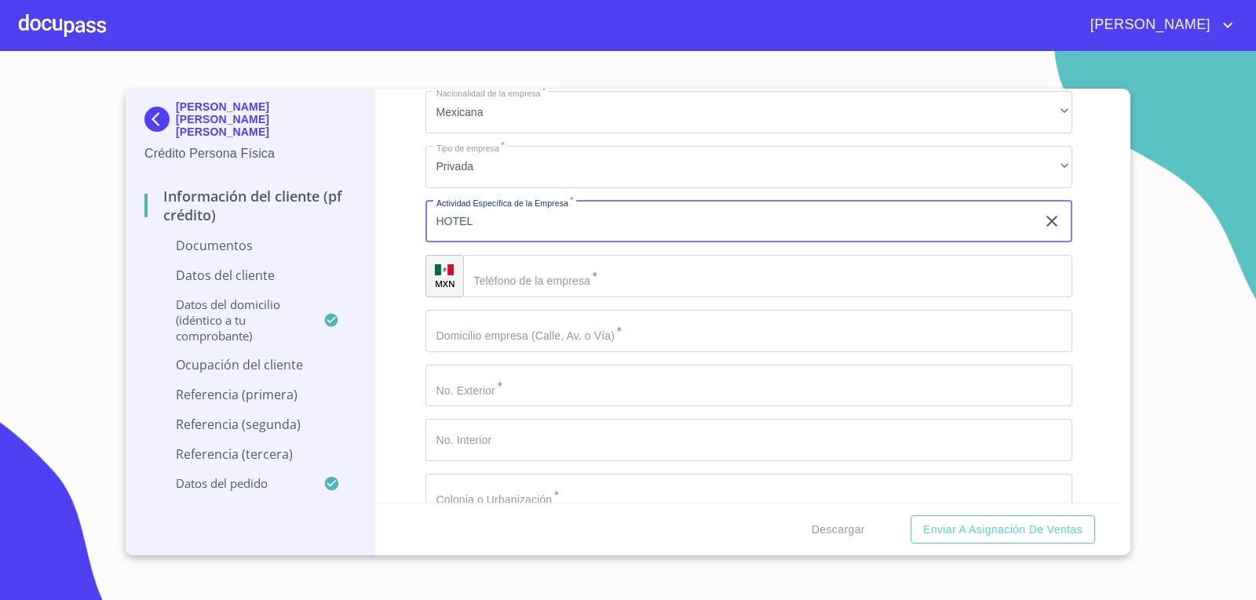
type input "HOTEL"
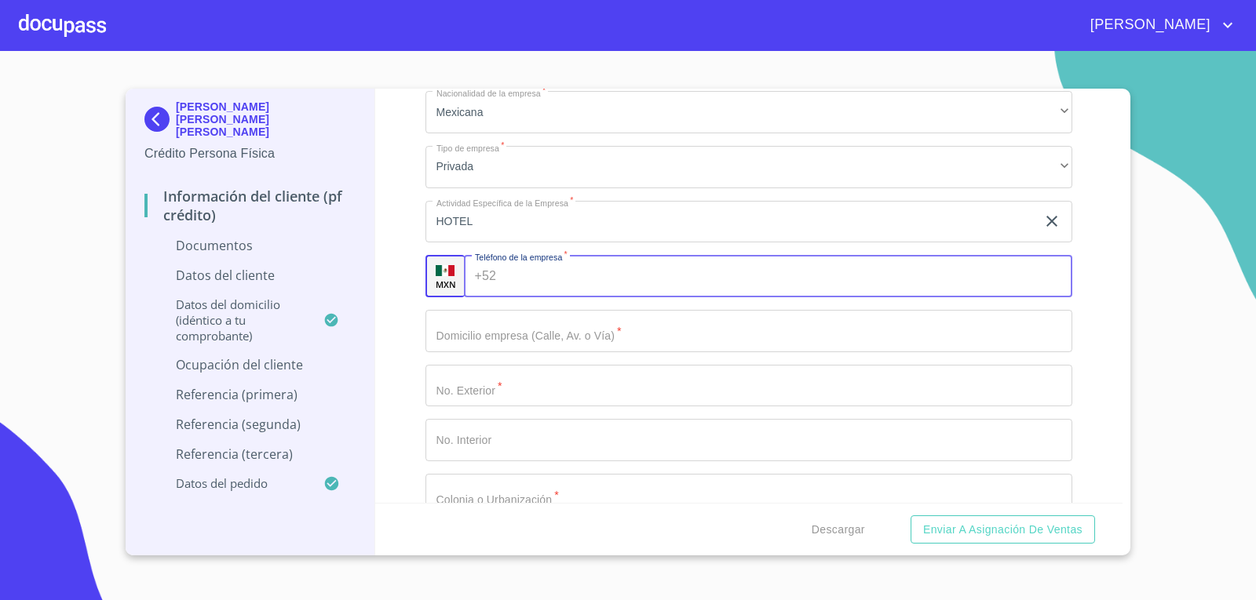
click at [546, 281] on input "Documento de identificación.   *" at bounding box center [787, 276] width 570 height 42
type input "[PHONE_NUMBER]"
click at [396, 285] on div "Información del cliente (PF crédito) Documentos Documento de identificación.   …" at bounding box center [749, 296] width 748 height 414
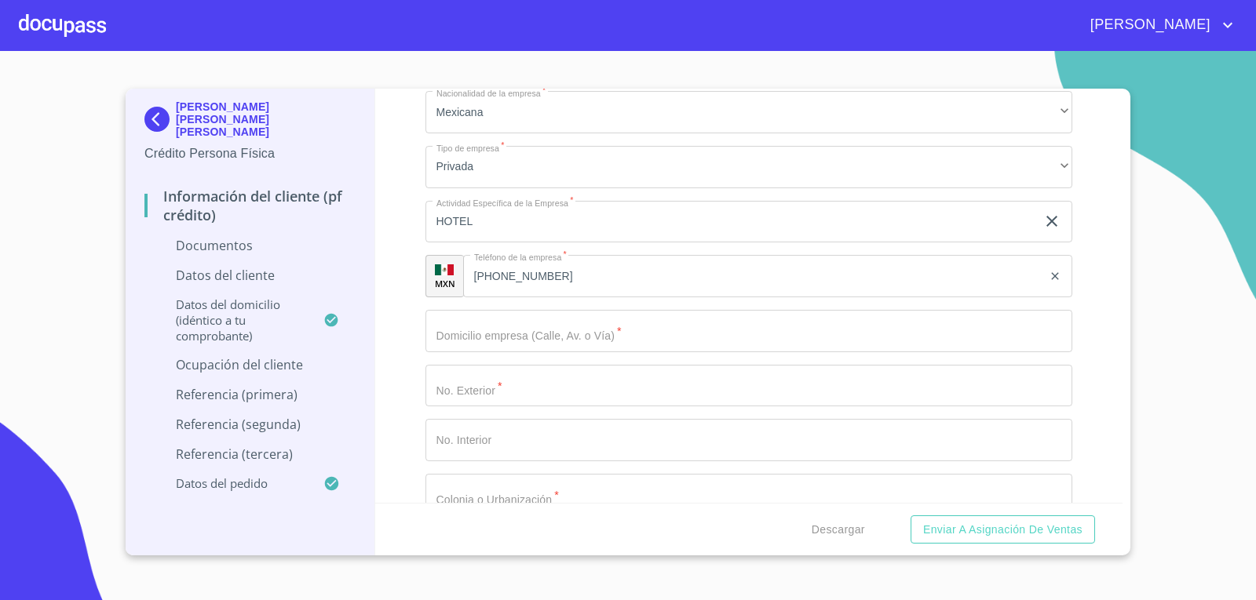
click at [466, 325] on input "Documento de identificación.   *" at bounding box center [748, 331] width 647 height 42
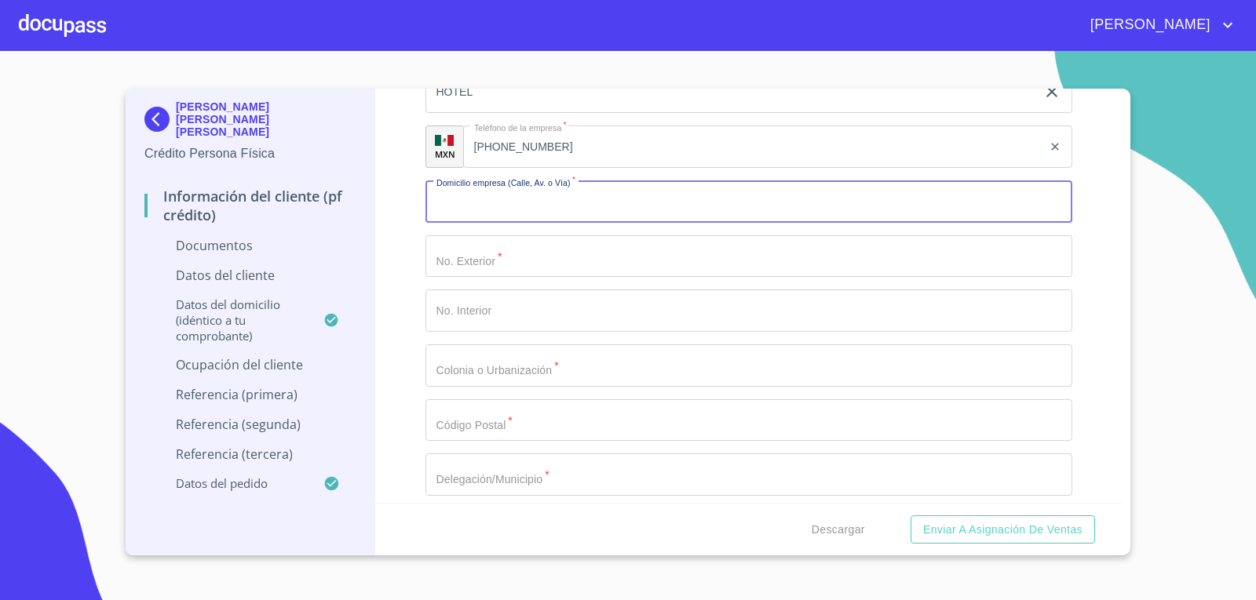
scroll to position [4002, 0]
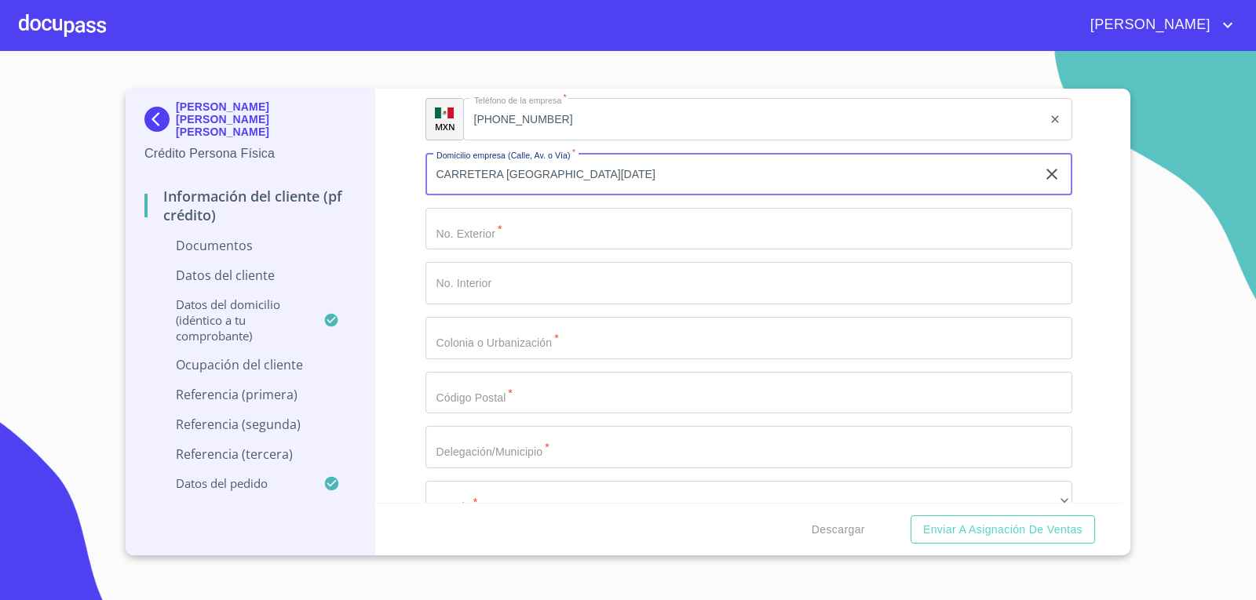
type input "CARRETERA [GEOGRAPHIC_DATA][DATE]"
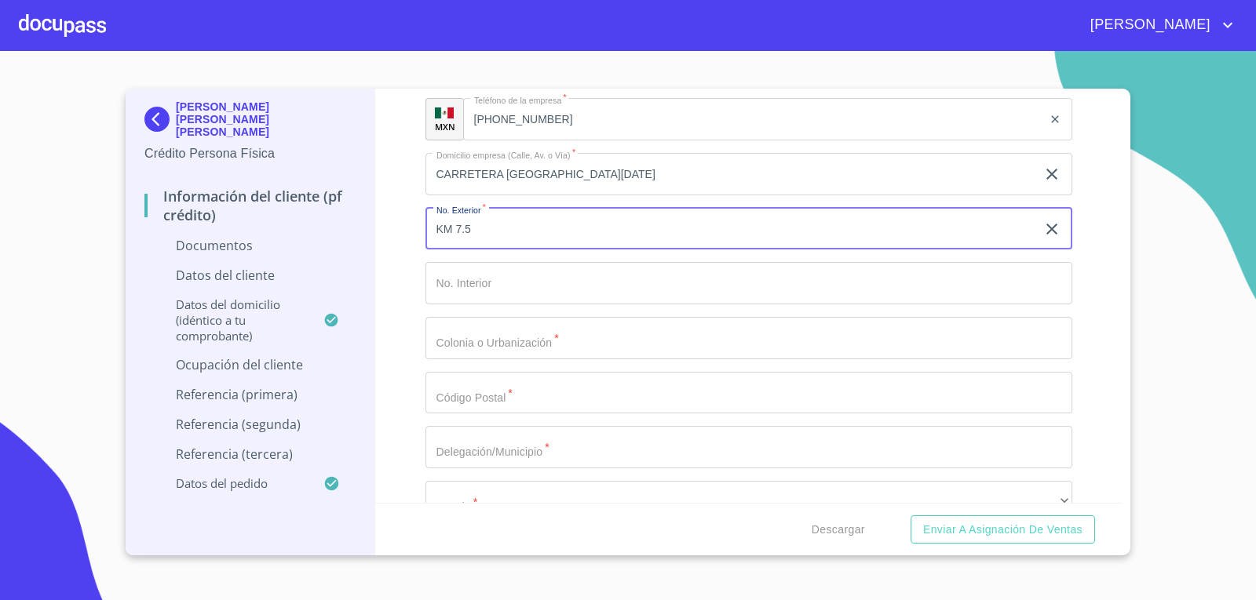
type input "KM 7.5"
click at [598, 343] on input "Documento de identificación.   *" at bounding box center [748, 338] width 647 height 42
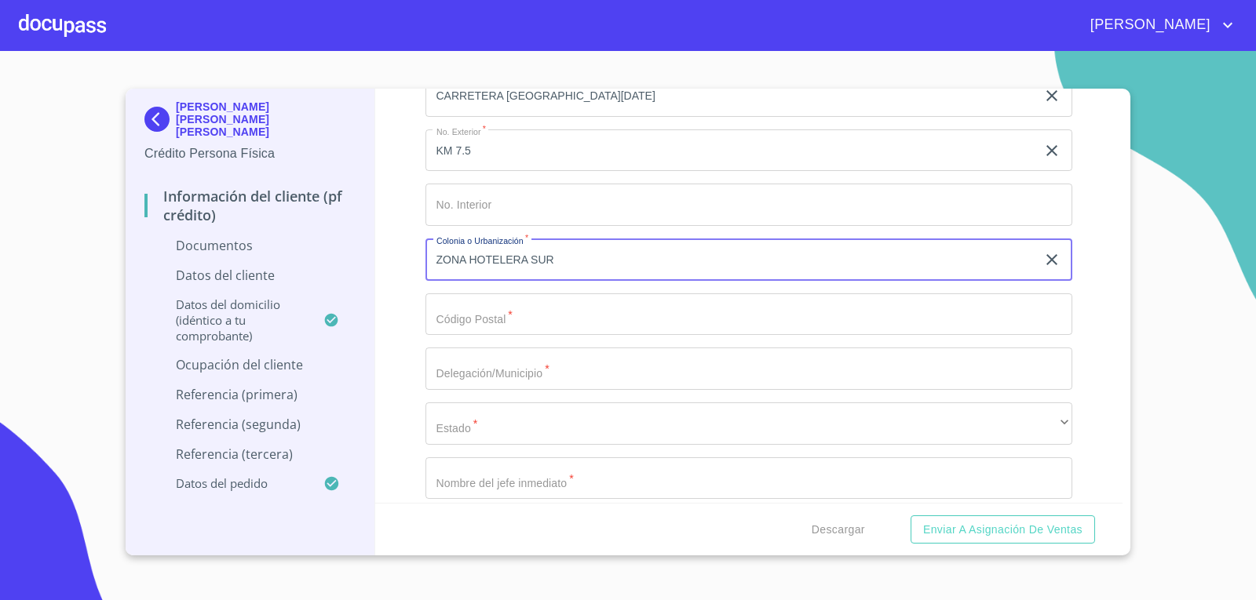
type input "ZONA HOTELERA SUR"
click at [499, 317] on input "Documento de identificación.   *" at bounding box center [748, 314] width 647 height 42
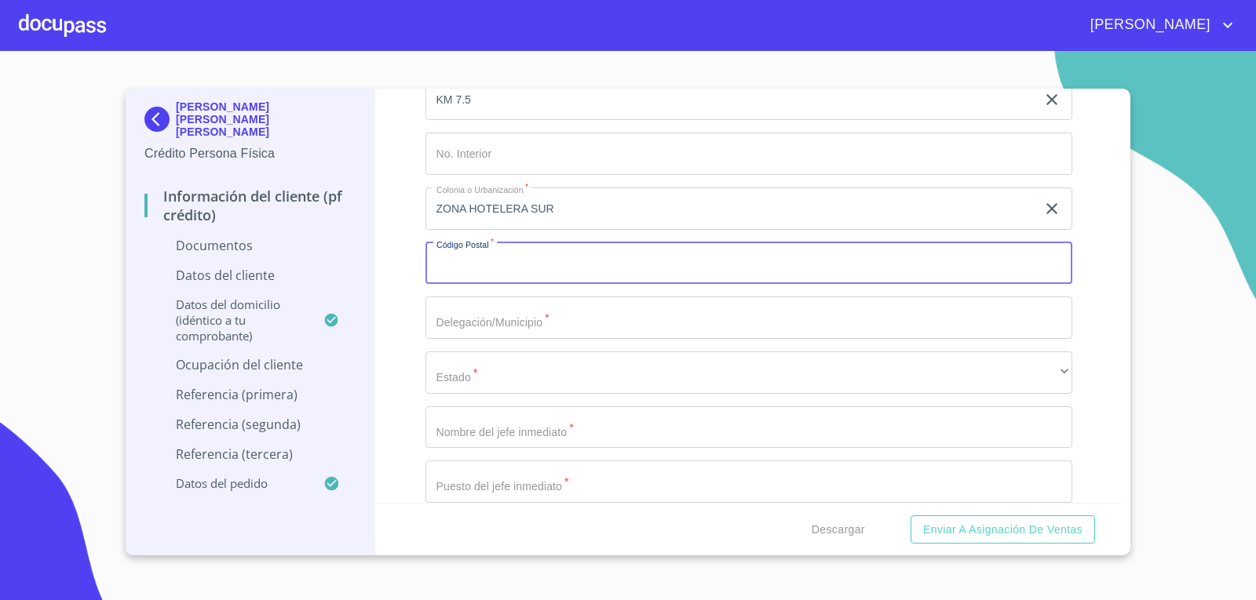
scroll to position [4159, 0]
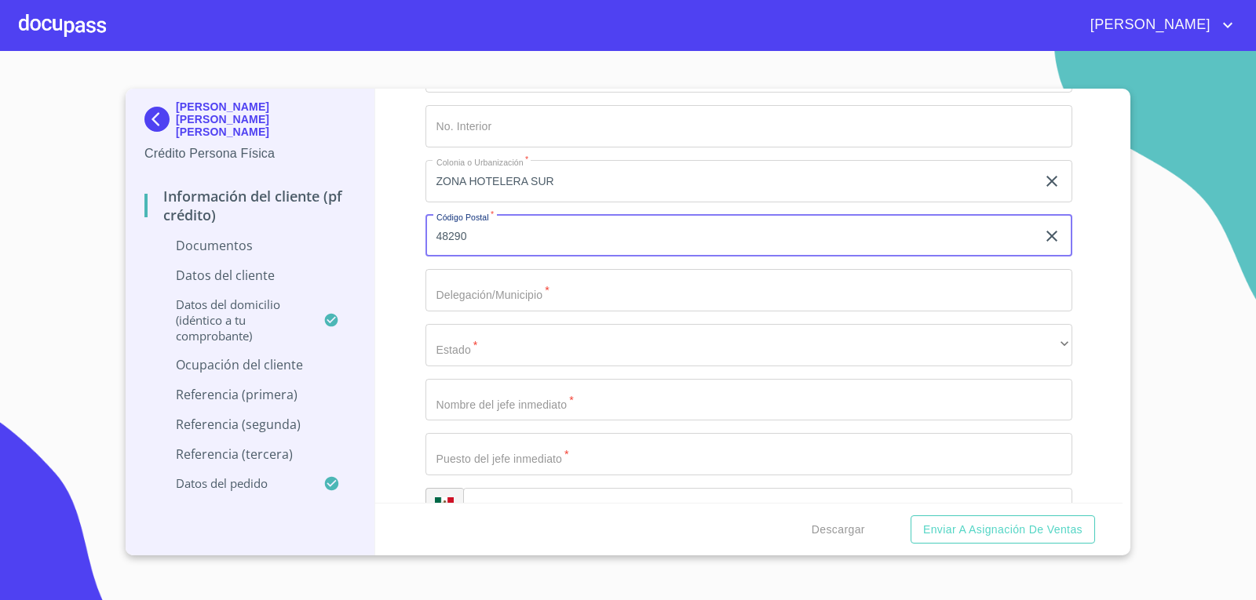
type input "48290"
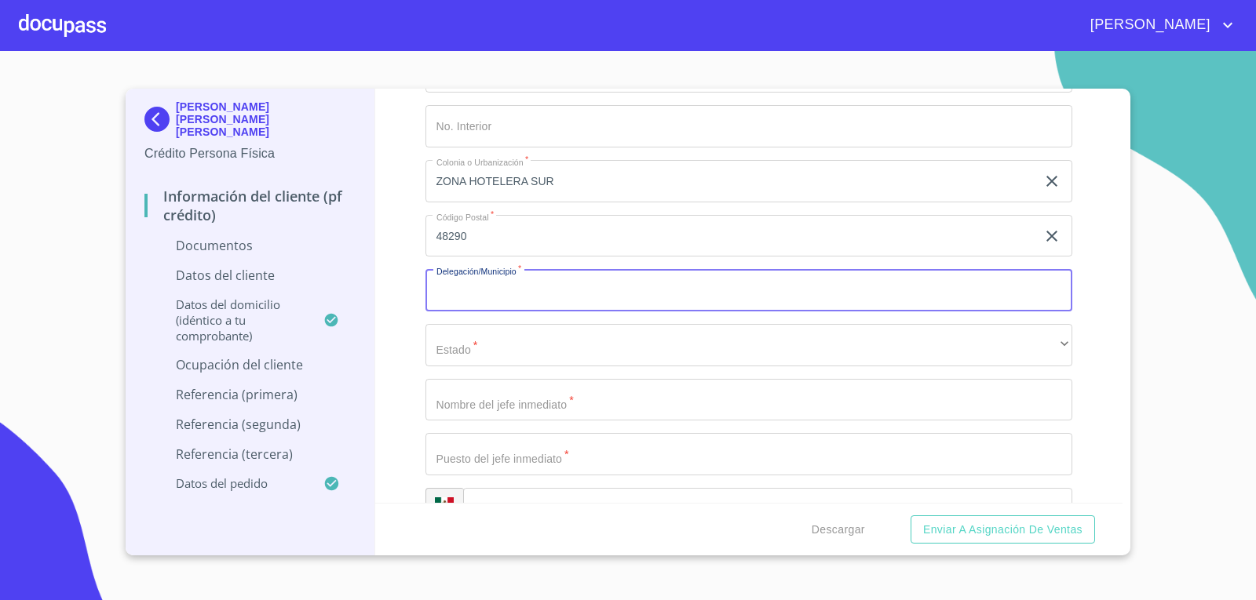
click at [541, 307] on input "Documento de identificación.   *" at bounding box center [748, 290] width 647 height 42
type input "[GEOGRAPHIC_DATA]"
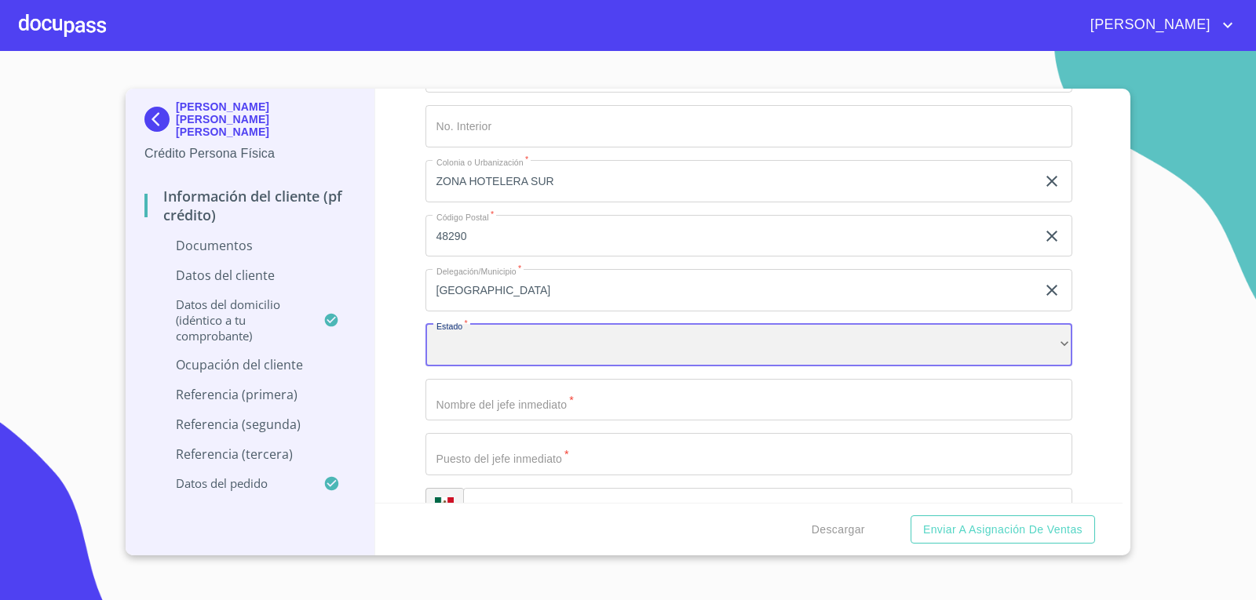
click at [510, 350] on div "​" at bounding box center [748, 345] width 647 height 42
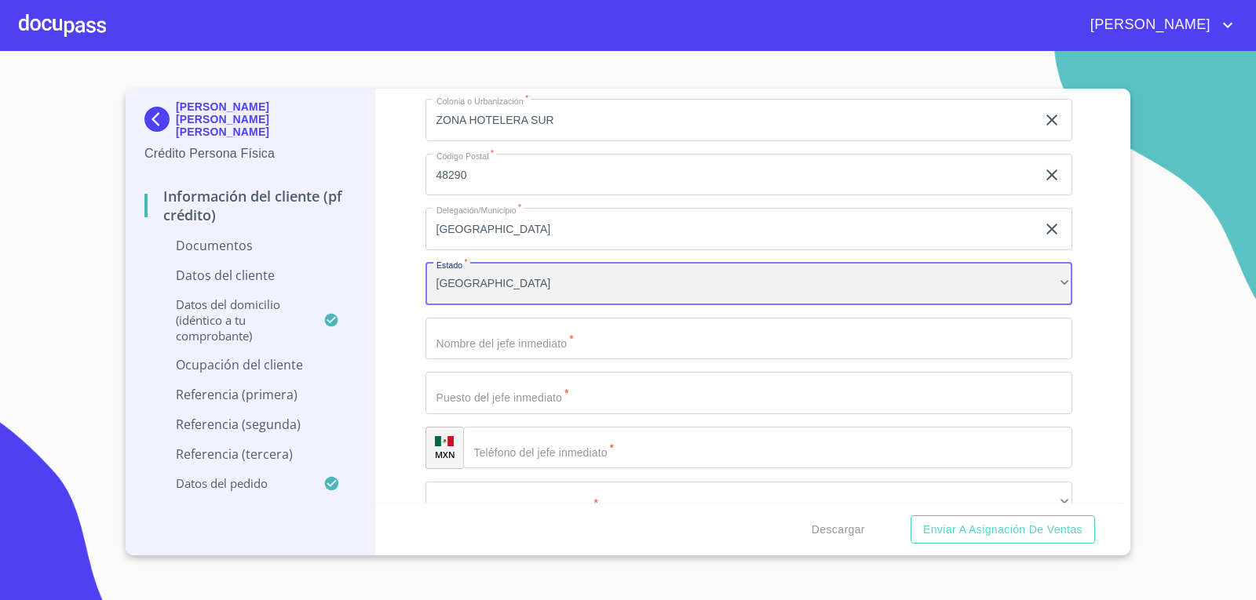
scroll to position [4238, 0]
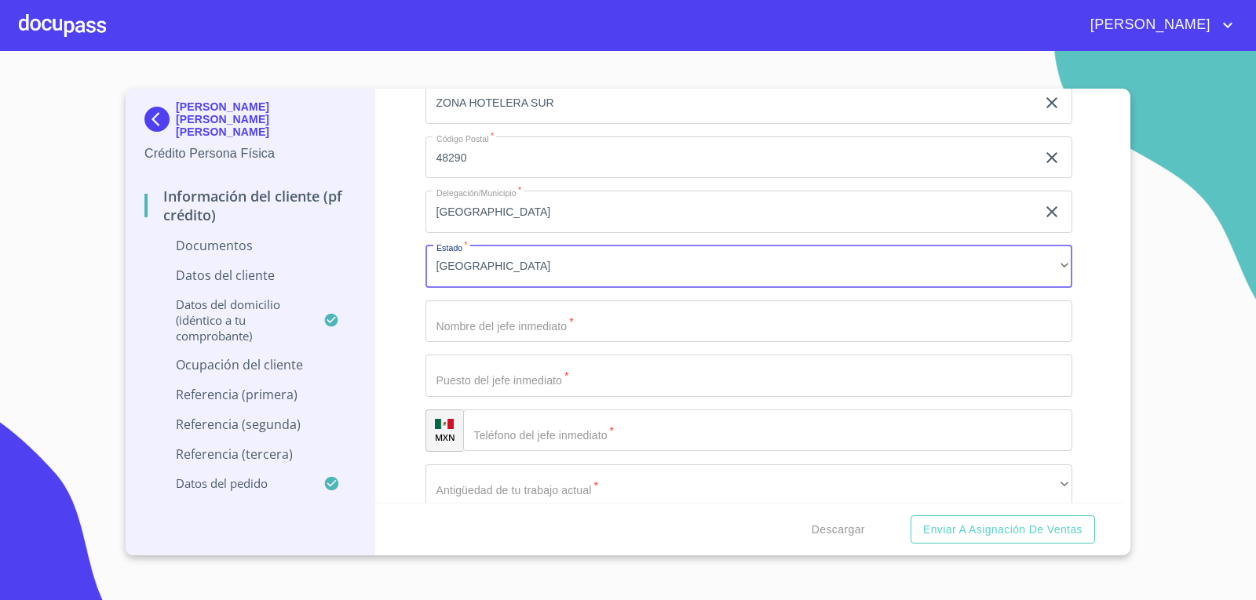
click at [513, 322] on input "Documento de identificación.   *" at bounding box center [748, 322] width 647 height 42
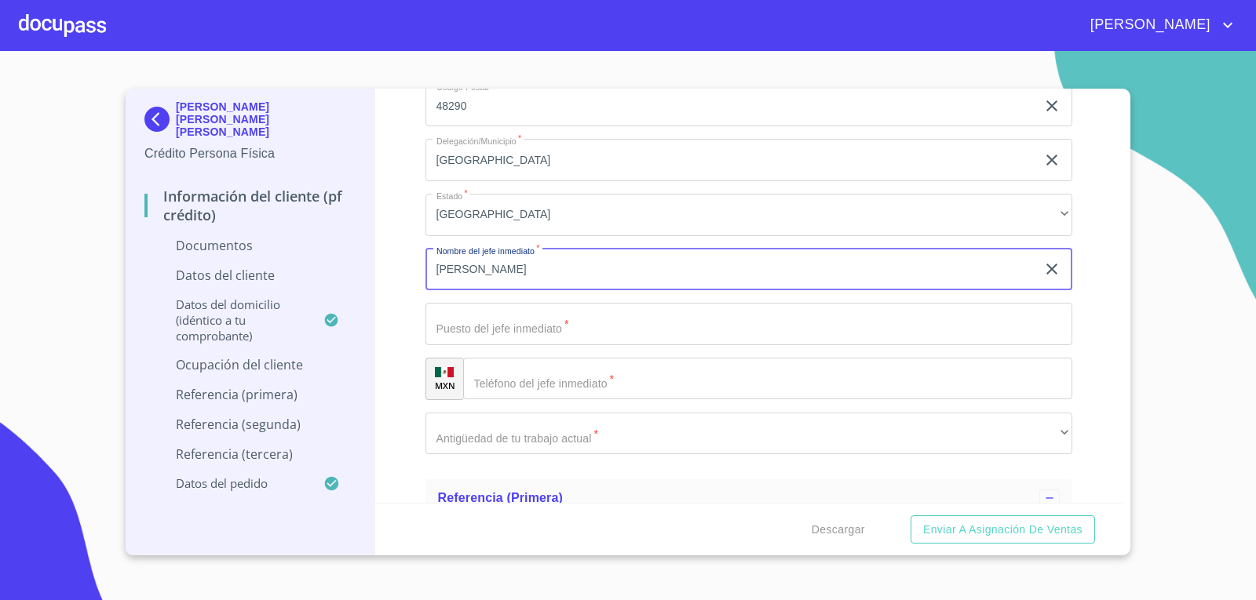
scroll to position [4316, 0]
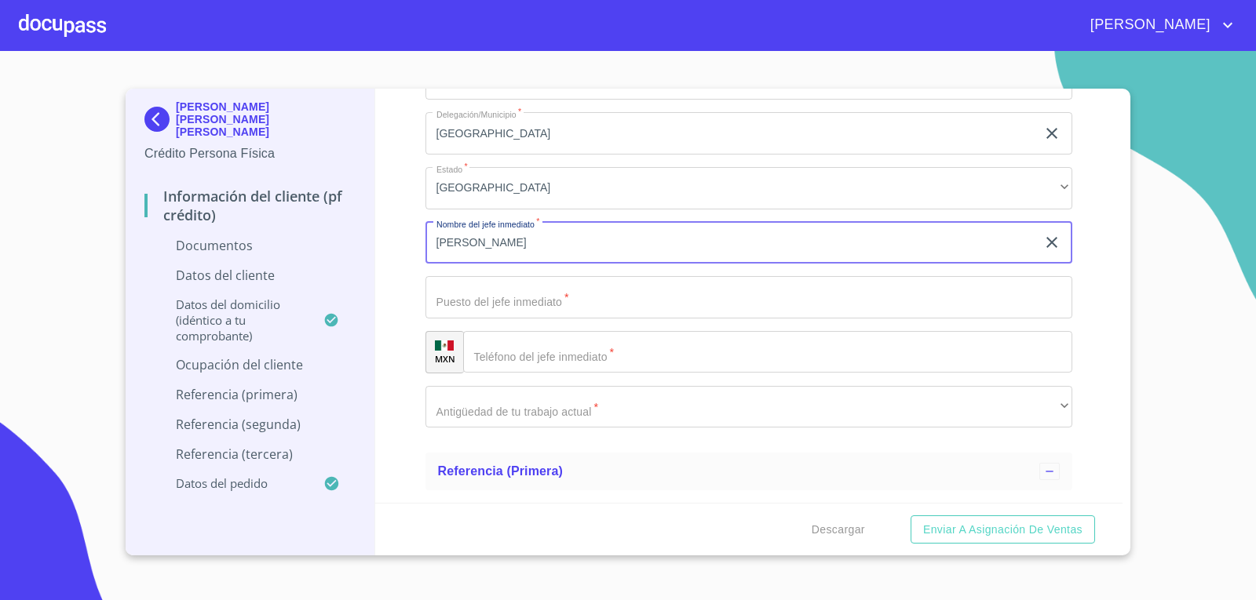
type input "[PERSON_NAME]"
click at [653, 296] on input "Documento de identificación.   *" at bounding box center [748, 297] width 647 height 42
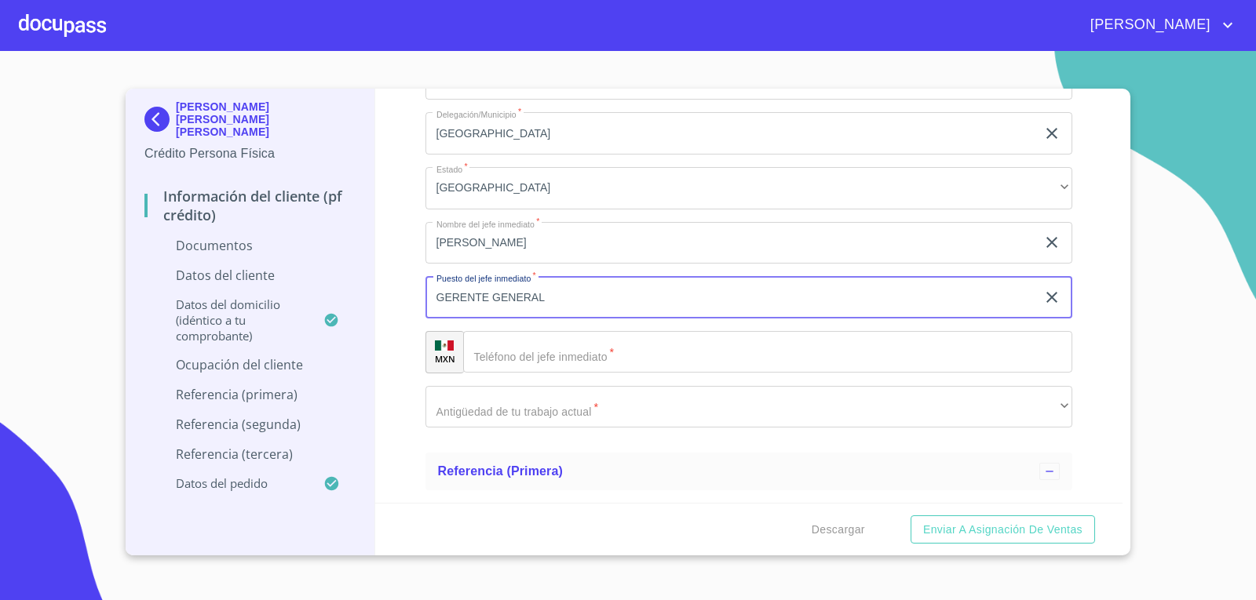
type input "GERENTE GENERAL"
click at [671, 348] on input "Documento de identificación.   *" at bounding box center [768, 352] width 610 height 42
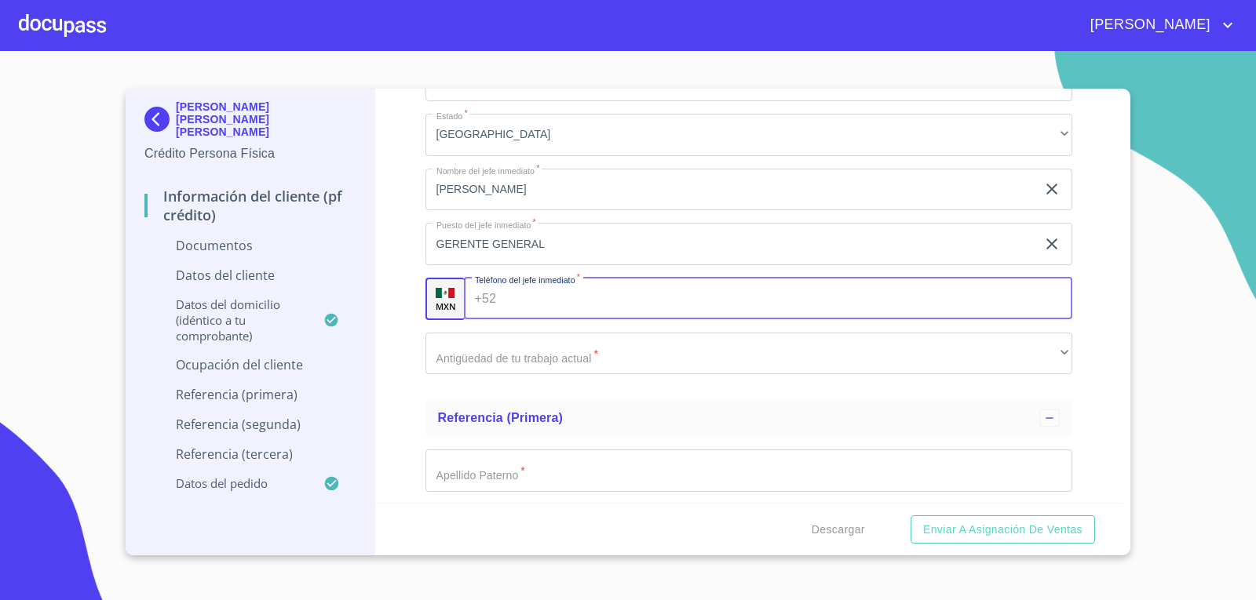
scroll to position [4395, 0]
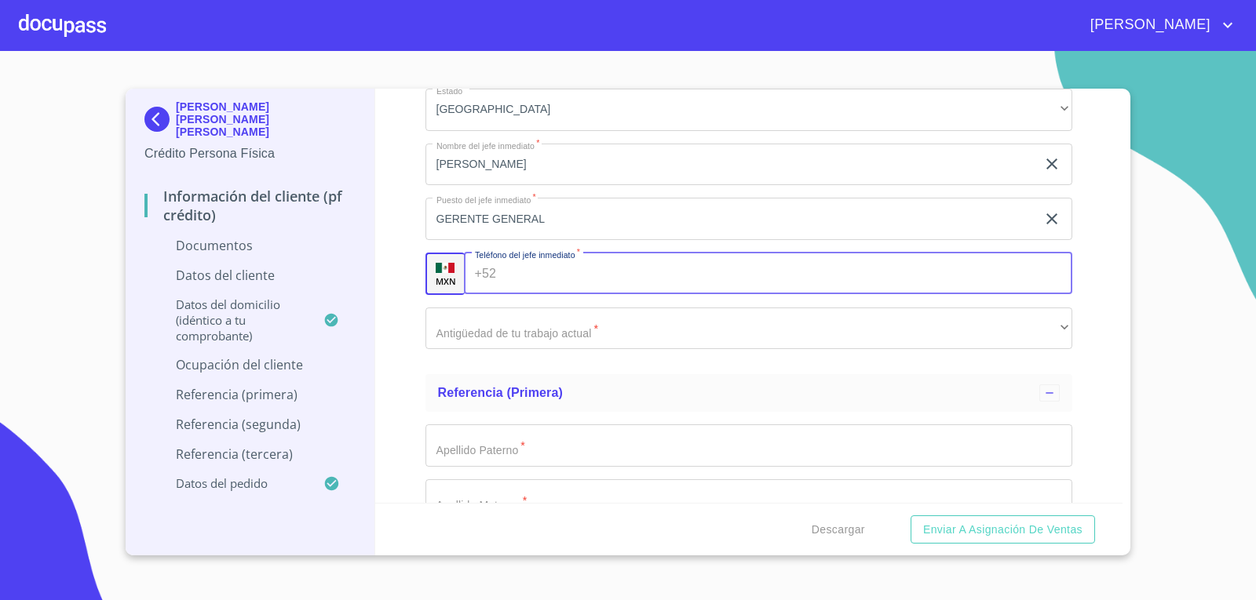
click at [712, 275] on input "Documento de identificación.   *" at bounding box center [787, 274] width 570 height 42
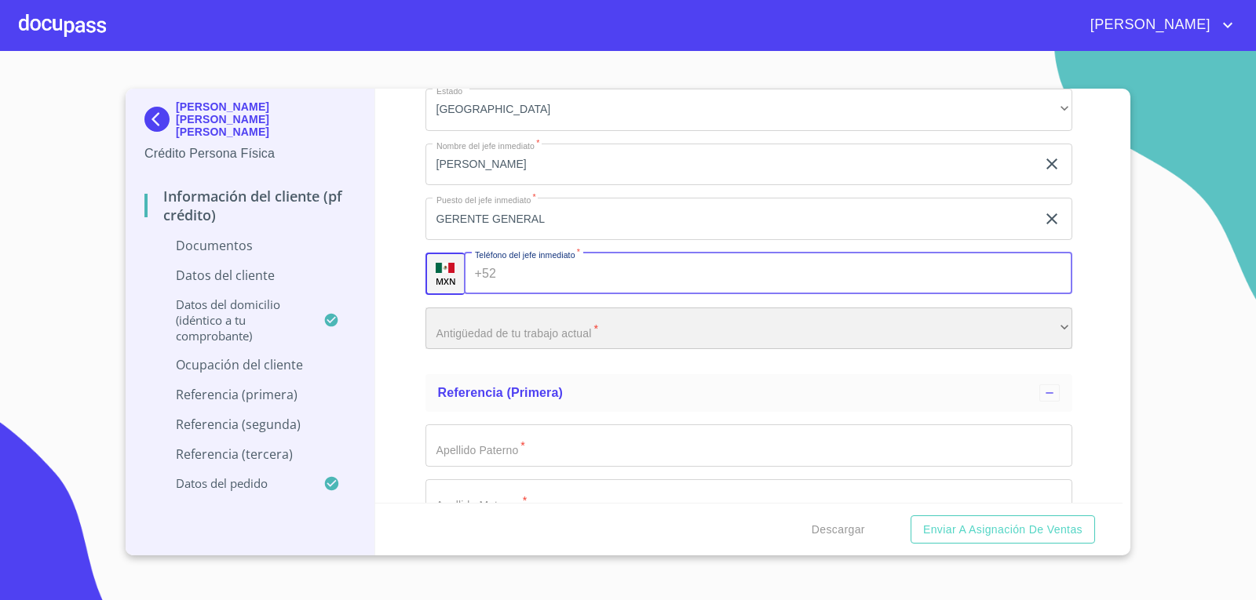
click at [670, 320] on div "​" at bounding box center [748, 329] width 647 height 42
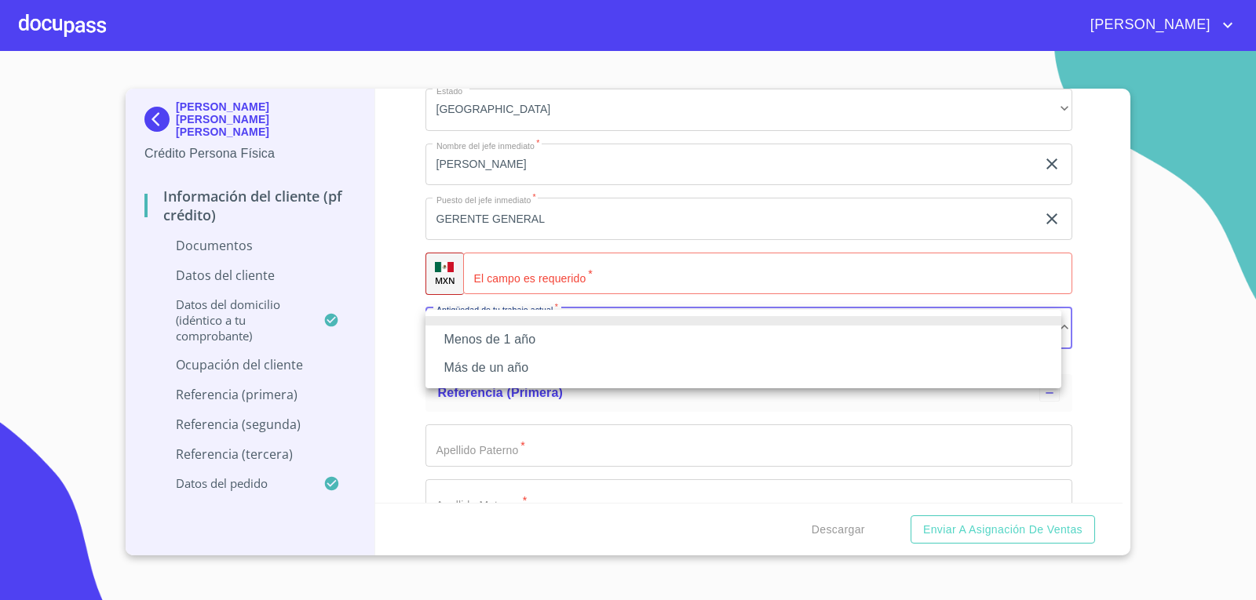
click at [523, 357] on li "Más de un año" at bounding box center [743, 368] width 636 height 28
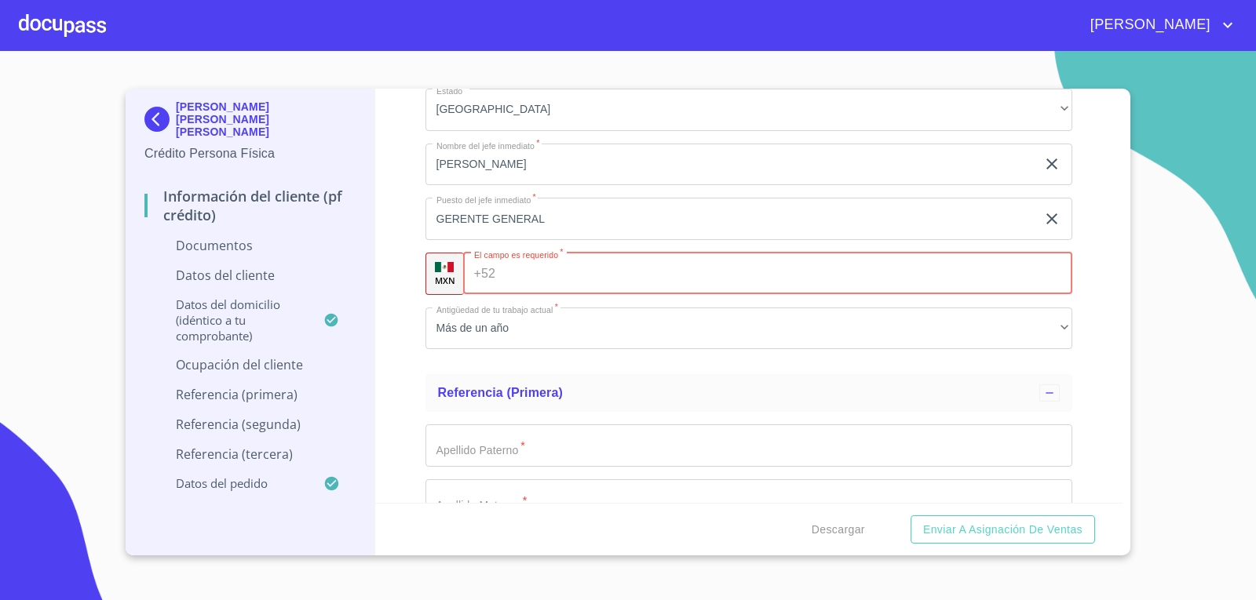
click at [596, 275] on input "Documento de identificación.   *" at bounding box center [786, 274] width 571 height 42
click at [873, 266] on input "Documento de identificación.   *" at bounding box center [786, 274] width 571 height 42
type input "[PHONE_NUMBER]"
click at [396, 312] on div "Información del cliente (PF crédito) Documentos Documento de identificación.   …" at bounding box center [749, 296] width 748 height 414
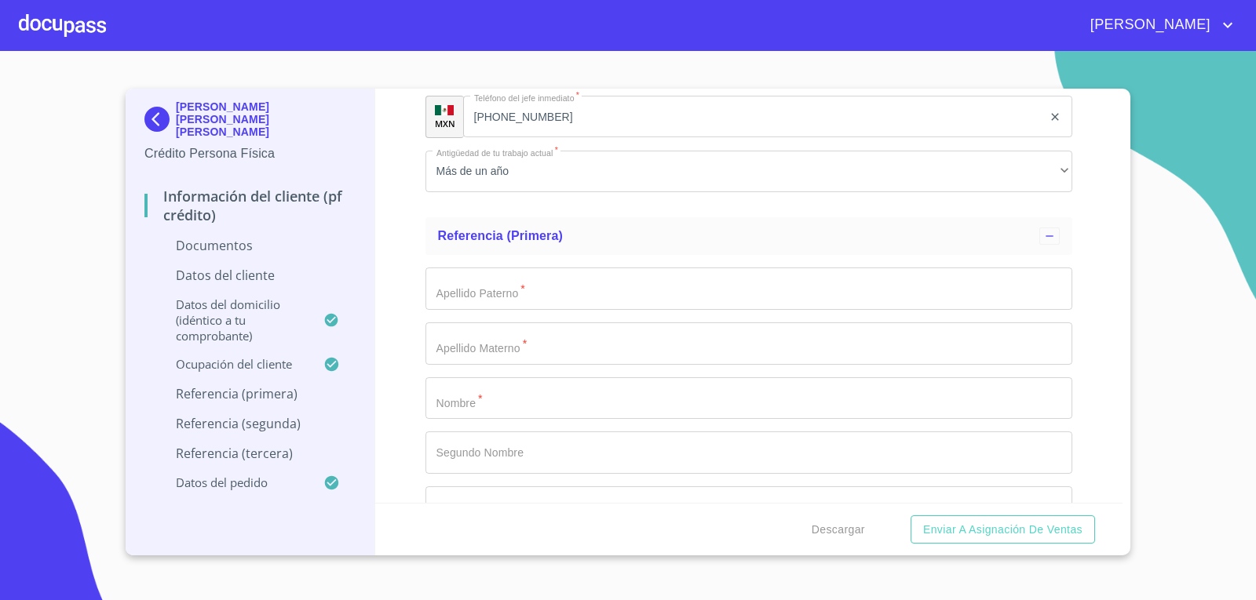
scroll to position [4630, 0]
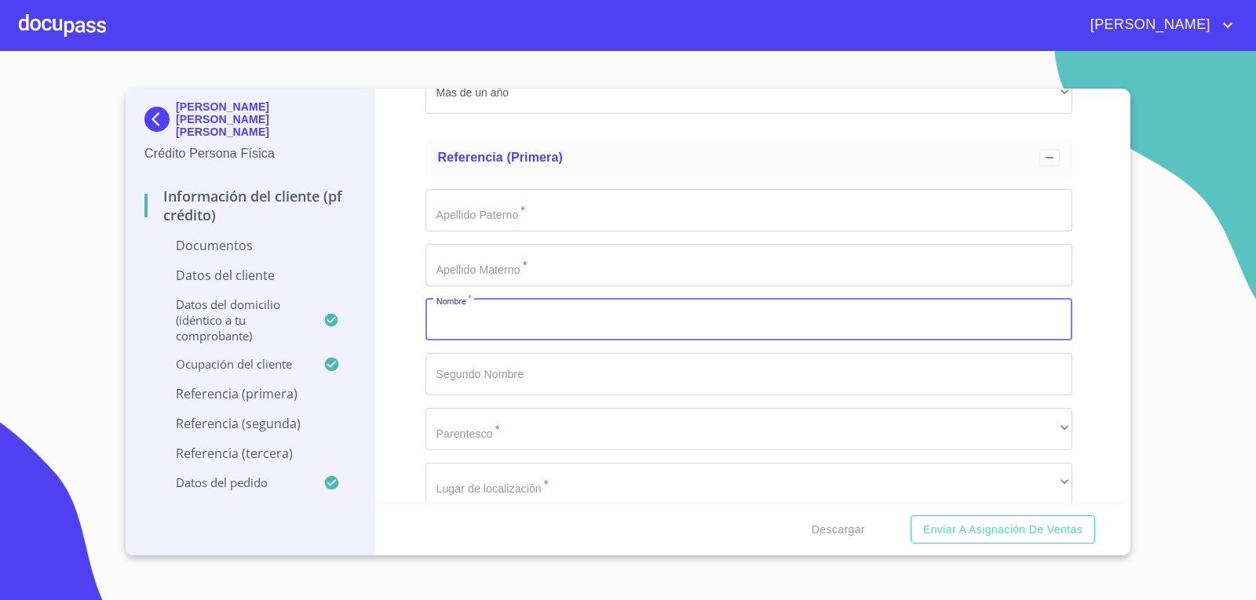
click at [599, 322] on input "Documento de identificación.   *" at bounding box center [748, 320] width 647 height 42
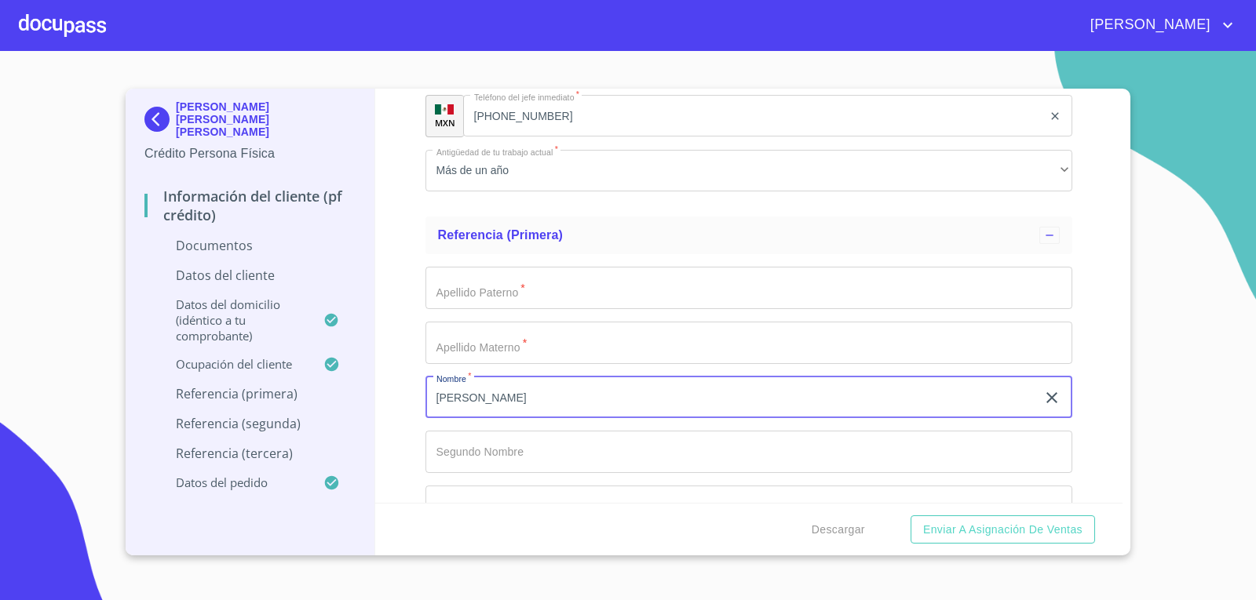
scroll to position [4552, 0]
type input "[PERSON_NAME]"
click at [498, 451] on input "Documento de identificación.   *" at bounding box center [748, 453] width 647 height 42
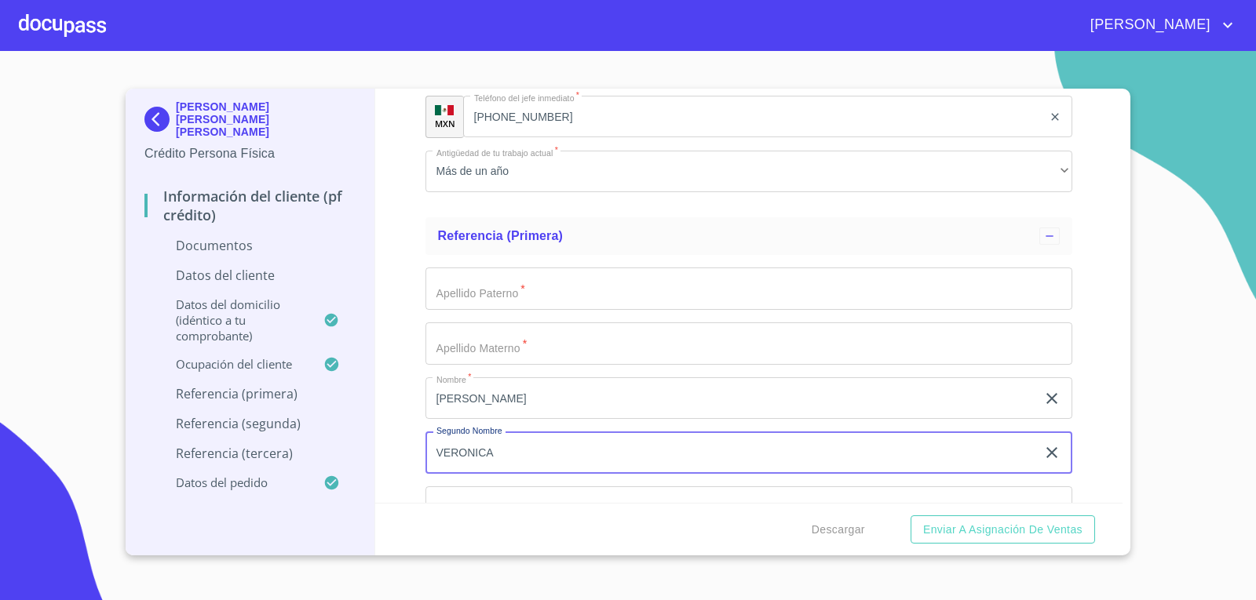
type input "VERONICA"
click at [566, 286] on input "Documento de identificación.   *" at bounding box center [748, 289] width 647 height 42
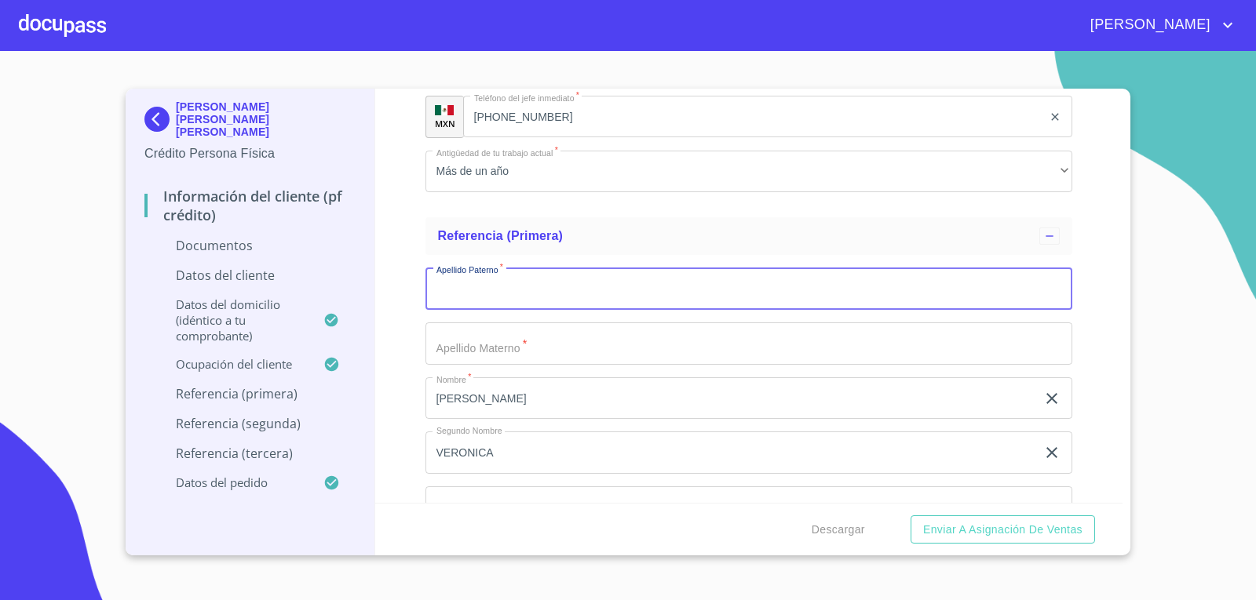
type input "C"
type input "IBARRA"
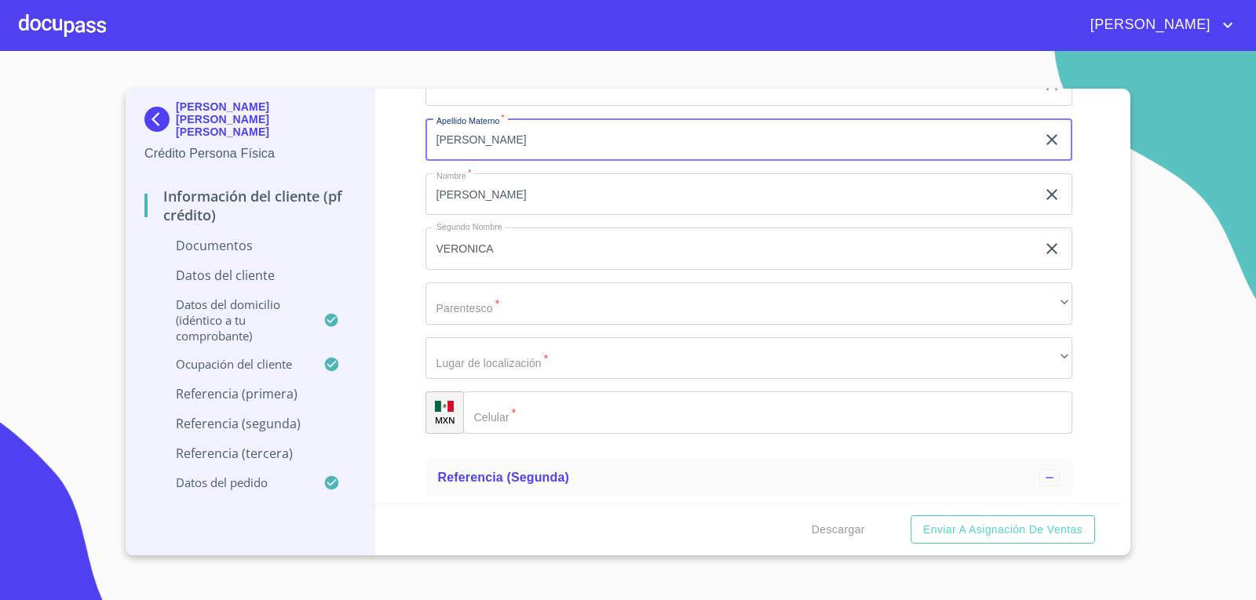
scroll to position [4787, 0]
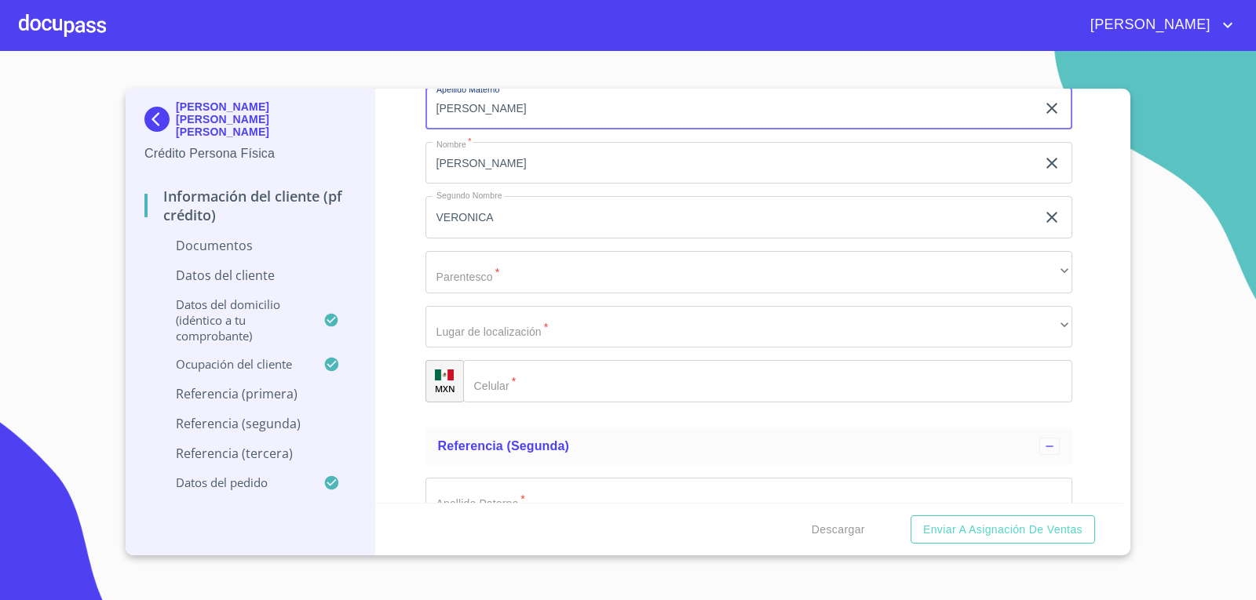
type input "[PERSON_NAME]"
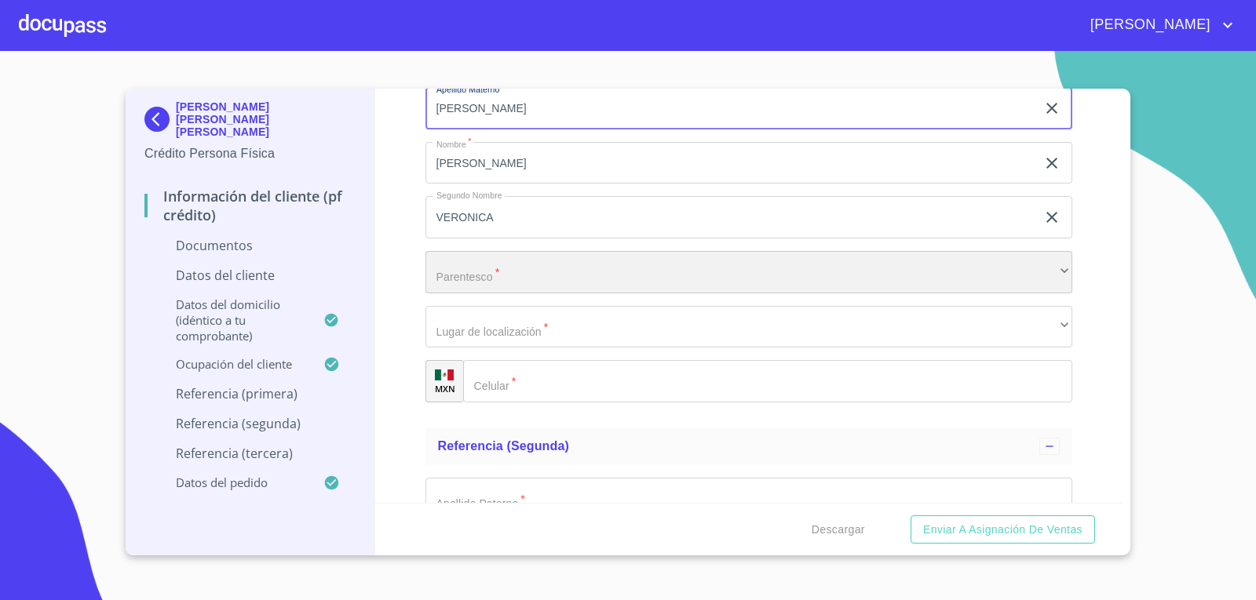
click at [548, 265] on div "​" at bounding box center [748, 272] width 647 height 42
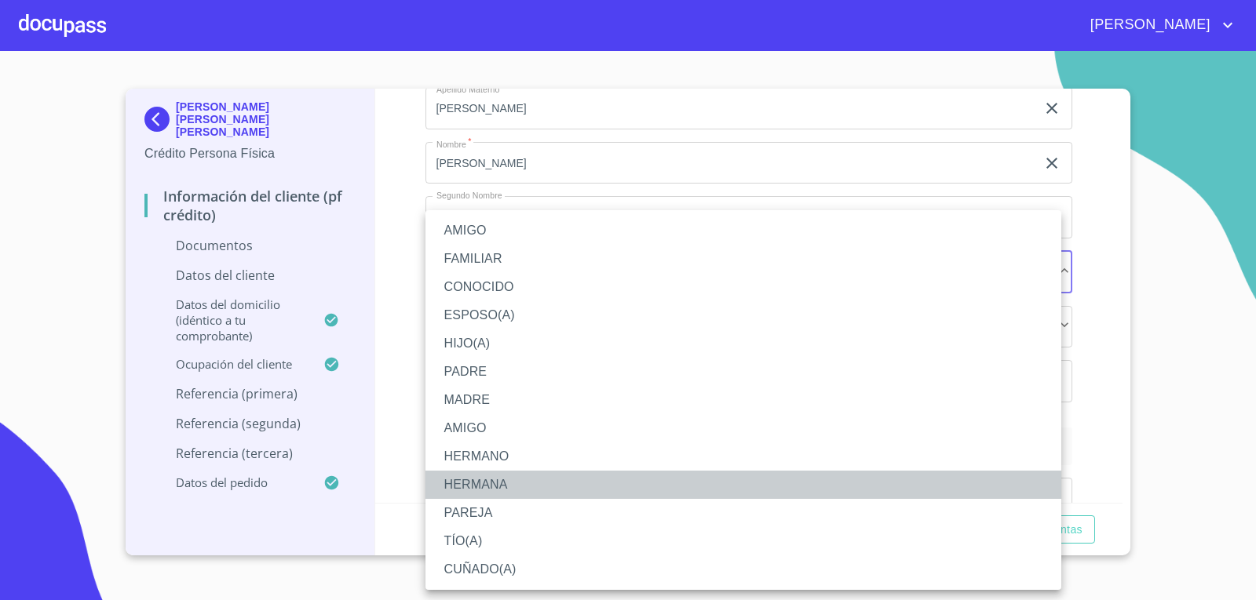
click at [482, 474] on li "HERMANA" at bounding box center [743, 485] width 636 height 28
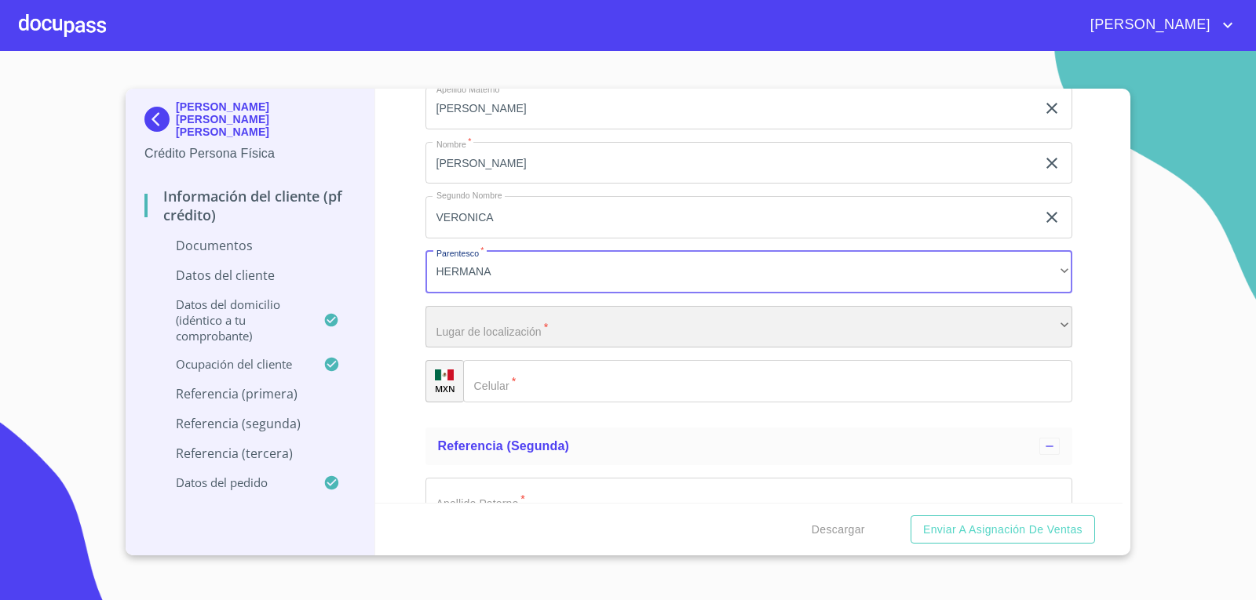
click at [500, 340] on div "​" at bounding box center [748, 327] width 647 height 42
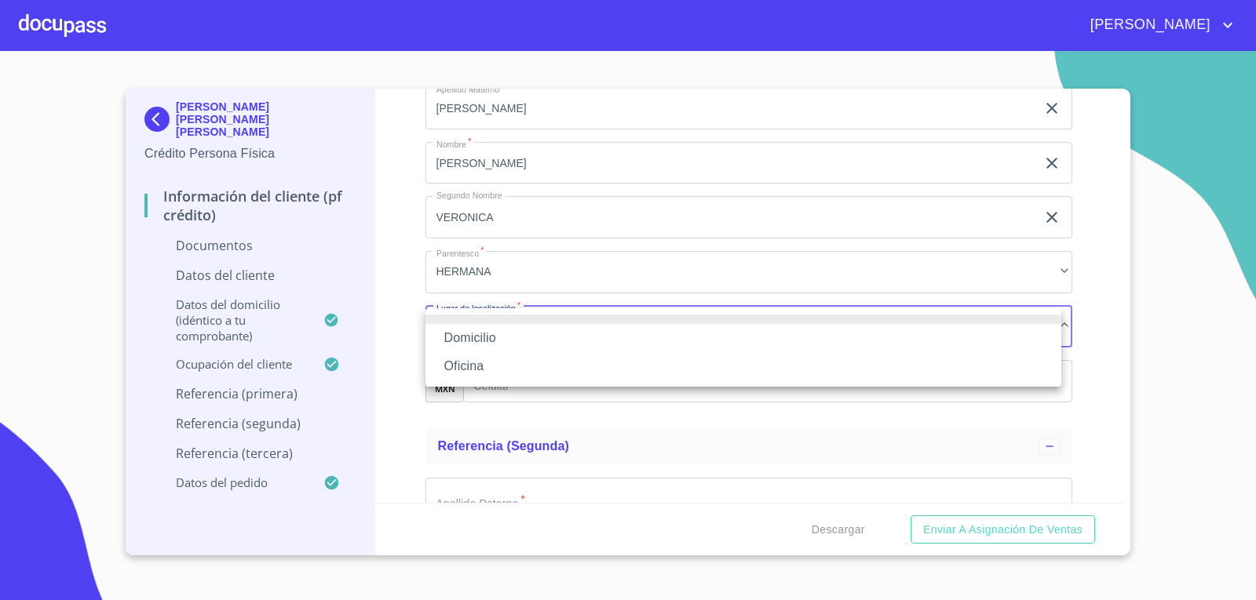
click at [491, 332] on li "Domicilio" at bounding box center [743, 338] width 636 height 28
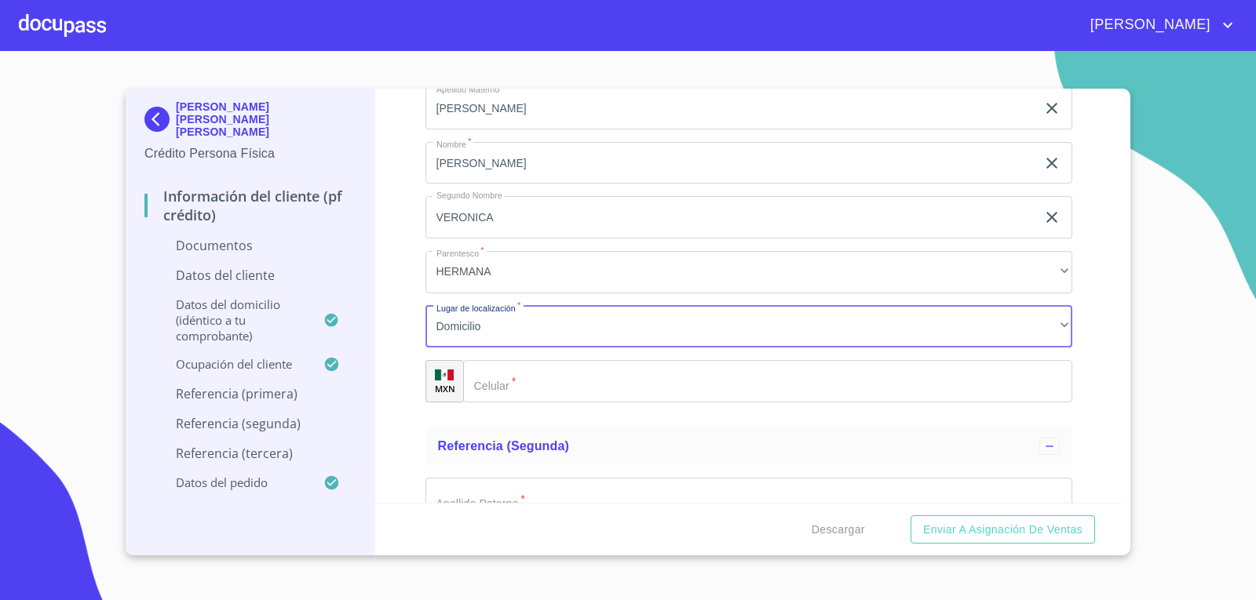
click at [516, 377] on input "Documento de identificación.   *" at bounding box center [768, 381] width 610 height 42
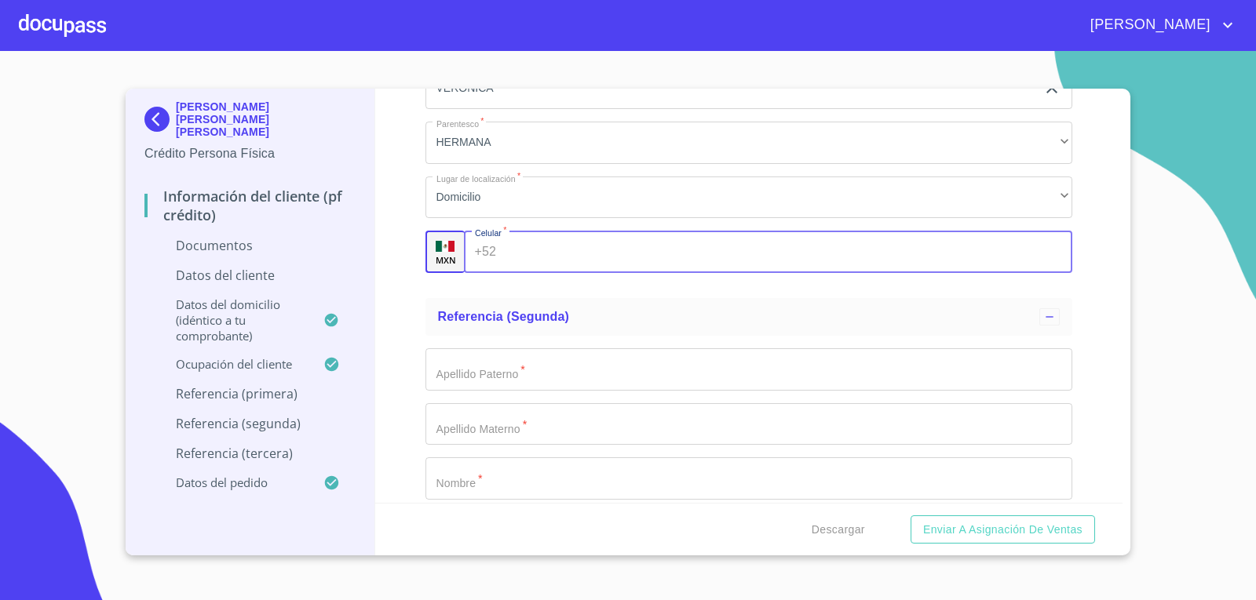
scroll to position [4944, 0]
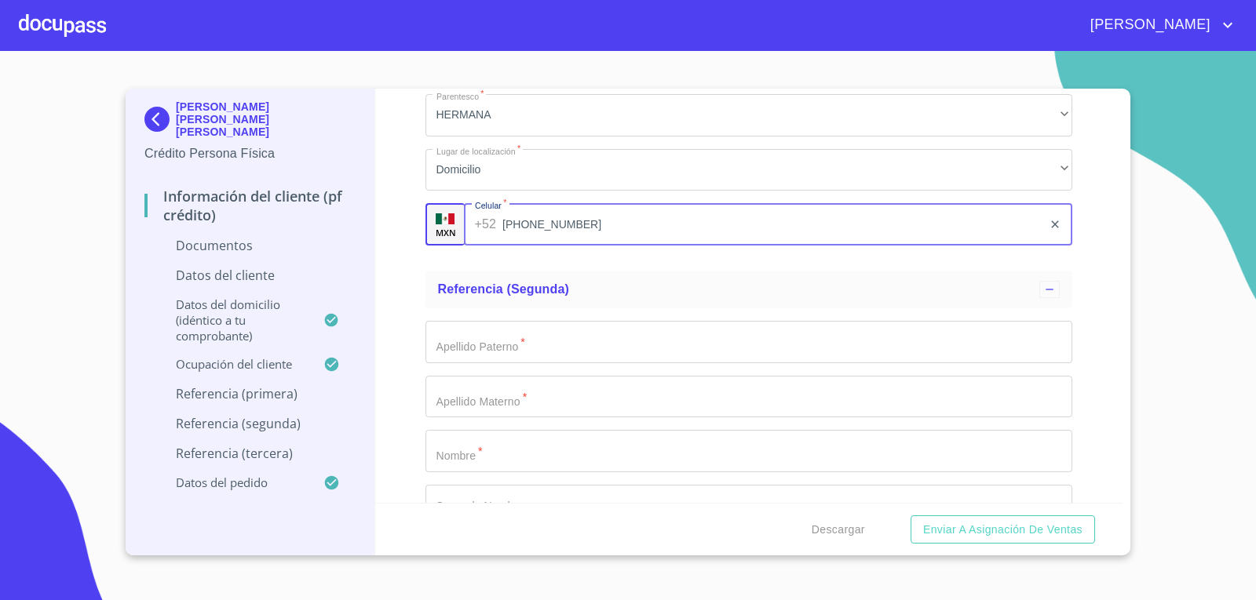
type input "[PHONE_NUMBER]"
click at [417, 266] on div "Información del cliente (PF crédito) Documentos Documento de identificación.   …" at bounding box center [749, 296] width 748 height 414
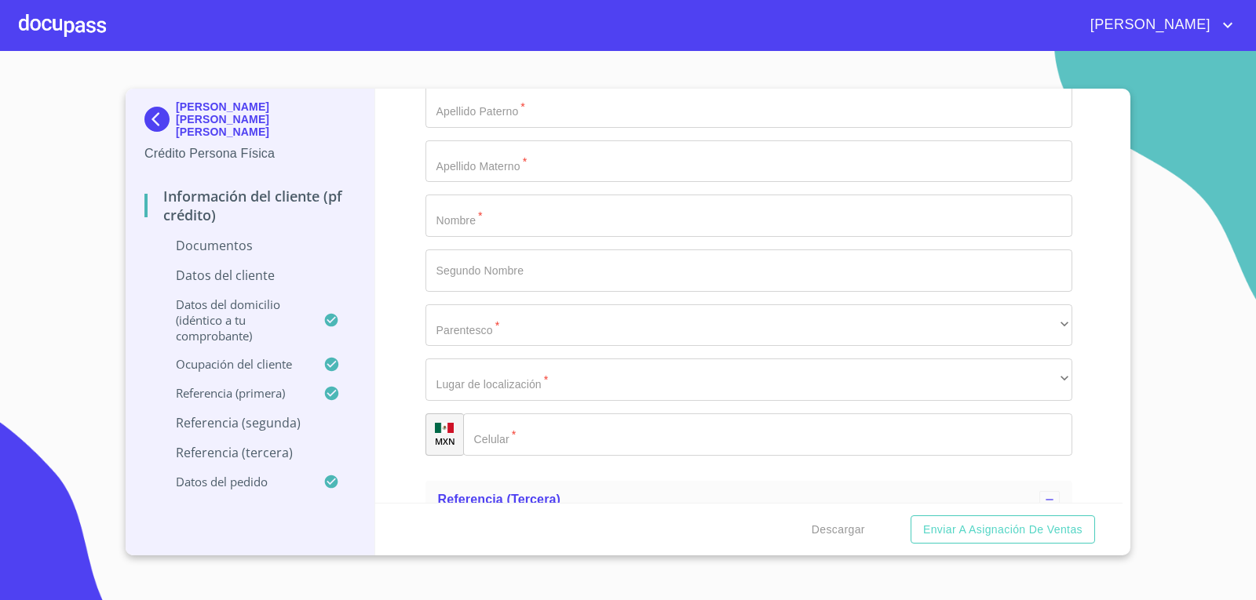
scroll to position [5101, 0]
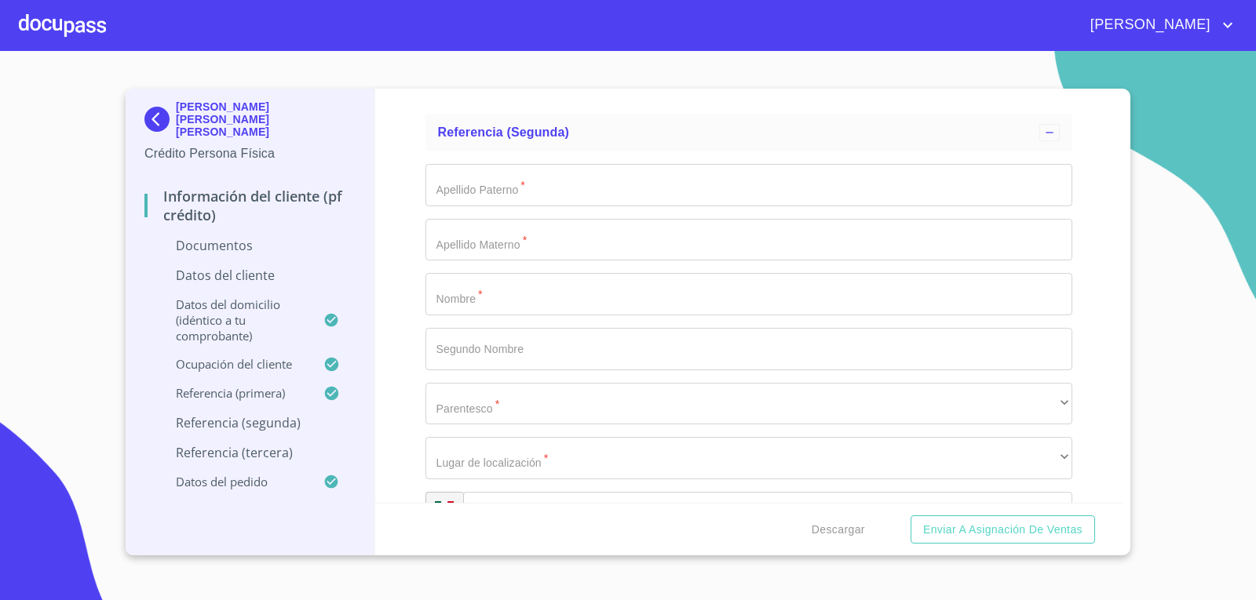
click at [554, 291] on input "Documento de identificación.   *" at bounding box center [748, 294] width 647 height 42
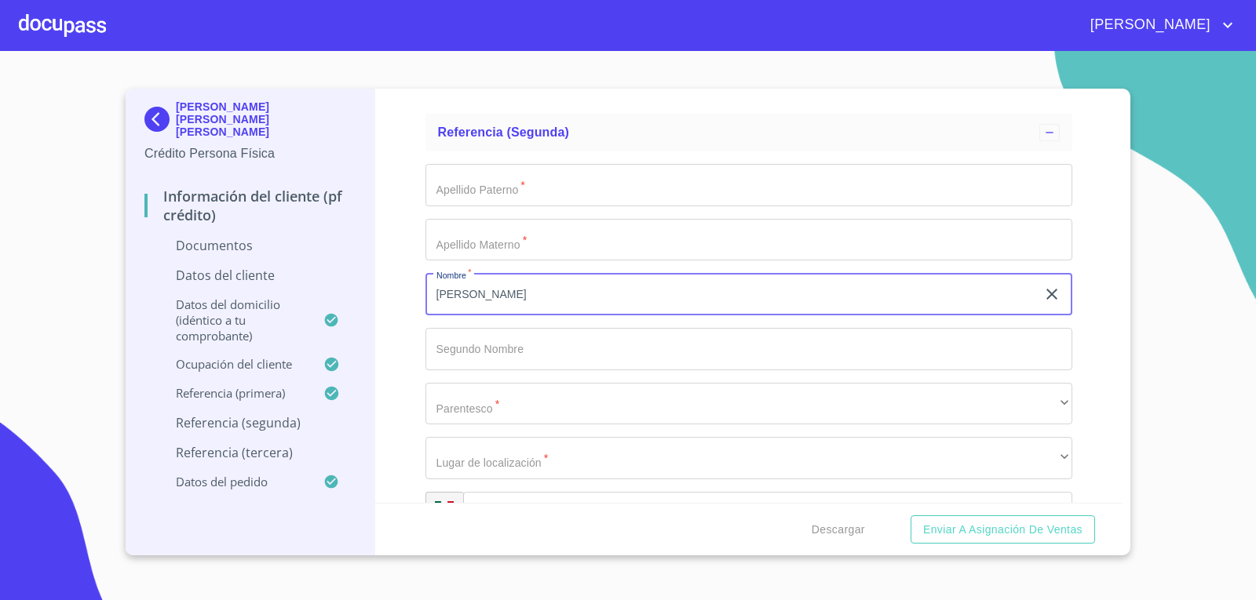
type input "J"
type input "[PERSON_NAME]"
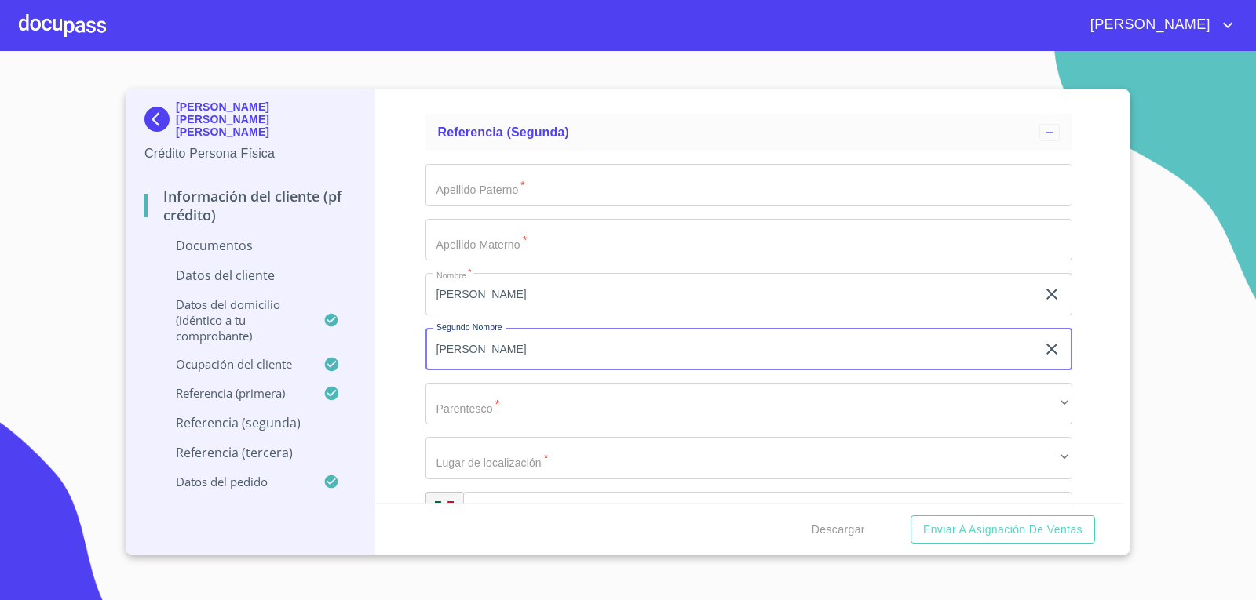
type input "[PERSON_NAME]"
click at [582, 188] on input "Documento de identificación.   *" at bounding box center [748, 185] width 647 height 42
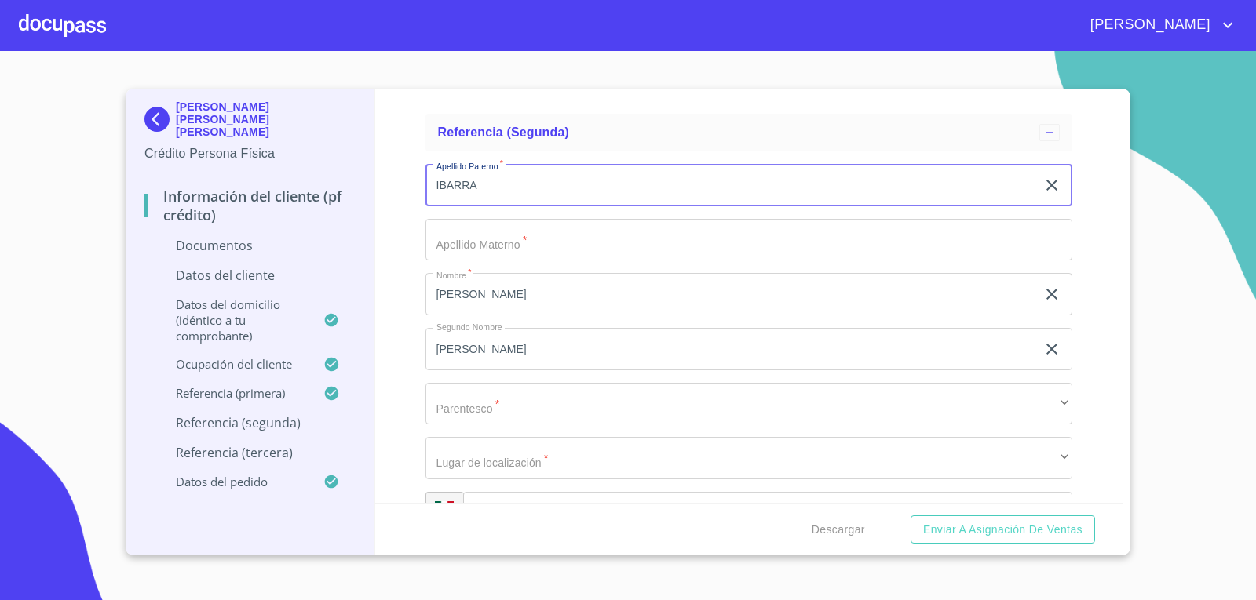
type input "IBARRA"
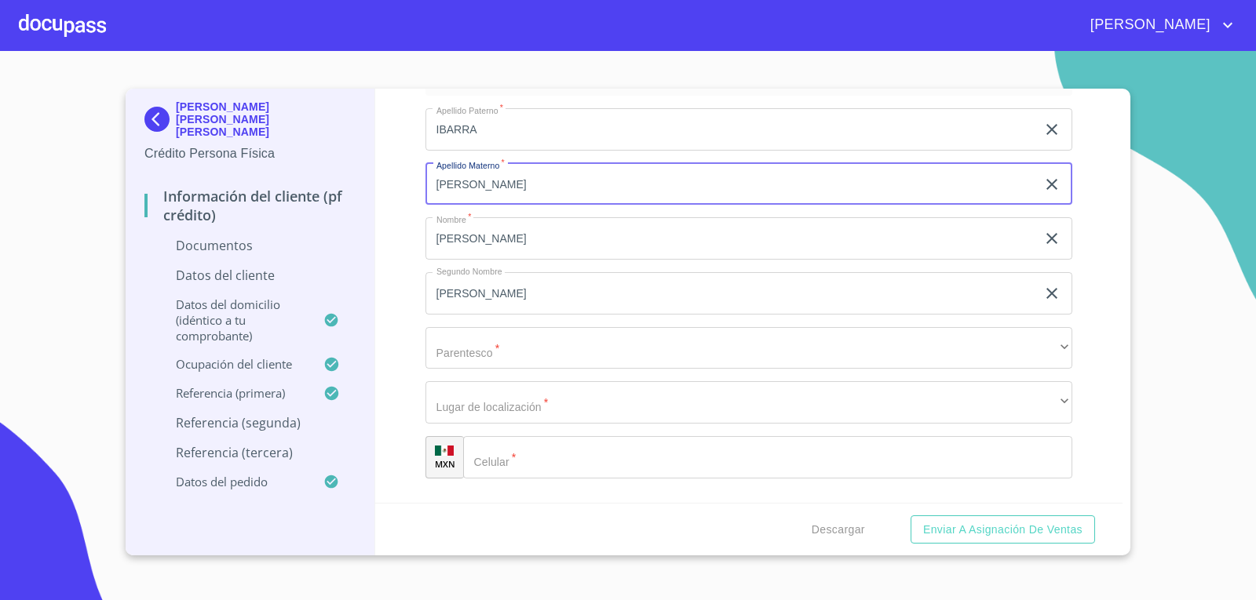
scroll to position [5179, 0]
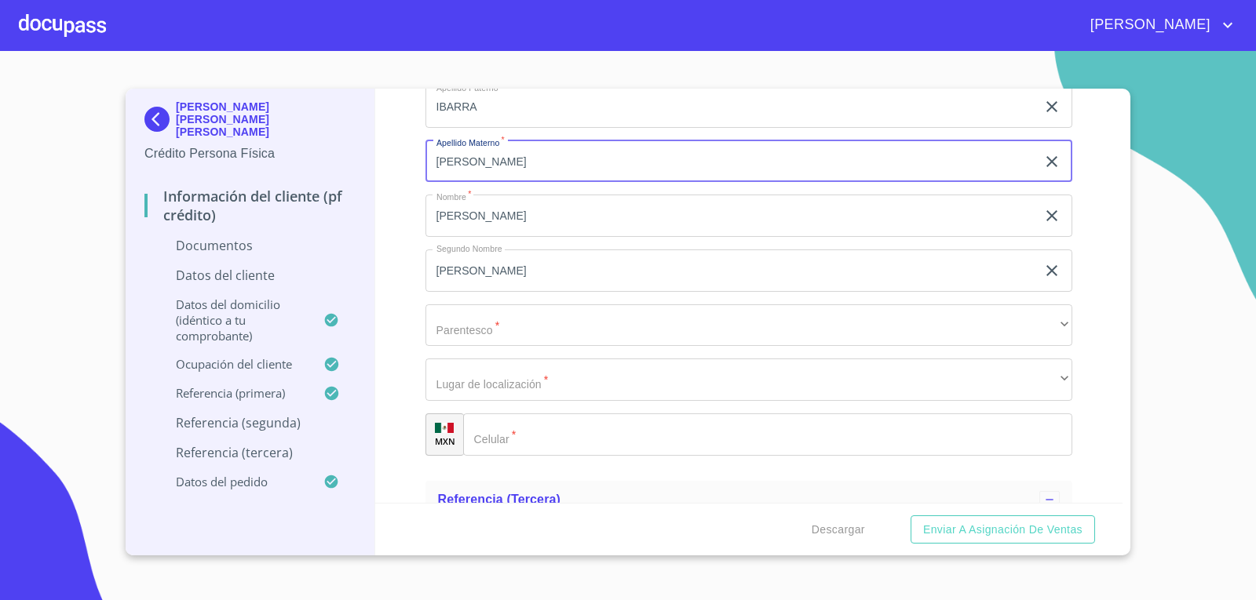
type input "[PERSON_NAME]"
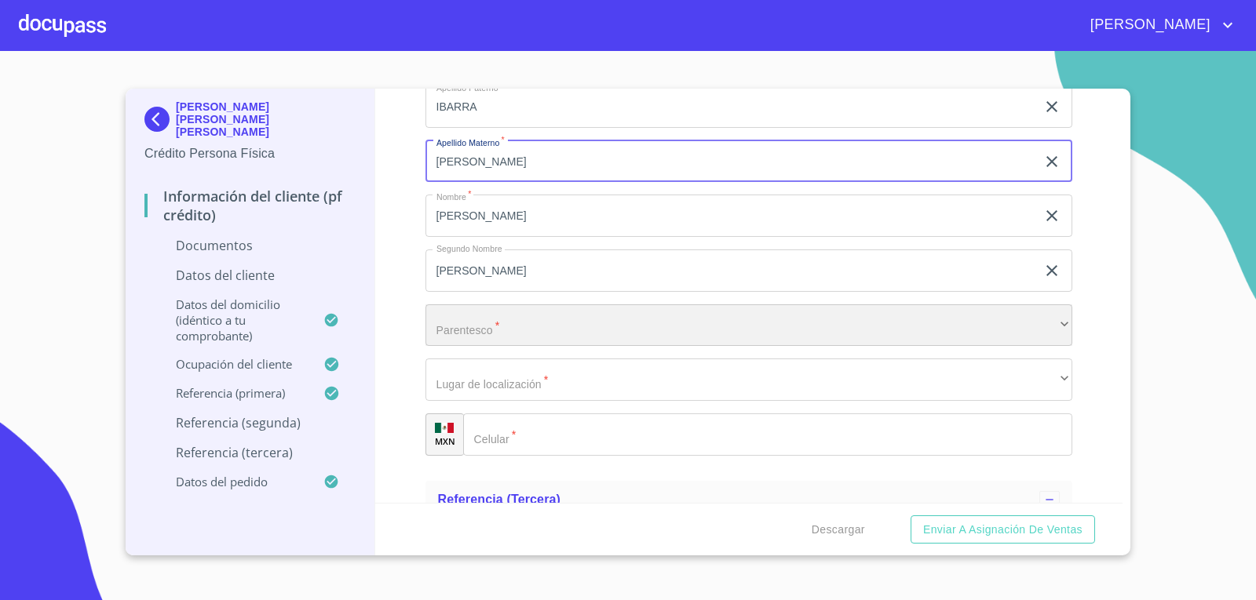
click at [534, 313] on div "​" at bounding box center [748, 325] width 647 height 42
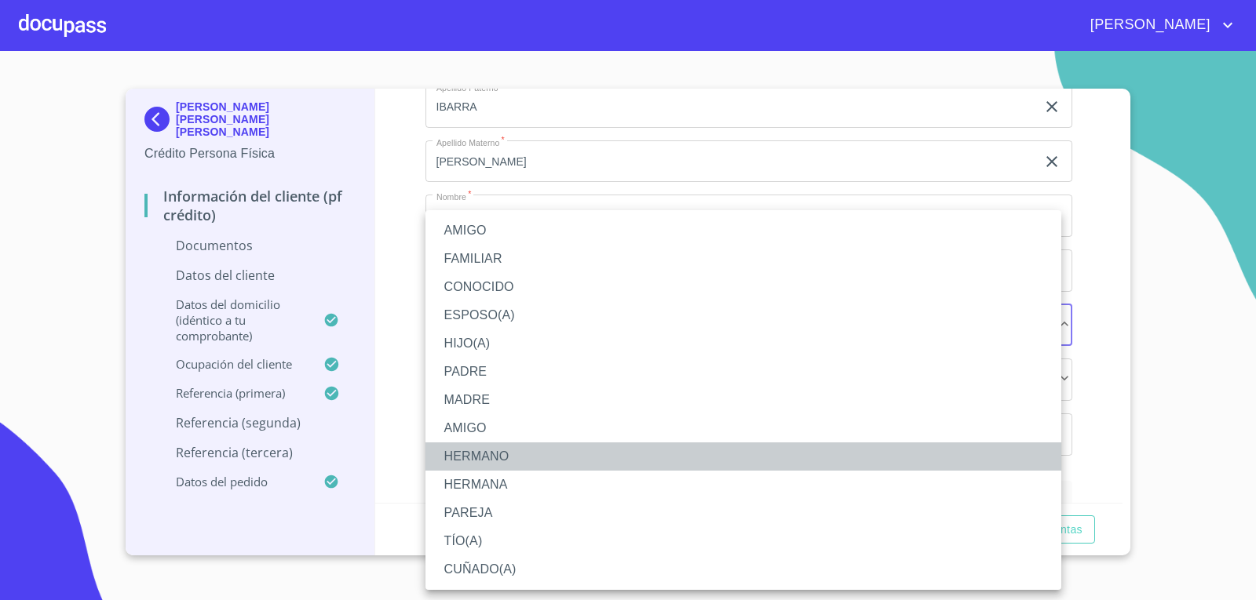
click at [506, 456] on li "HERMANO" at bounding box center [743, 457] width 636 height 28
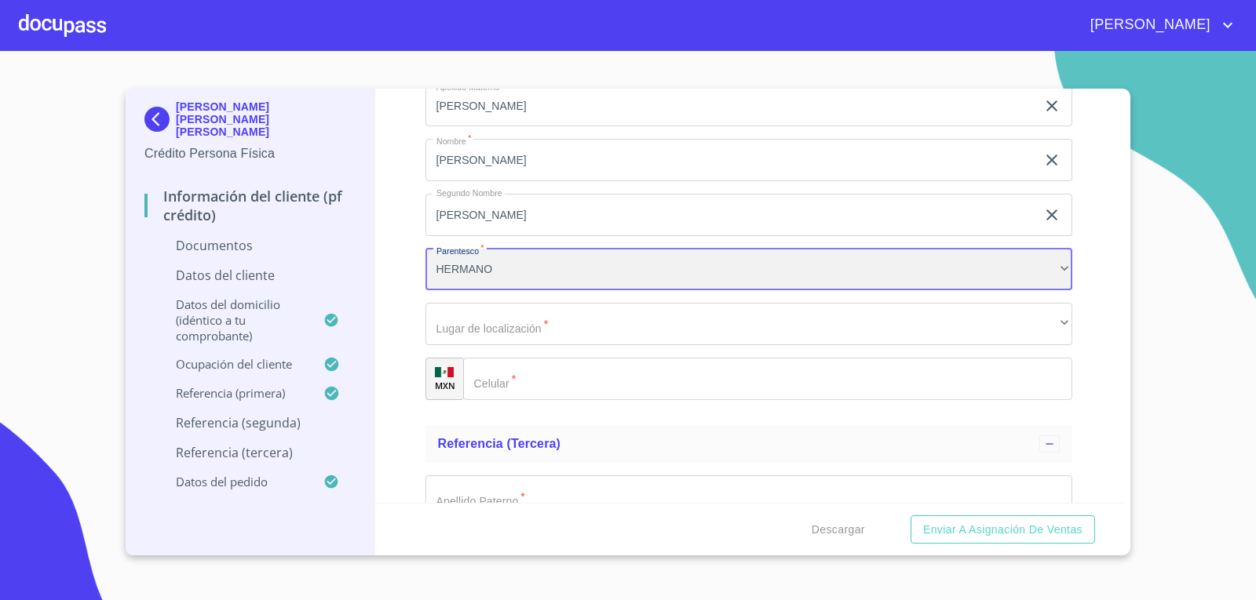
scroll to position [5258, 0]
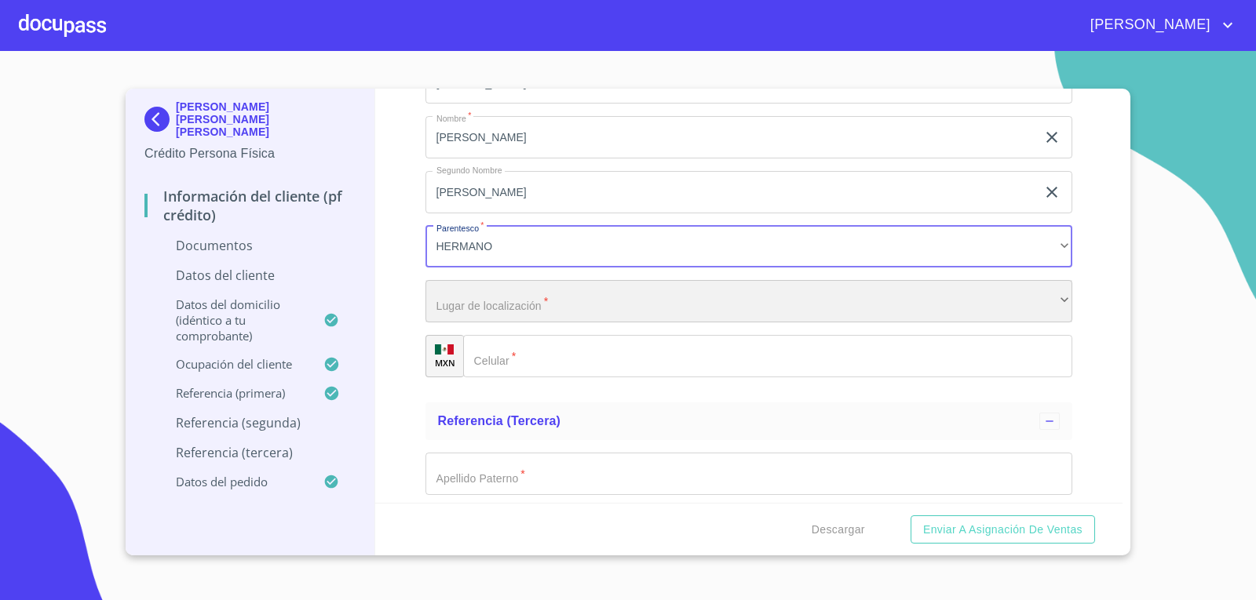
click at [507, 294] on div "​" at bounding box center [748, 301] width 647 height 42
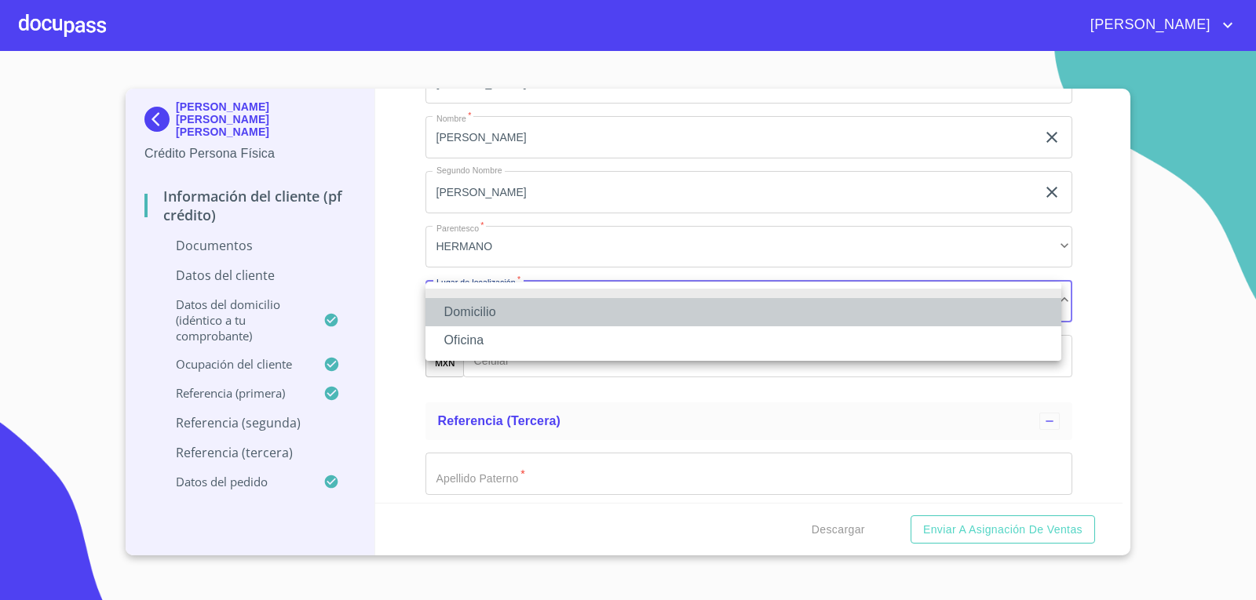
click at [480, 313] on li "Domicilio" at bounding box center [743, 312] width 636 height 28
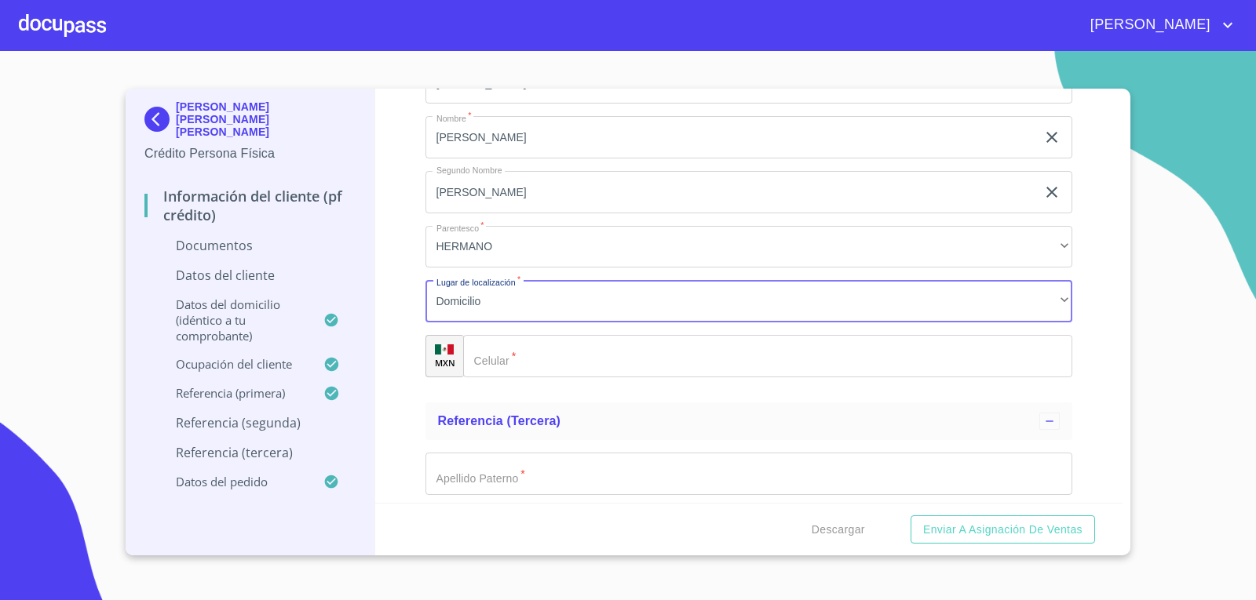
click at [497, 359] on div "​" at bounding box center [768, 356] width 610 height 42
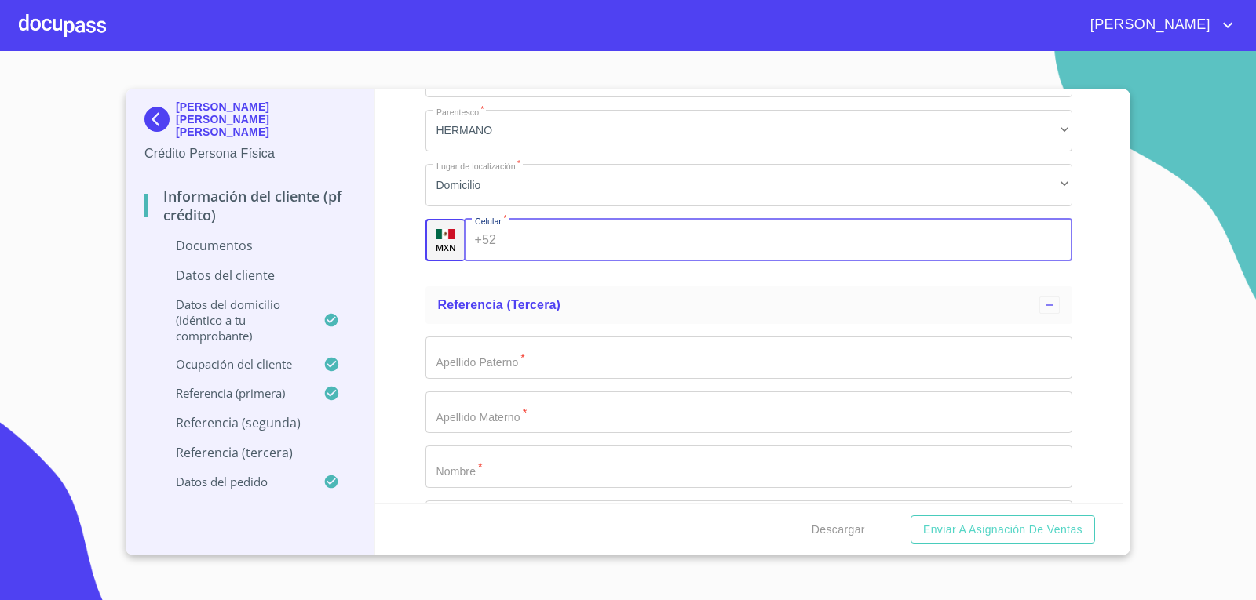
scroll to position [5415, 0]
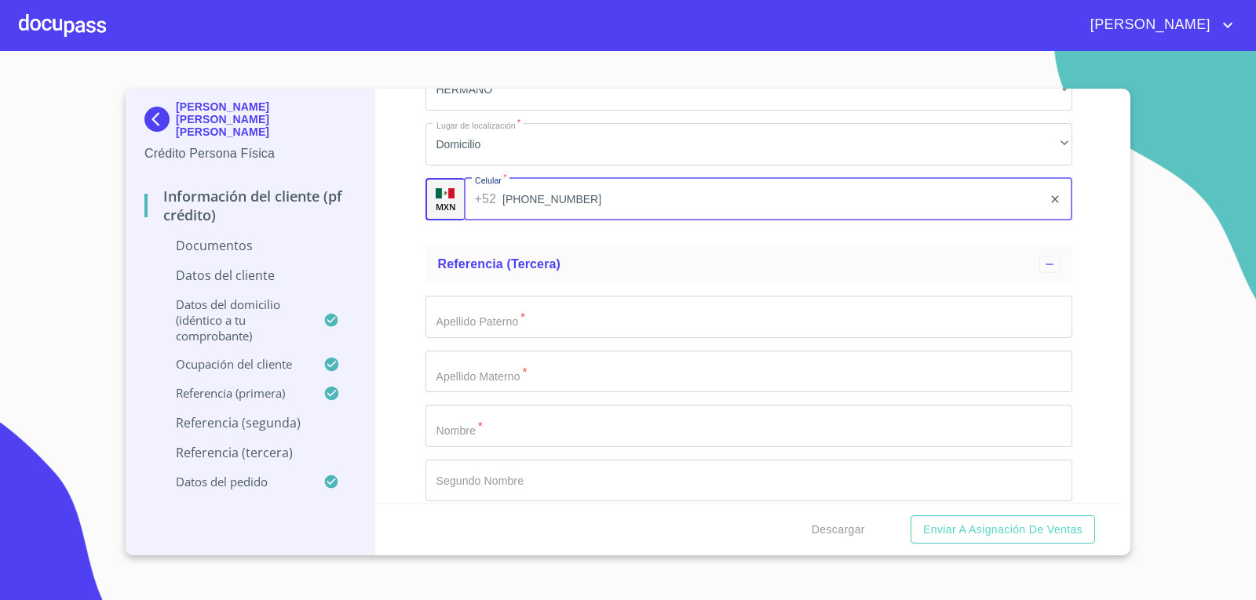
type input "[PHONE_NUMBER]"
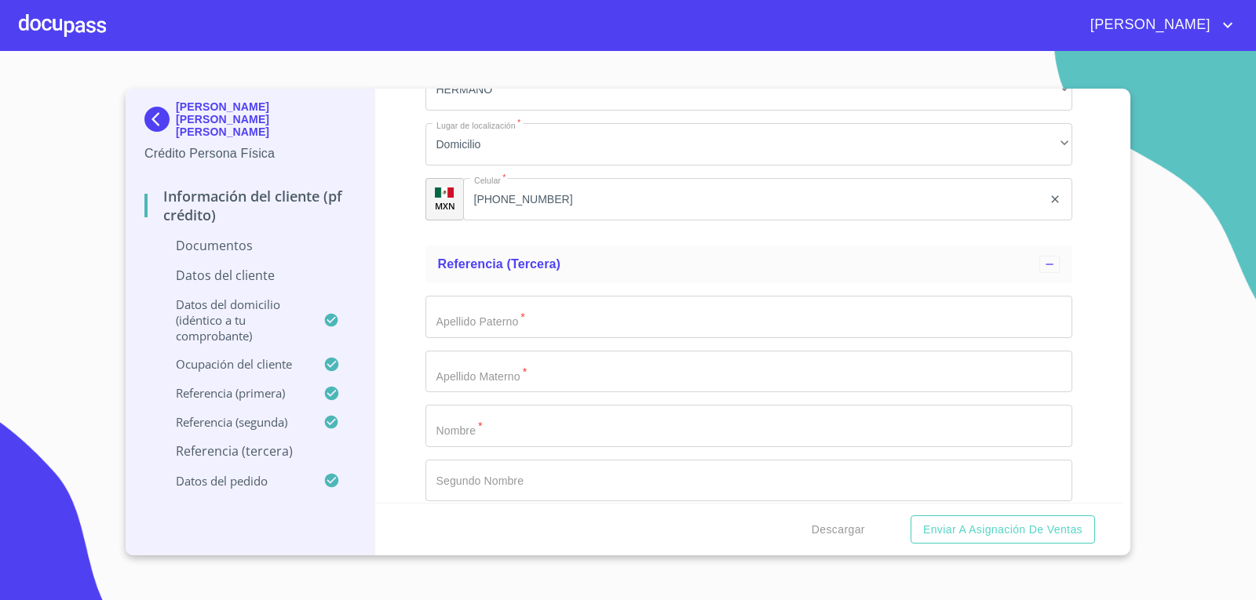
click at [403, 215] on div "Información del cliente (PF crédito) Documentos Documento de identificación.   …" at bounding box center [749, 296] width 748 height 414
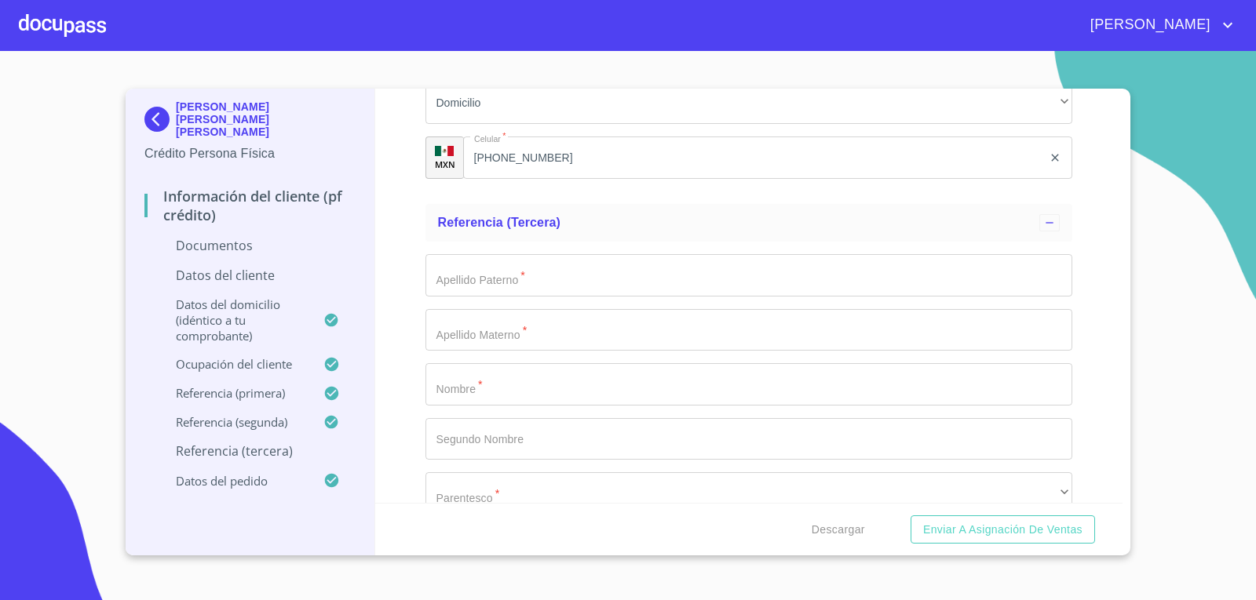
scroll to position [5493, 0]
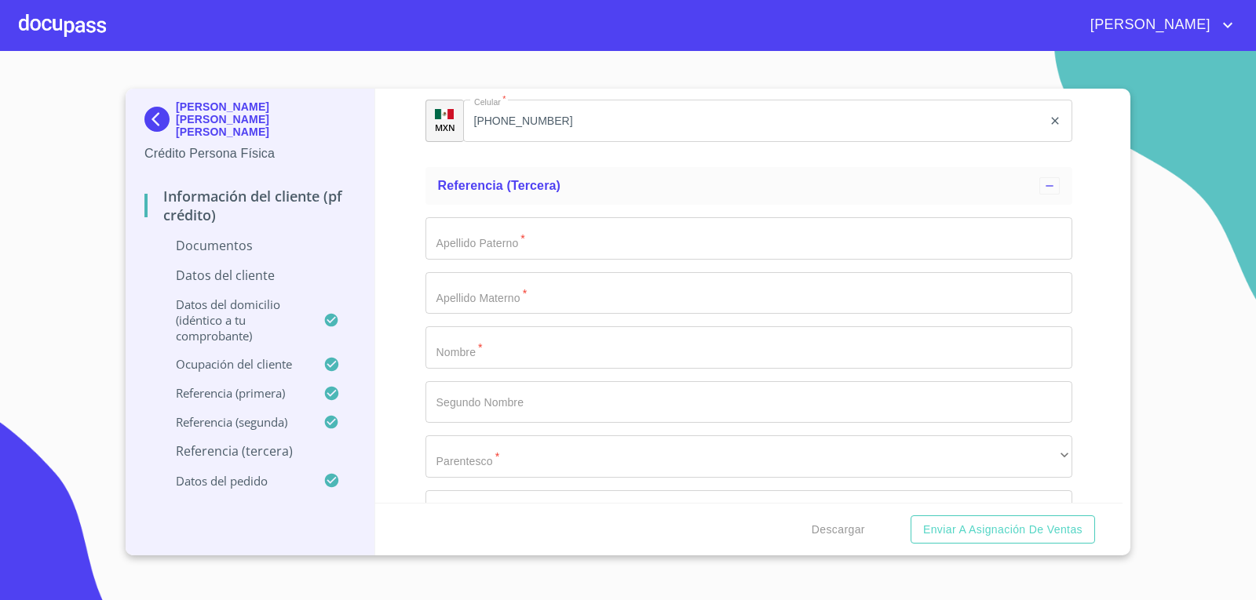
click at [516, 337] on input "Documento de identificación.   *" at bounding box center [748, 347] width 647 height 42
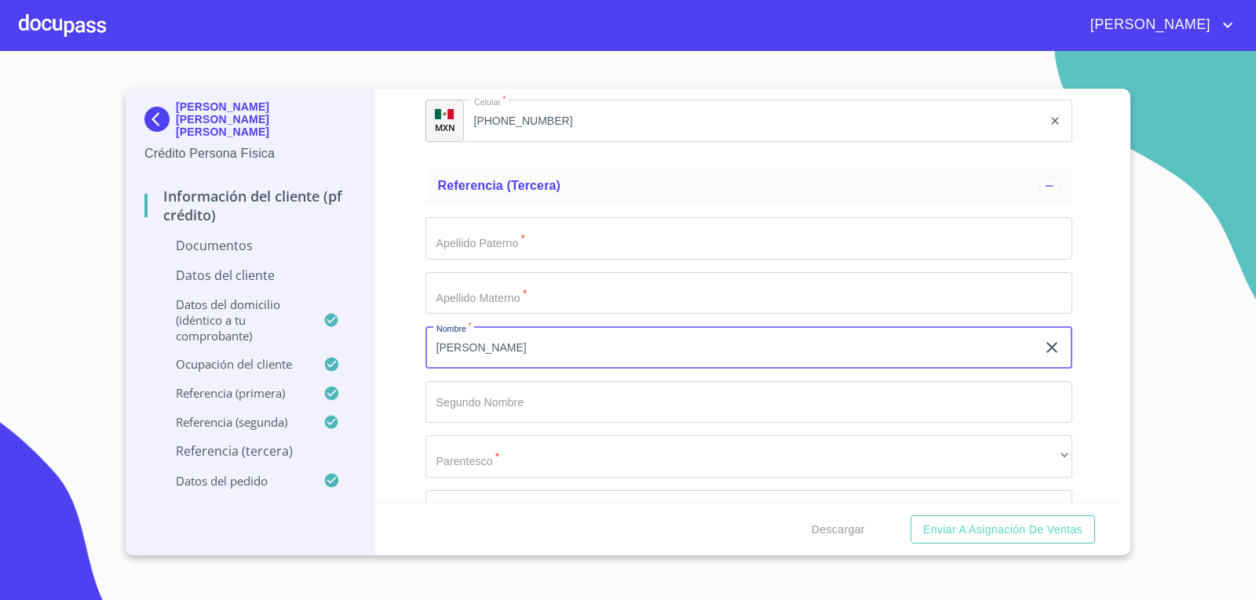
type input "[PERSON_NAME]"
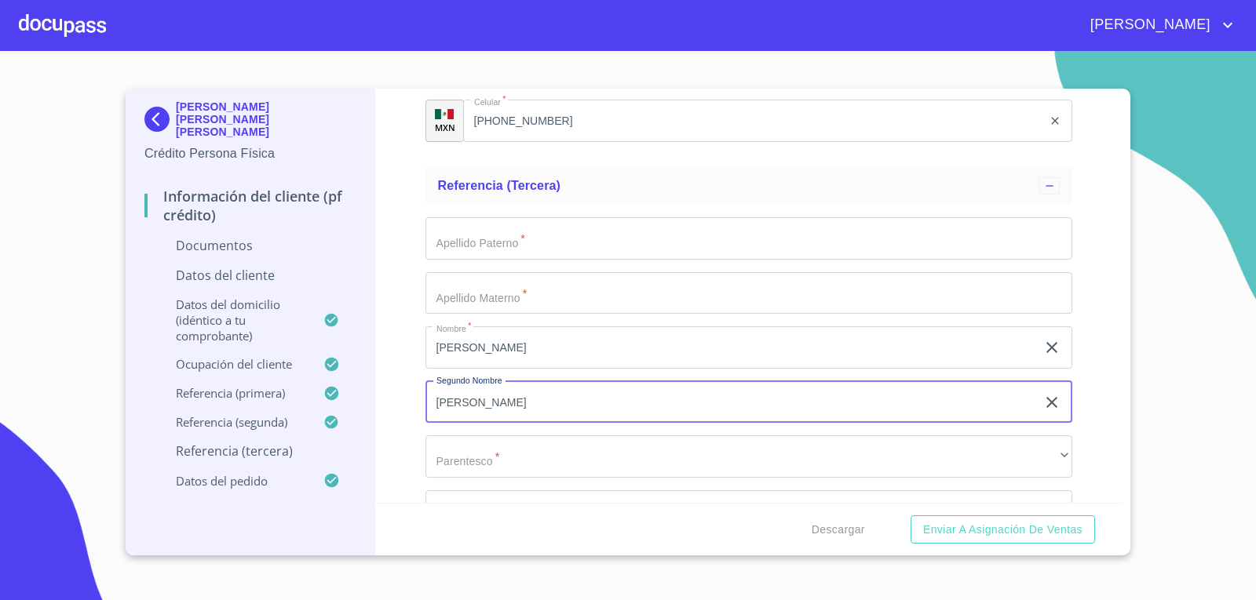
type input "[PERSON_NAME]"
click at [506, 228] on input "Documento de identificación.   *" at bounding box center [748, 238] width 647 height 42
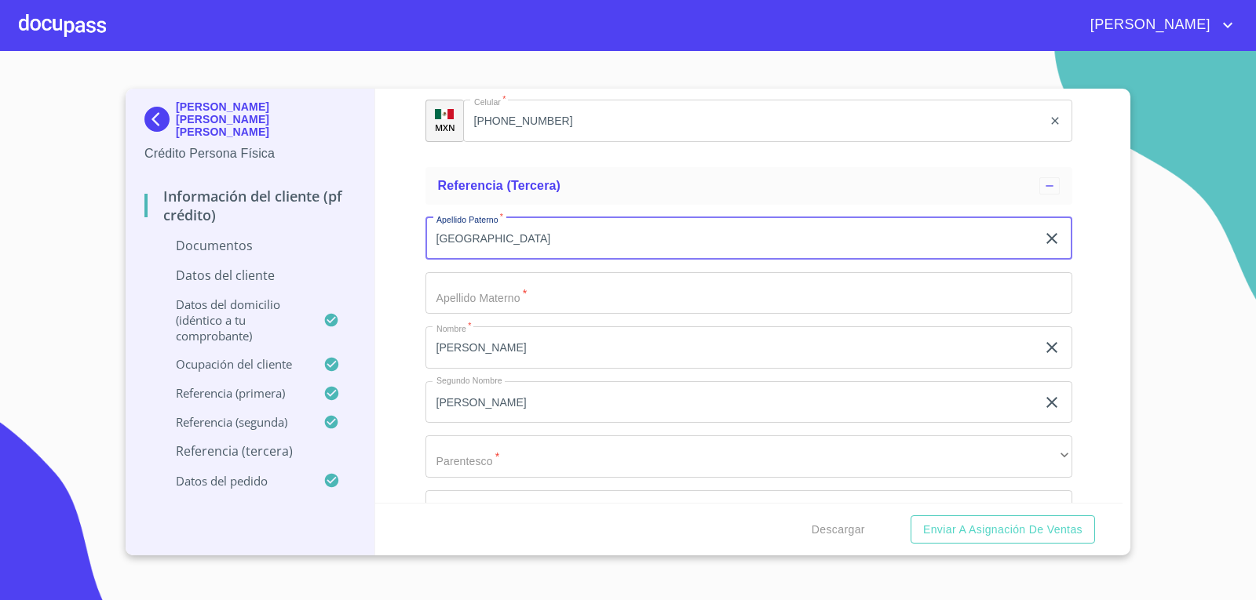
type input "[GEOGRAPHIC_DATA]"
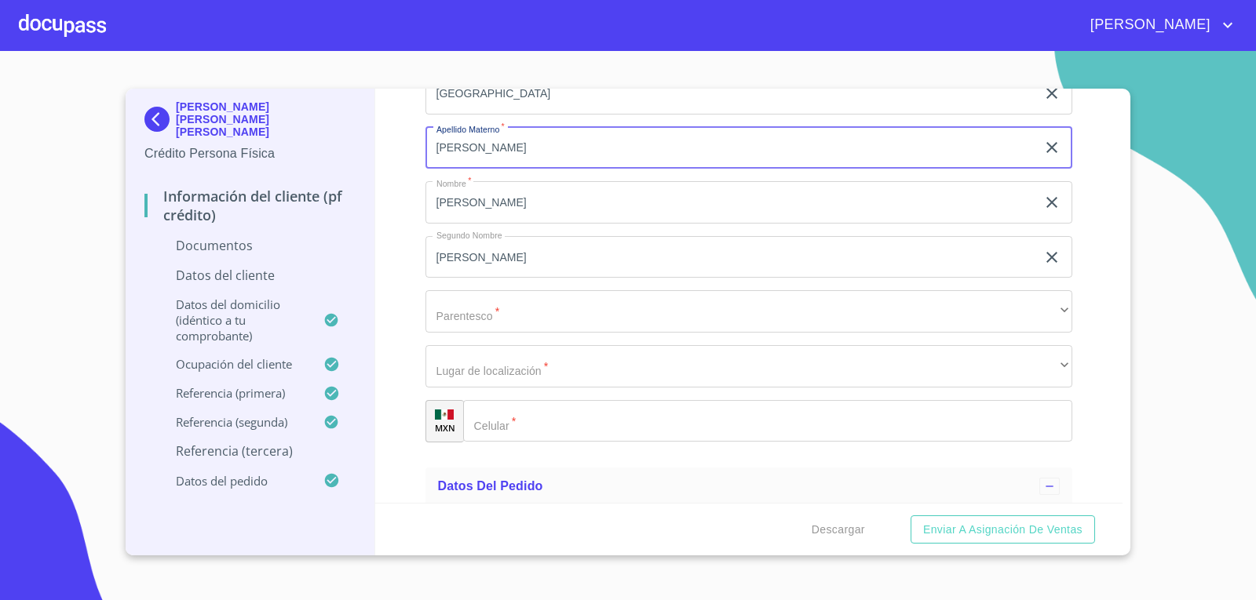
scroll to position [5650, 0]
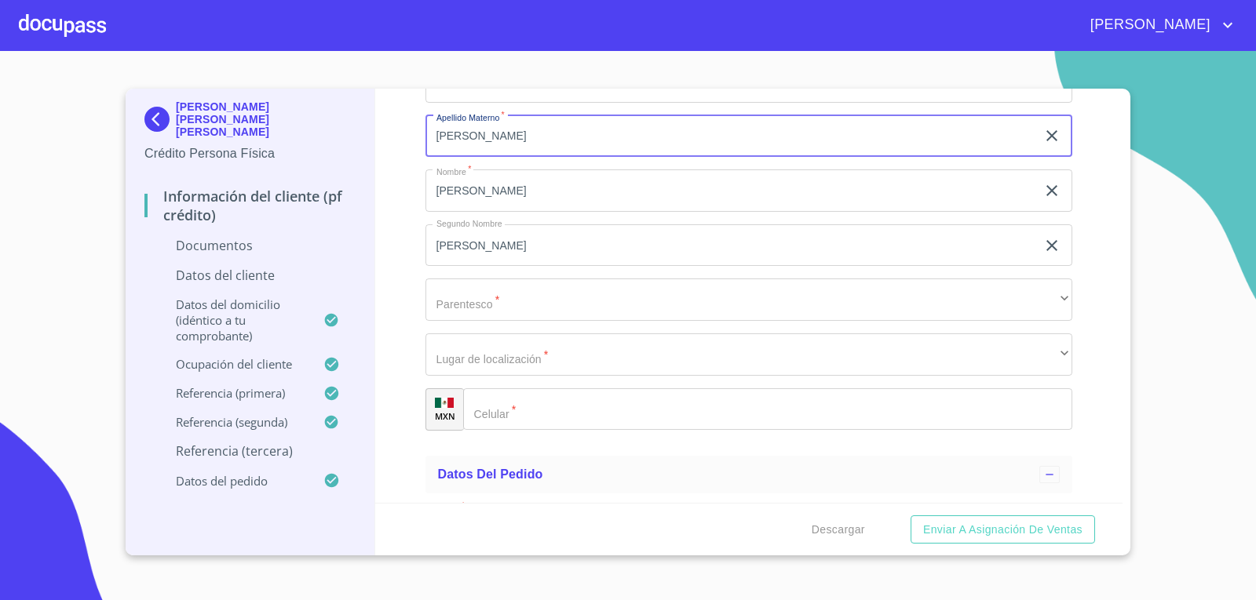
type input "[PERSON_NAME]"
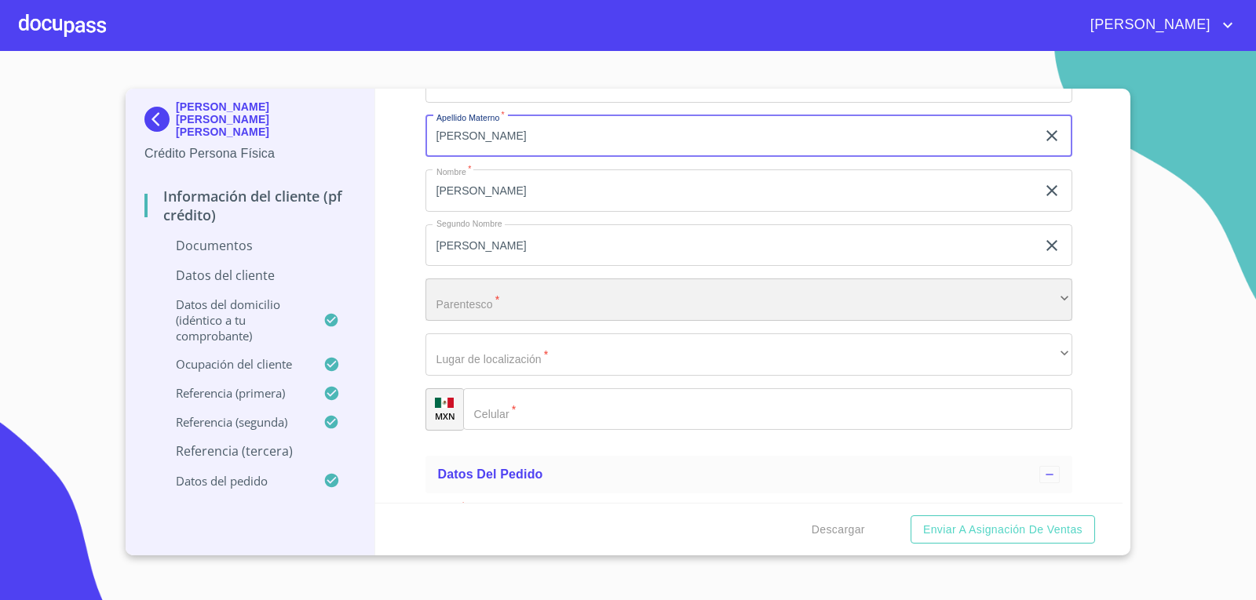
click at [523, 306] on div "​" at bounding box center [748, 300] width 647 height 42
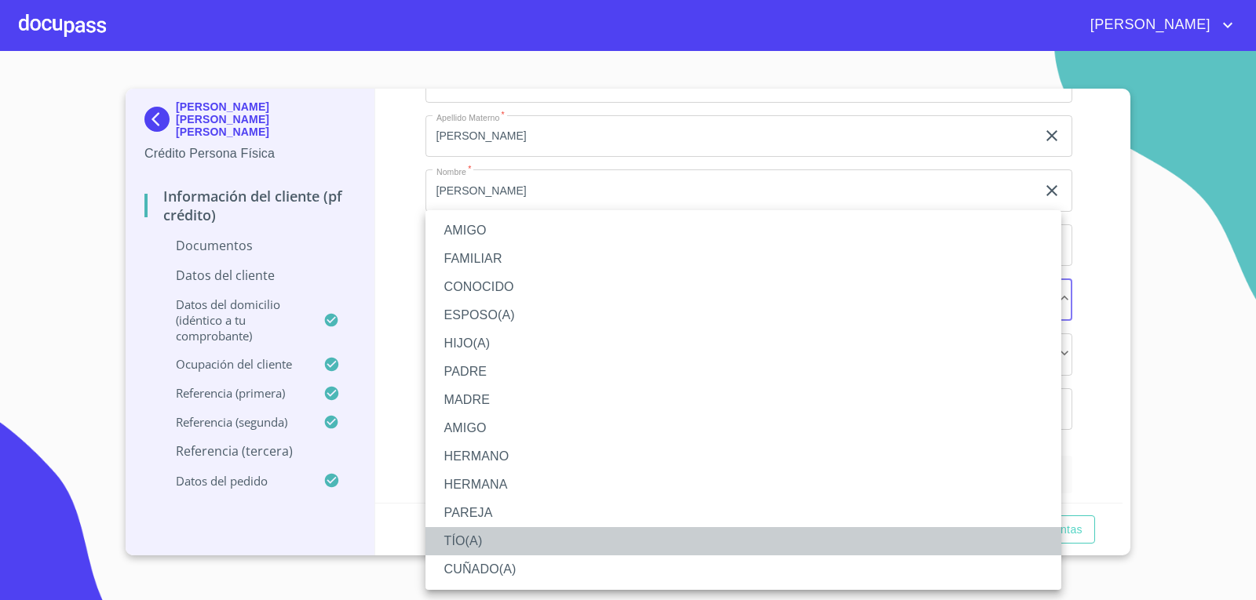
click at [503, 553] on li "TÍO(A)" at bounding box center [743, 541] width 636 height 28
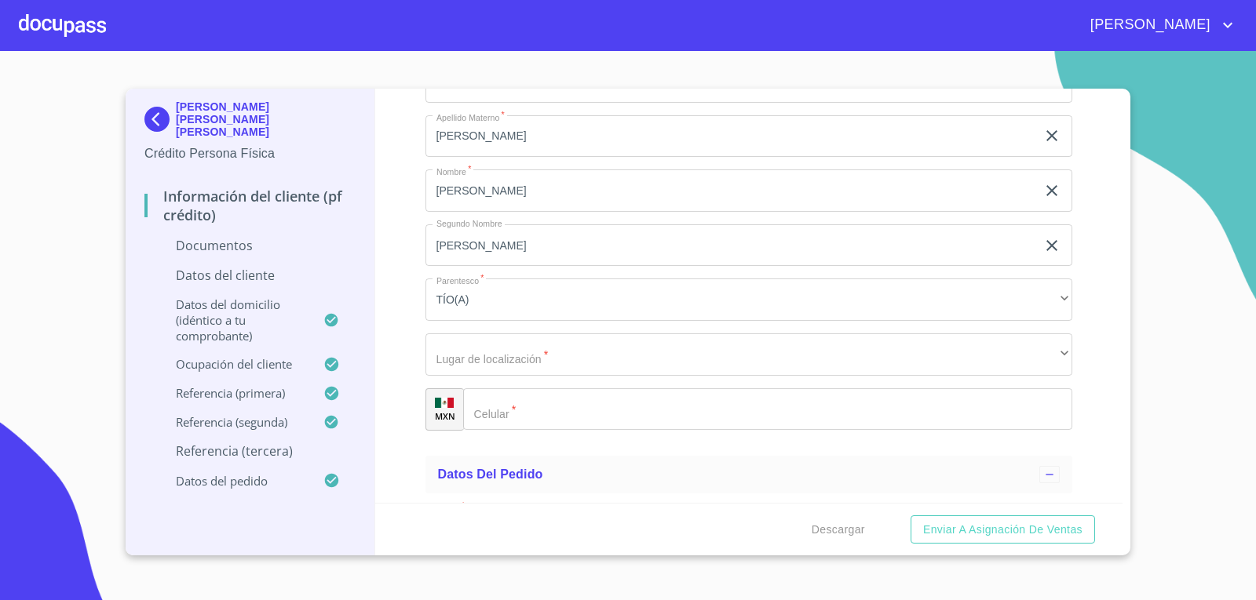
click at [503, 455] on ul "AMIGO FAMILIAR CONOCIDO ESPOSO(A) HIJO(A) PADRE MADRE AMIGO HERMANO HERMANA PAR…" at bounding box center [663, 348] width 477 height 213
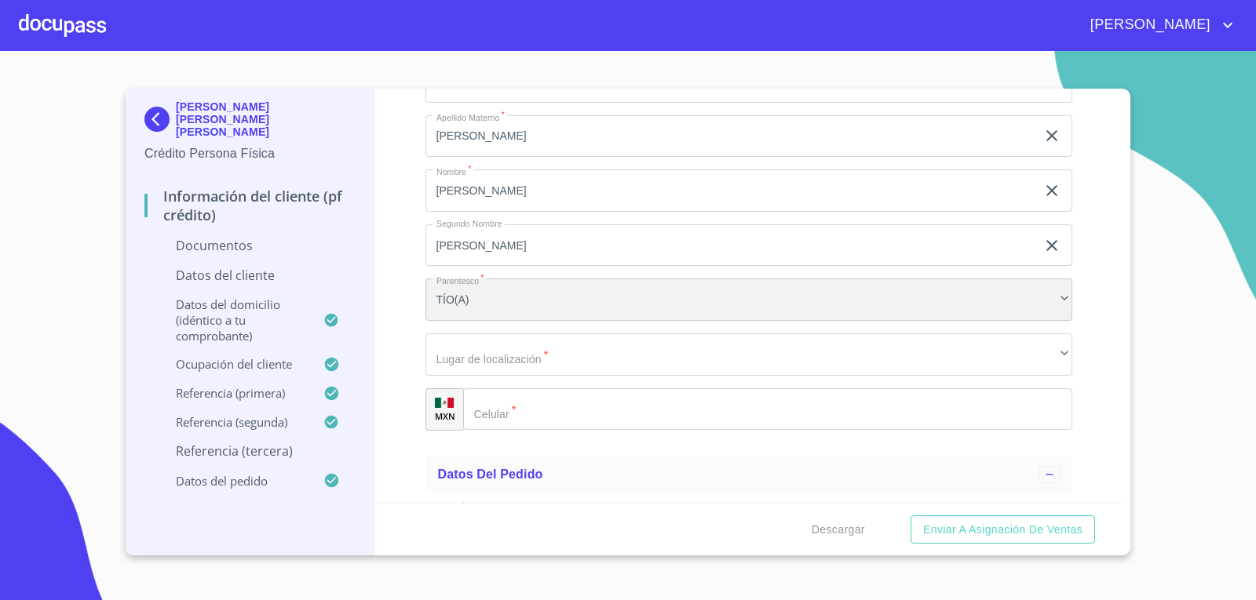
click at [469, 288] on div "TÍO(A)" at bounding box center [748, 300] width 647 height 42
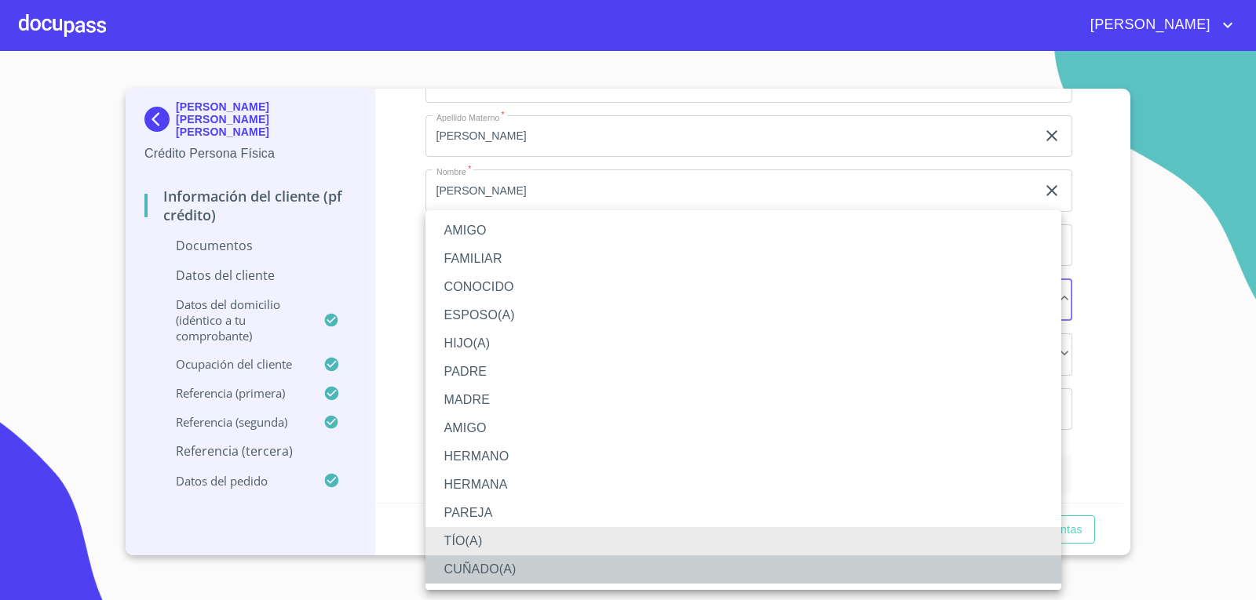
click at [525, 561] on li "CUÑADO(A)" at bounding box center [743, 570] width 636 height 28
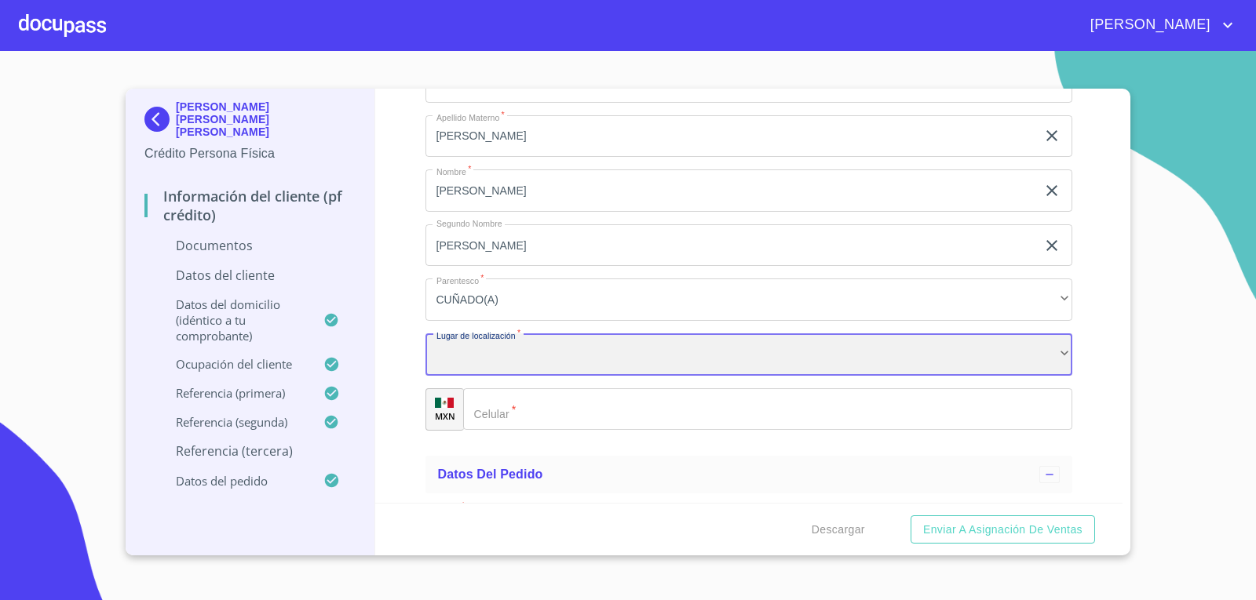
click at [527, 359] on div "​" at bounding box center [748, 355] width 647 height 42
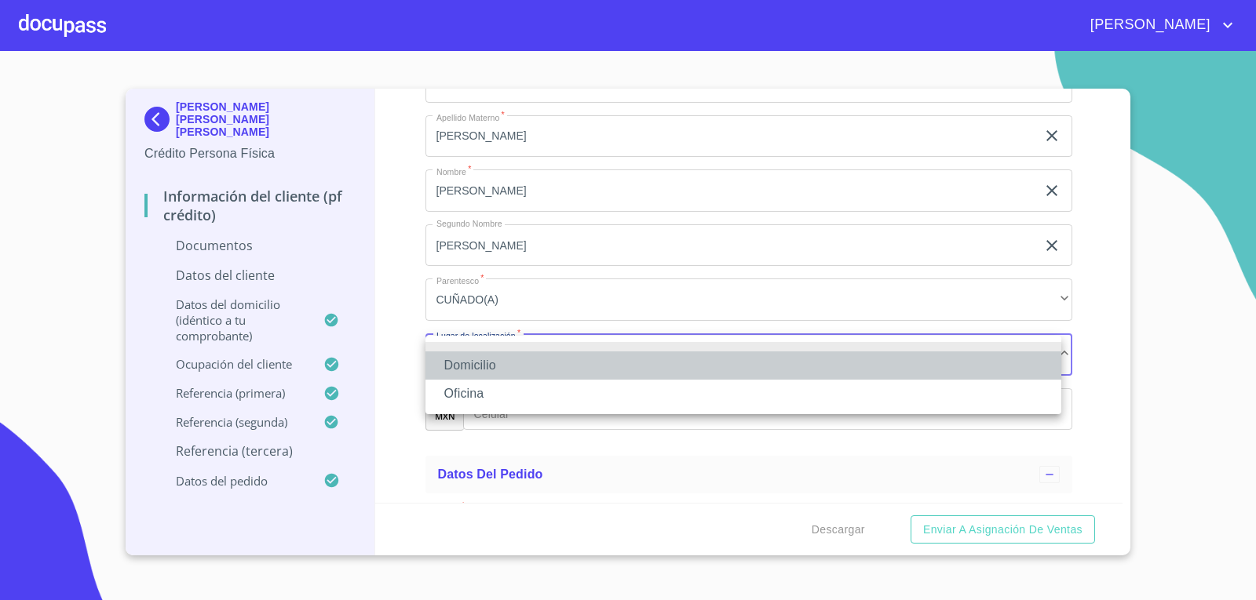
click at [499, 367] on li "Domicilio" at bounding box center [743, 366] width 636 height 28
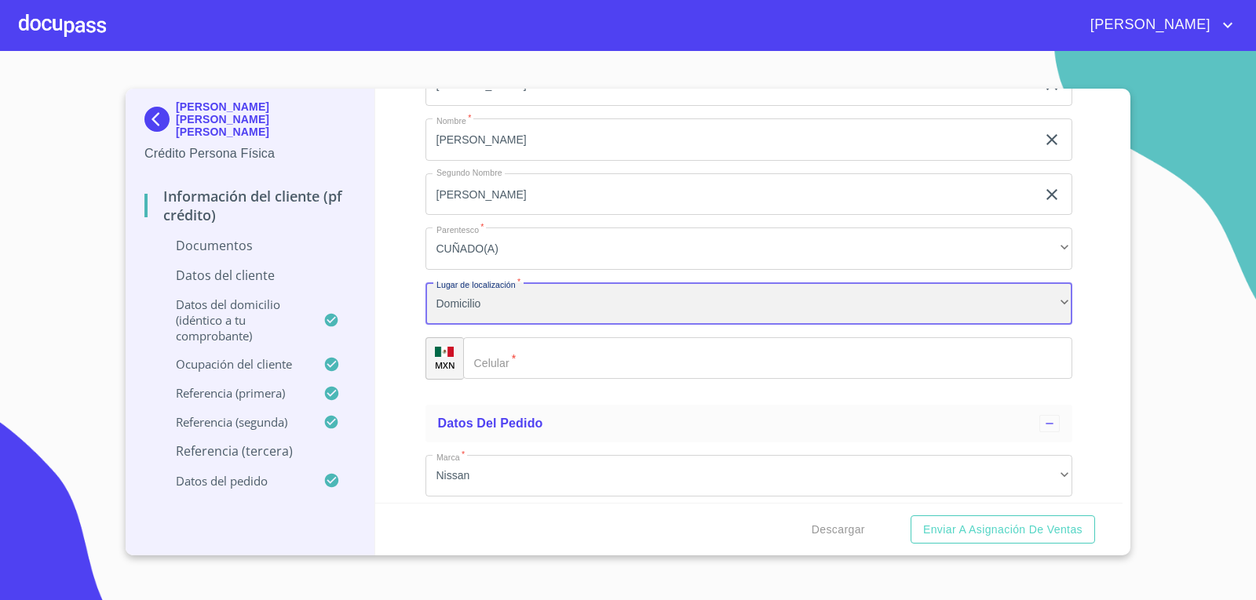
scroll to position [5729, 0]
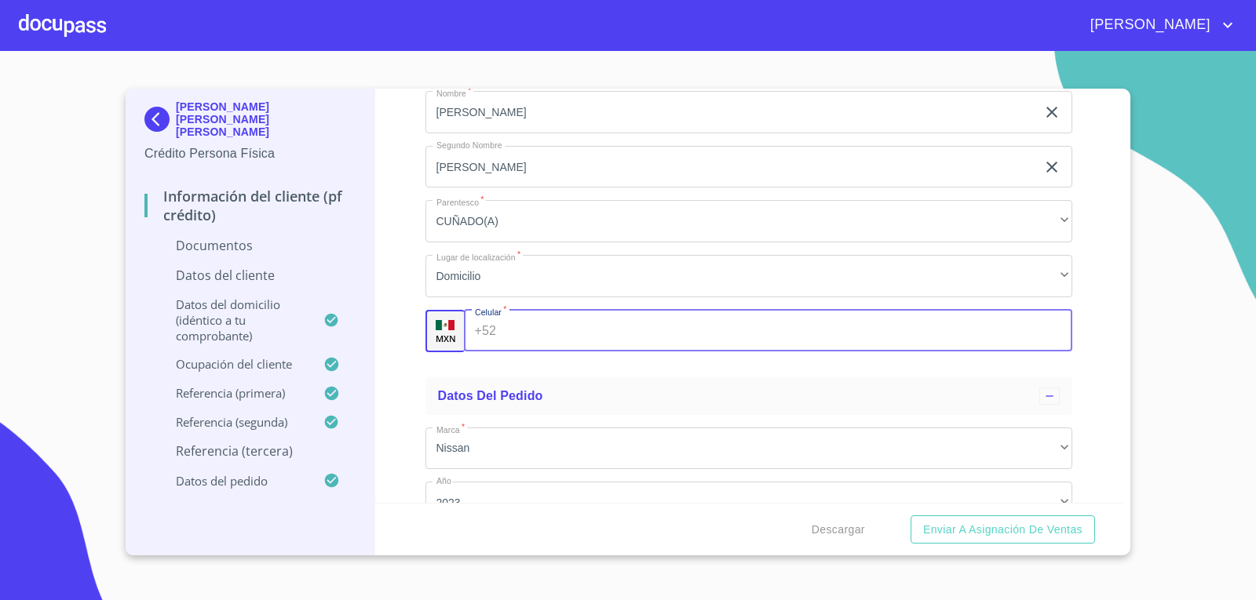
click at [558, 313] on input "Documento de identificación.   *" at bounding box center [787, 331] width 570 height 42
type input "[PHONE_NUMBER]"
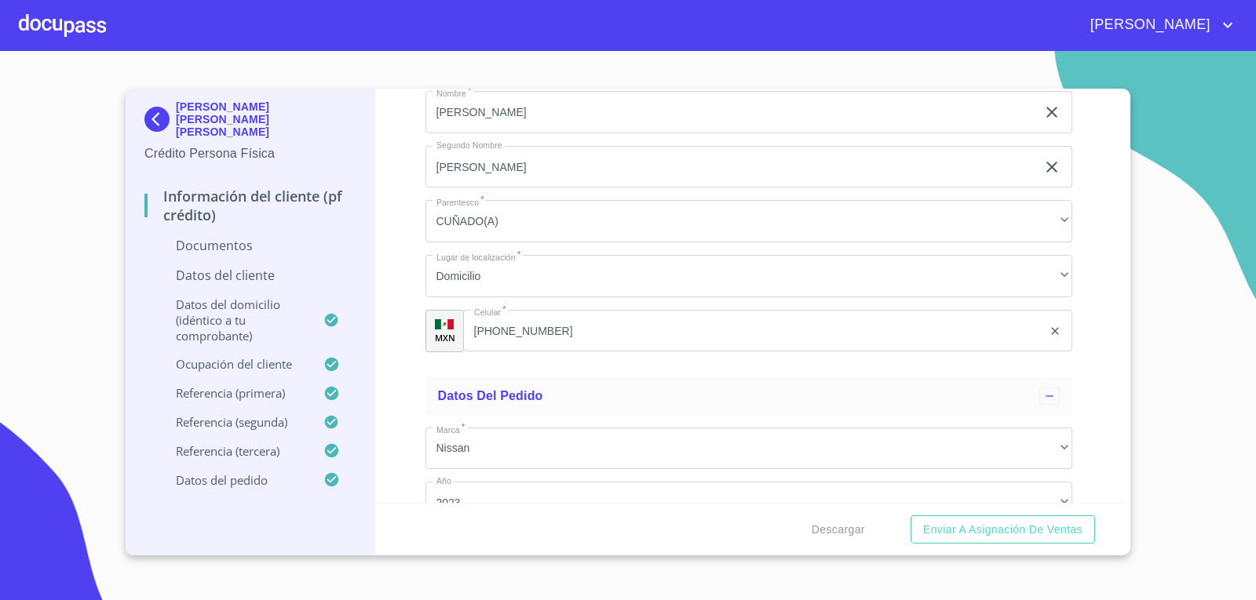
click at [410, 171] on div "Información del cliente (PF crédito) Documentos Documento de identificación.   …" at bounding box center [749, 296] width 748 height 414
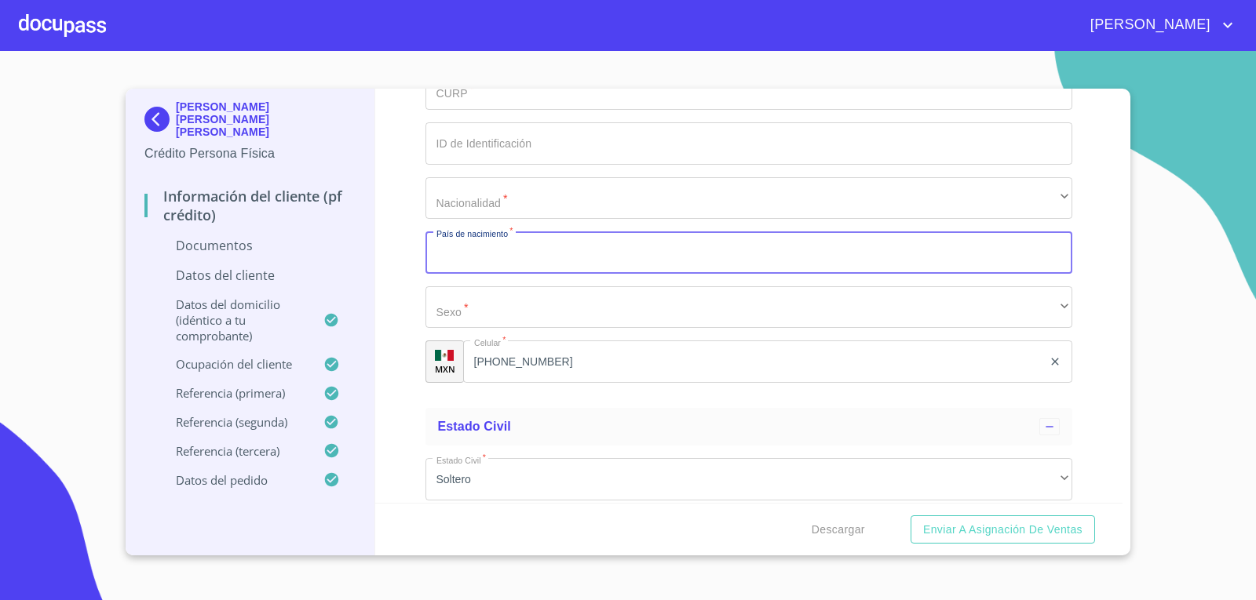
scroll to position [2000, 0]
